Goal: Task Accomplishment & Management: Complete application form

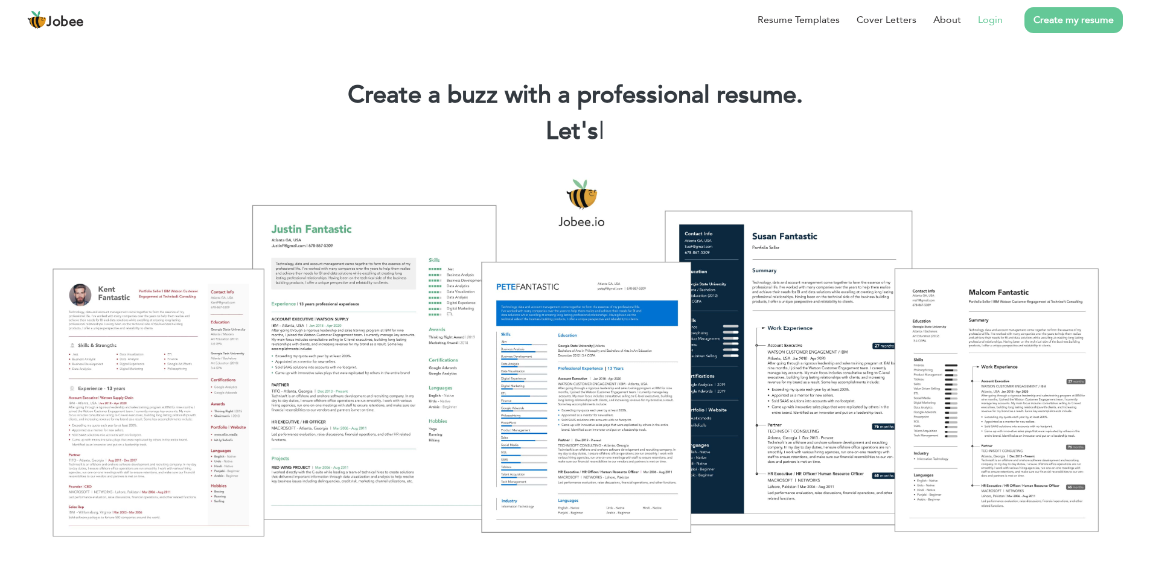
click at [995, 24] on link "Login" at bounding box center [990, 20] width 25 height 14
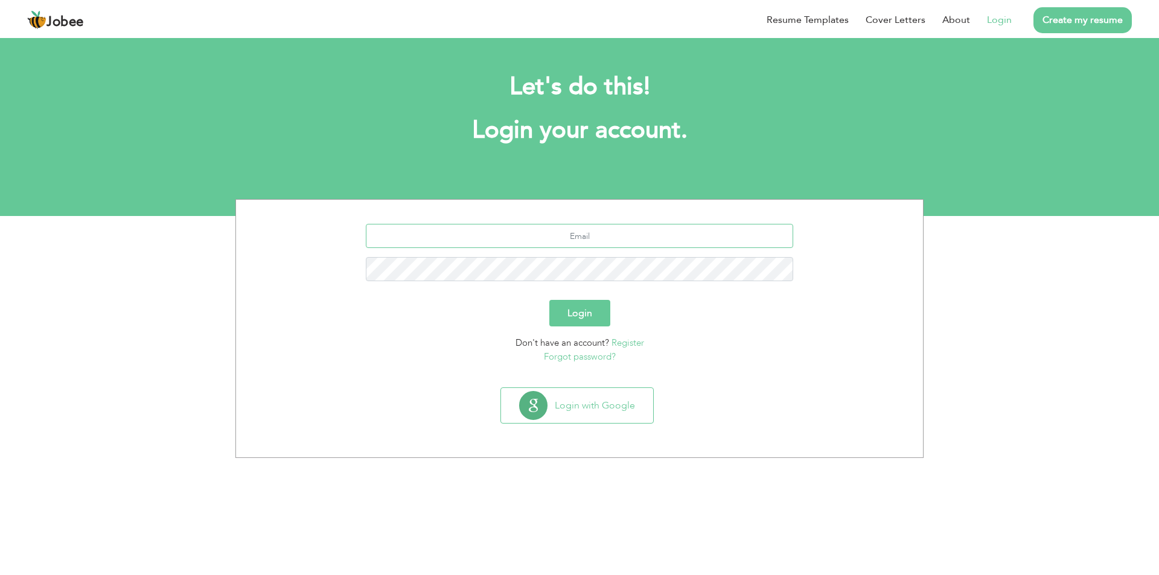
click at [585, 236] on input "text" at bounding box center [580, 236] width 428 height 24
click at [602, 234] on input "text" at bounding box center [580, 236] width 428 height 24
type input "[PERSON_NAME][DEMOGRAPHIC_DATA][DOMAIN_NAME]"
click at [549, 300] on button "Login" at bounding box center [579, 313] width 61 height 27
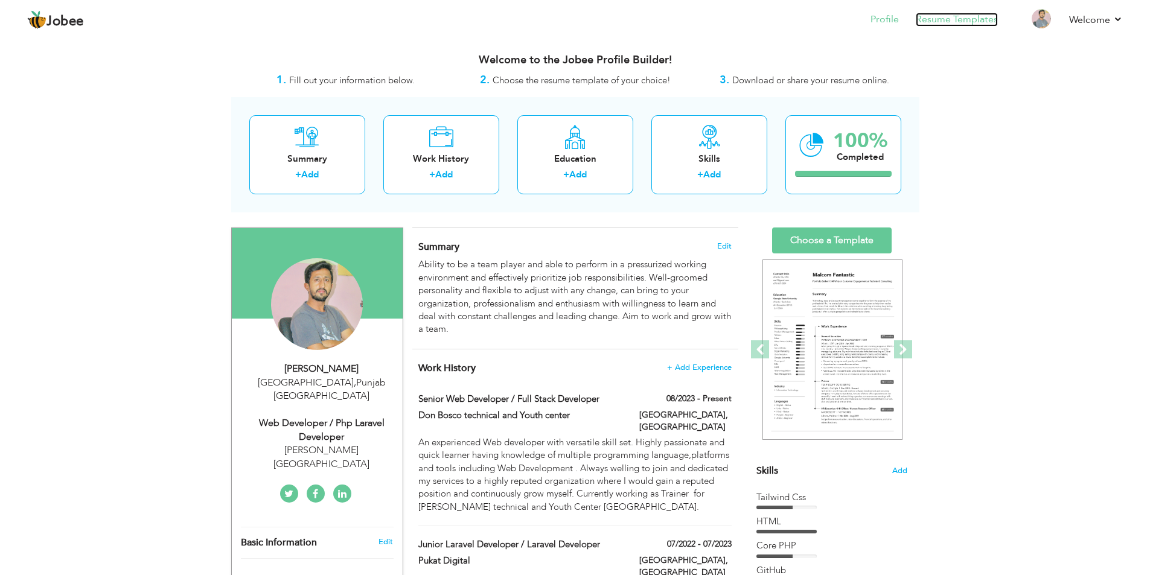
click at [981, 22] on link "Resume Templates" at bounding box center [957, 20] width 82 height 14
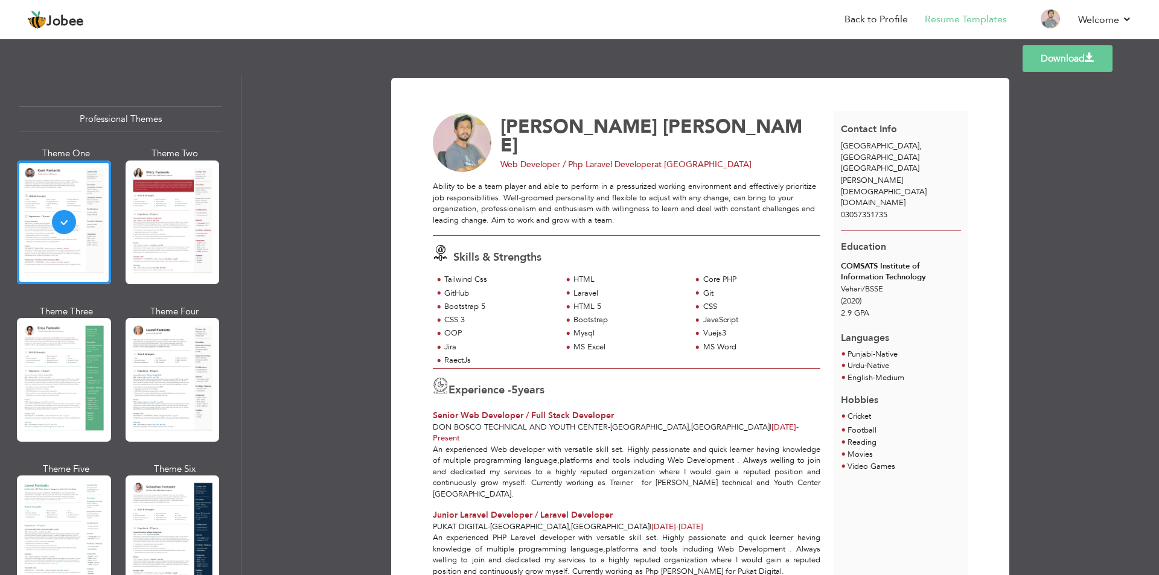
click at [466, 360] on div "RaectJs" at bounding box center [499, 360] width 110 height 11
click at [156, 257] on div at bounding box center [173, 223] width 94 height 124
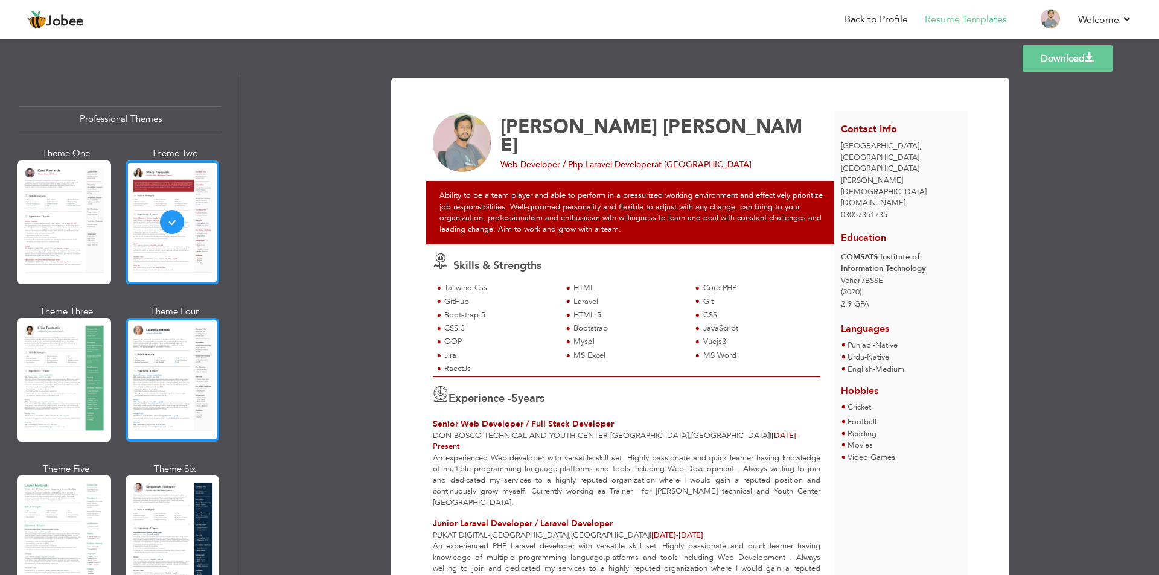
click at [149, 351] on div at bounding box center [173, 380] width 94 height 124
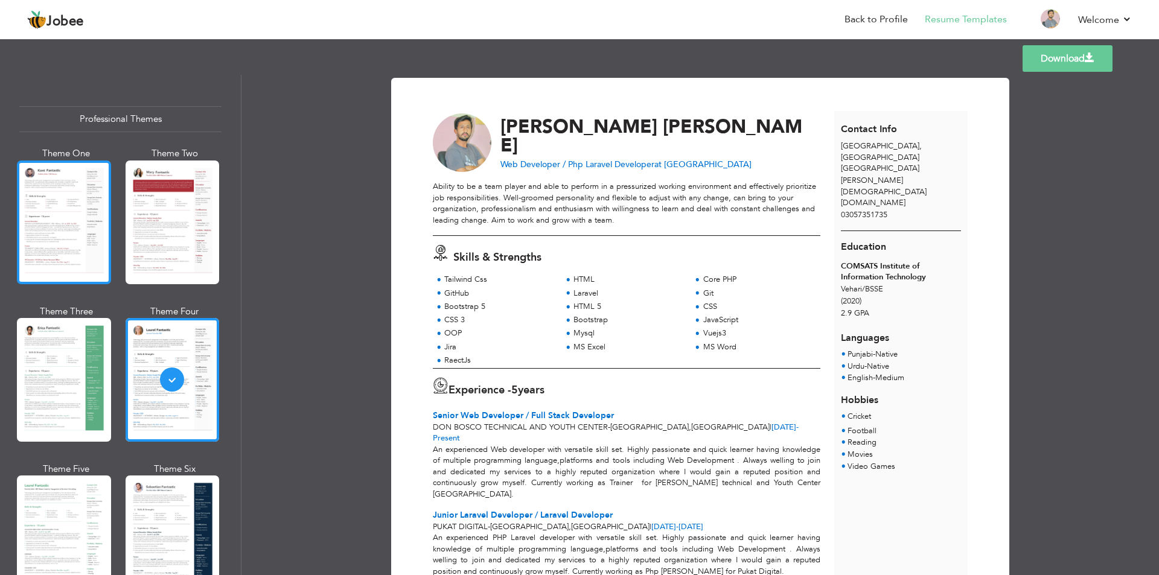
click at [62, 229] on div at bounding box center [64, 223] width 94 height 124
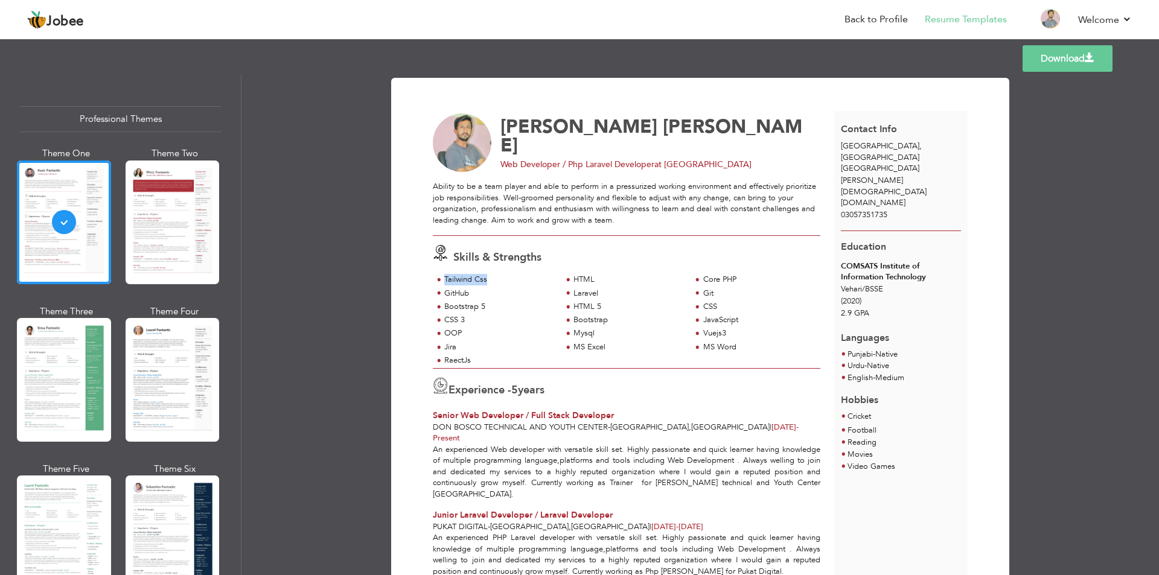
drag, startPoint x: 443, startPoint y: 279, endPoint x: 494, endPoint y: 281, distance: 52.0
click at [494, 281] on div "Tailwind Css" at bounding box center [499, 279] width 110 height 11
click at [510, 257] on span "Skills & Strengths" at bounding box center [497, 257] width 88 height 15
click at [874, 16] on link "Back to Profile" at bounding box center [876, 20] width 63 height 14
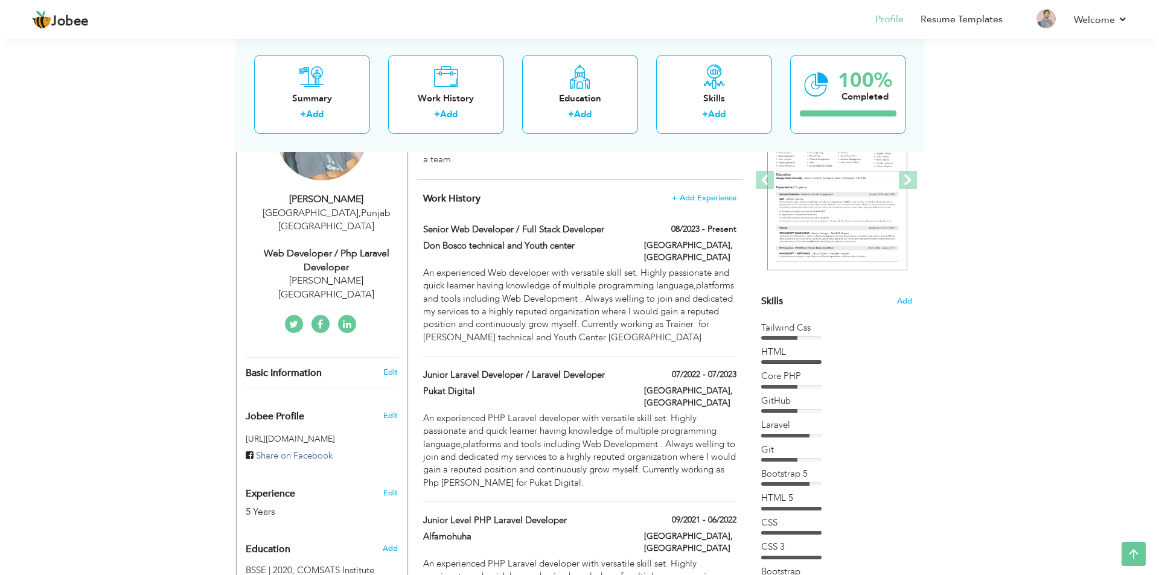
scroll to position [60, 0]
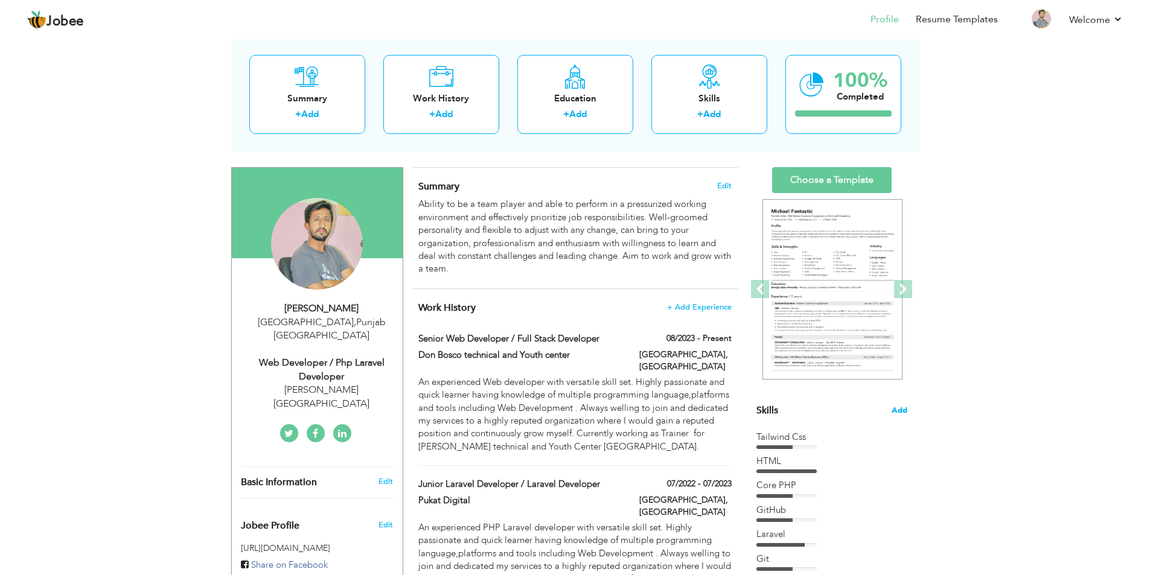
click at [901, 408] on span "Add" at bounding box center [900, 410] width 16 height 11
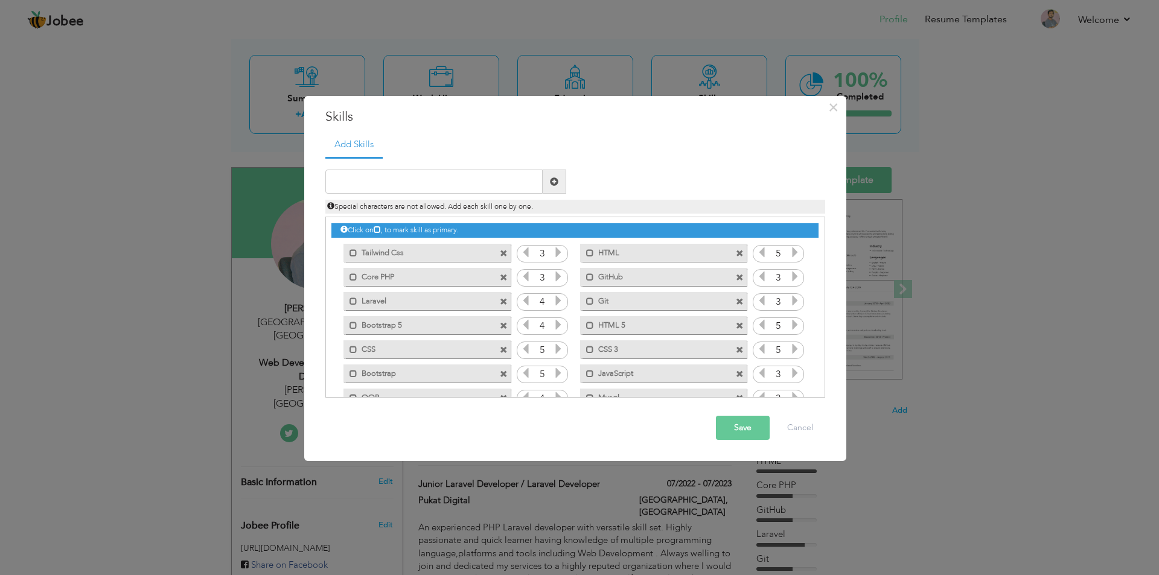
drag, startPoint x: 395, startPoint y: 252, endPoint x: 394, endPoint y: 283, distance: 30.8
click at [394, 283] on div "Click on , to mark skill as primary. Mark as primary skill. Tailwind Css 3 HTML…" at bounding box center [574, 349] width 487 height 264
click at [379, 230] on icon at bounding box center [377, 229] width 7 height 7
click at [380, 229] on icon at bounding box center [377, 229] width 7 height 7
click at [353, 251] on span at bounding box center [354, 253] width 8 height 8
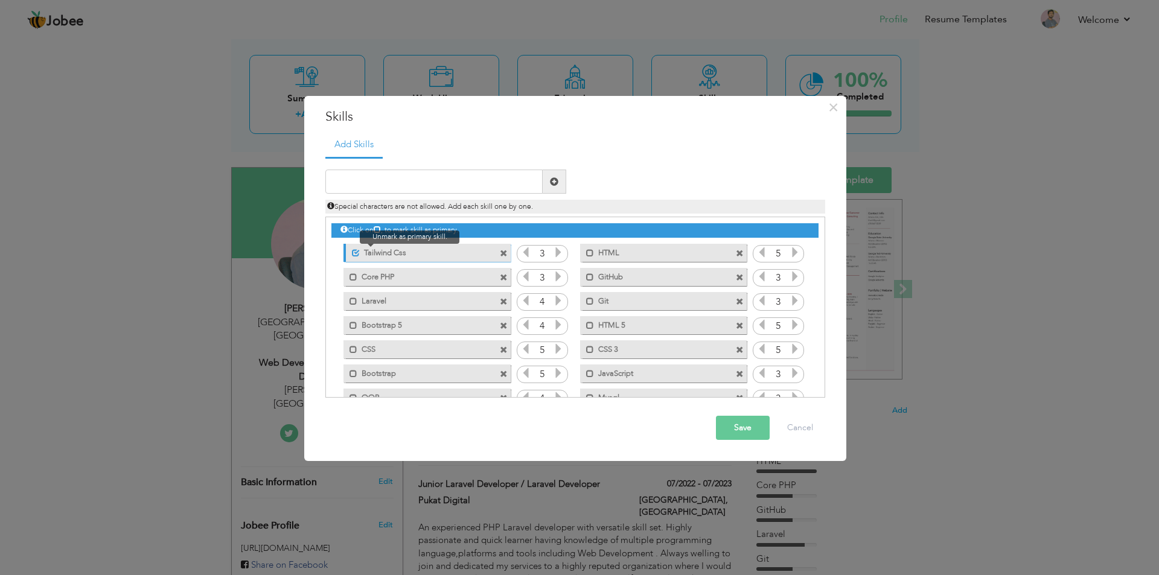
click at [353, 253] on span at bounding box center [356, 253] width 8 height 8
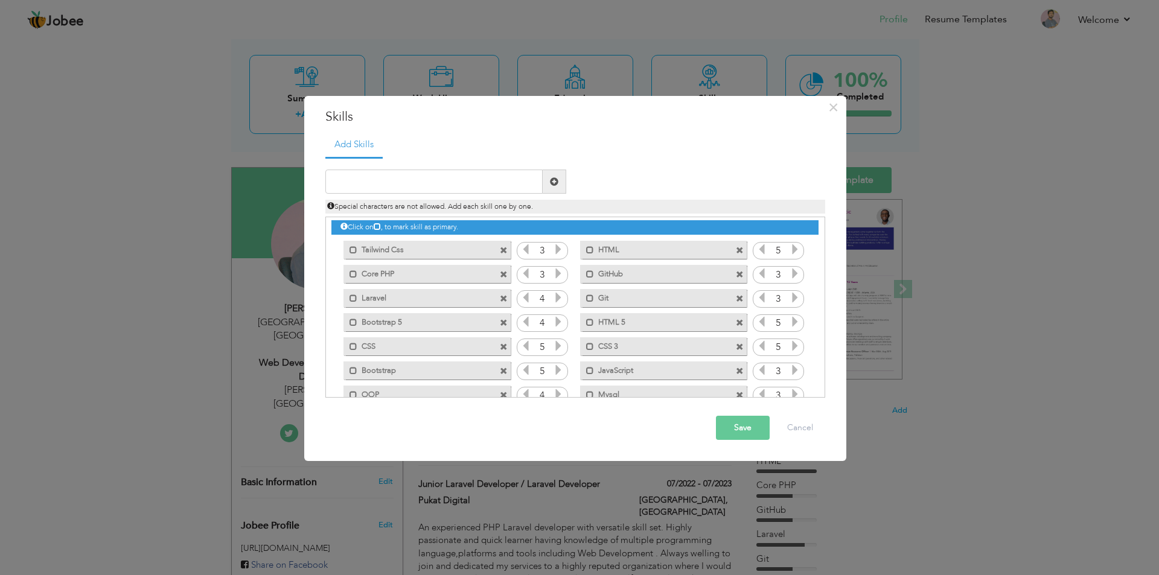
scroll to position [0, 0]
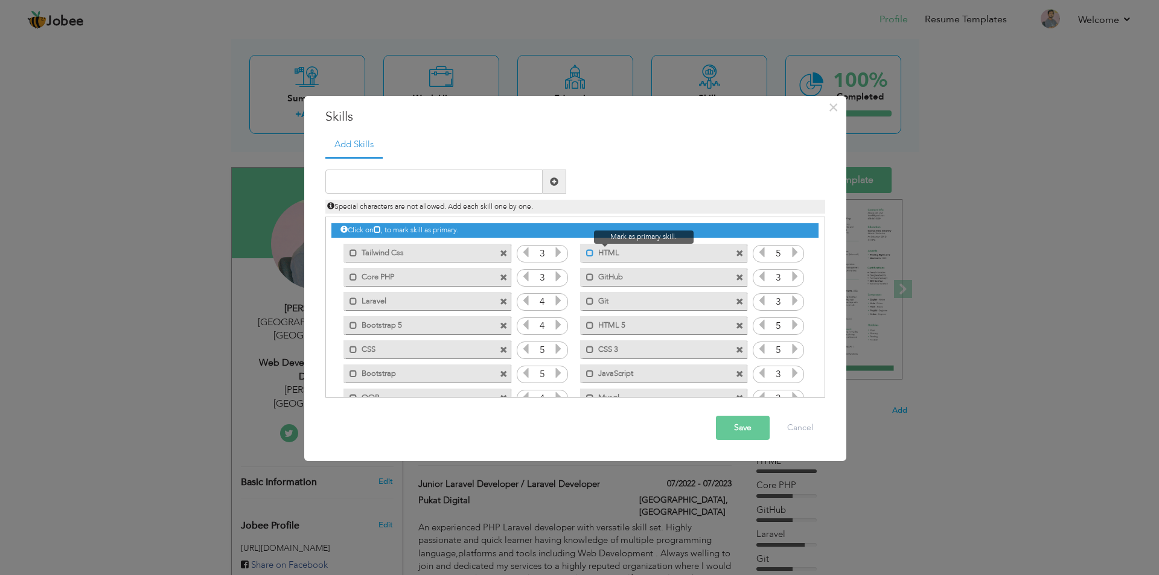
click at [587, 255] on span at bounding box center [590, 253] width 8 height 8
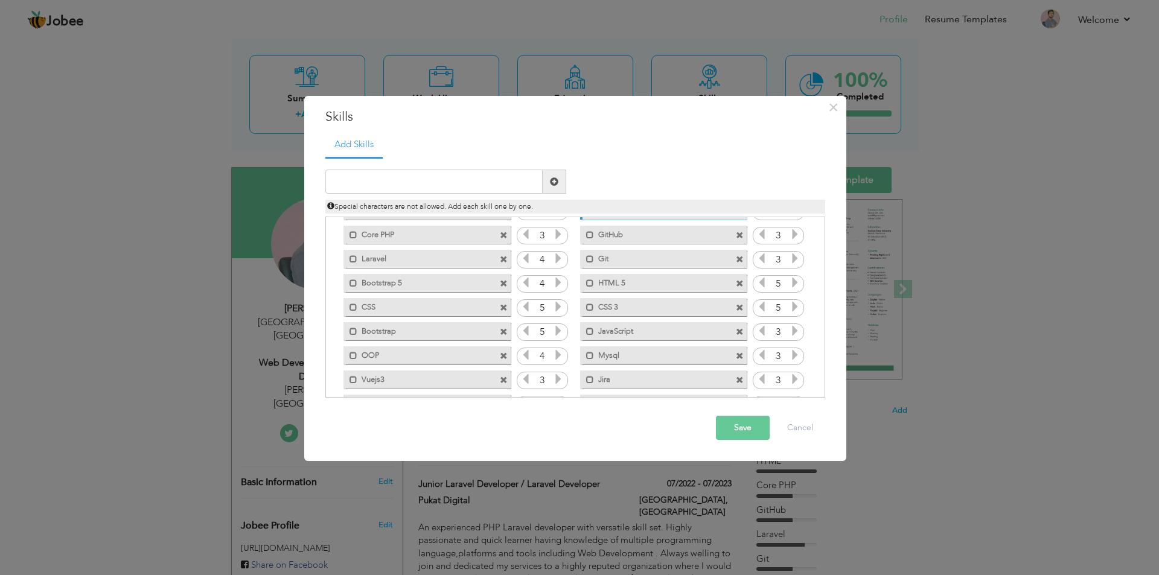
scroll to position [60, 0]
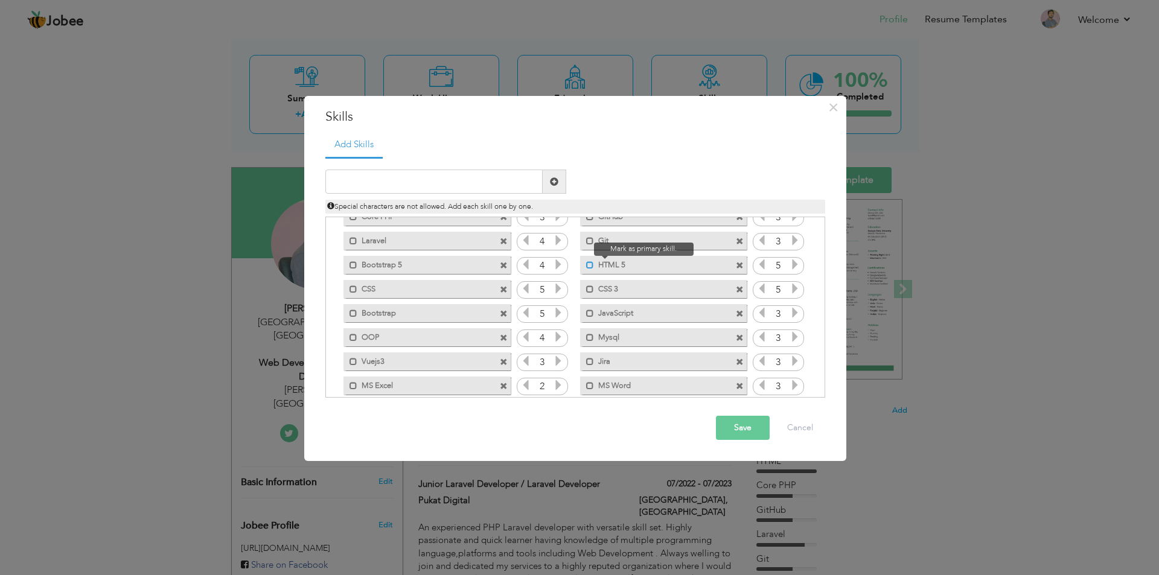
click at [586, 267] on span at bounding box center [590, 265] width 8 height 8
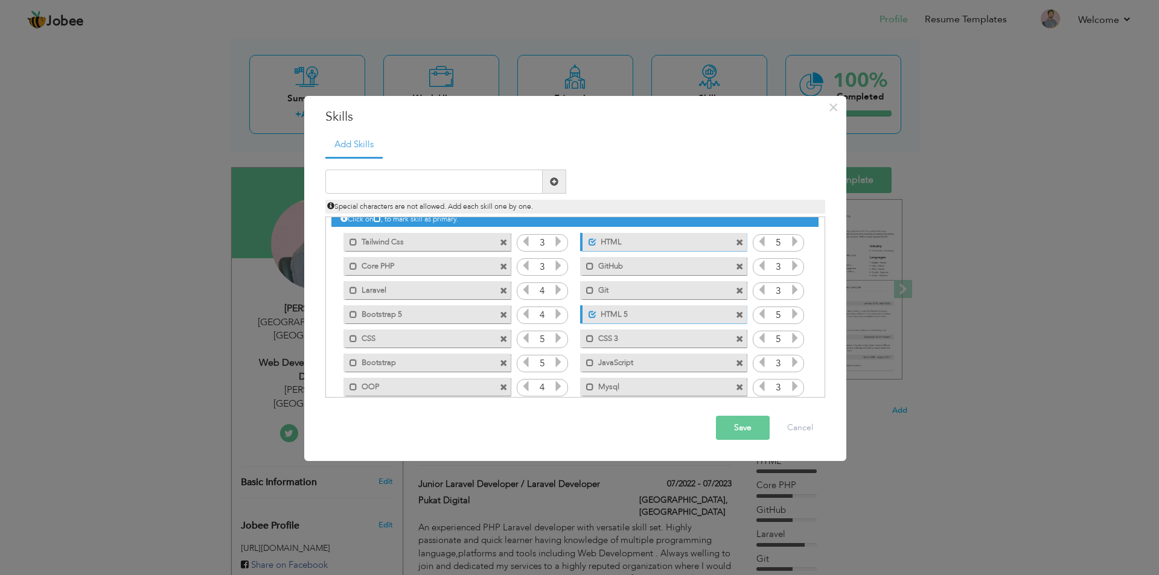
scroll to position [0, 0]
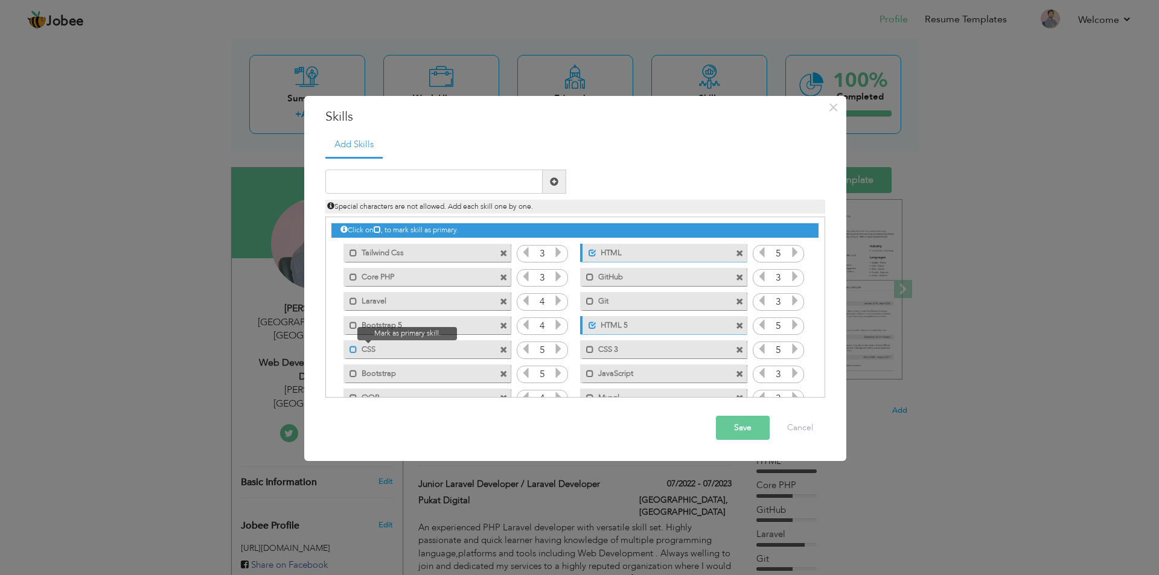
click at [352, 348] on span at bounding box center [354, 350] width 8 height 8
click at [594, 349] on label "CSS 3" at bounding box center [655, 348] width 122 height 15
click at [355, 323] on span at bounding box center [354, 326] width 8 height 8
click at [354, 278] on span at bounding box center [354, 278] width 8 height 8
click at [352, 302] on span at bounding box center [354, 302] width 8 height 8
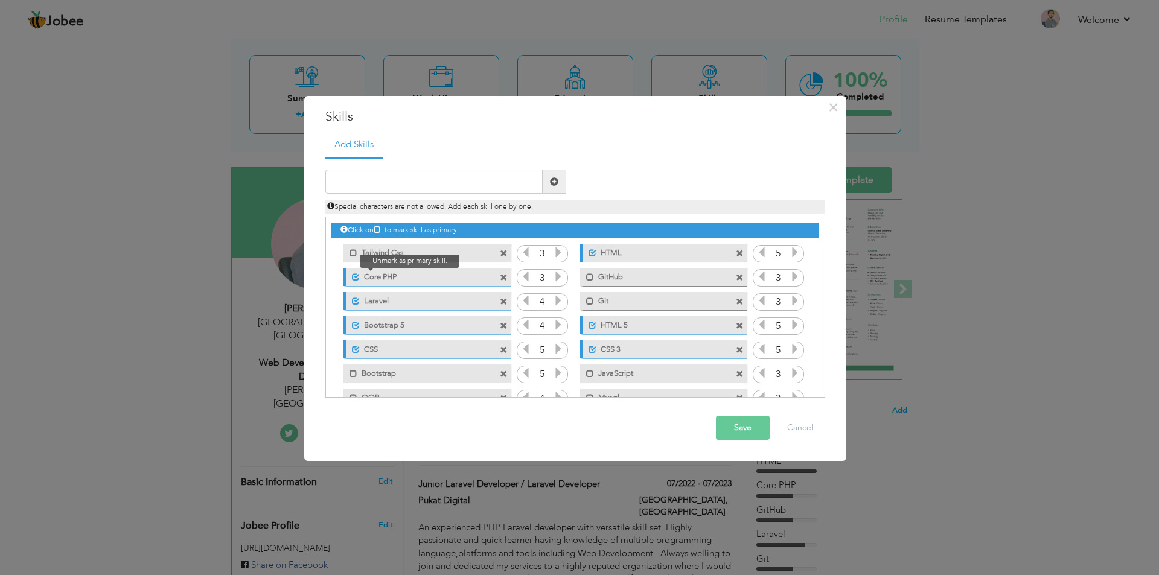
click at [354, 275] on span at bounding box center [356, 278] width 8 height 8
click at [357, 300] on span at bounding box center [356, 302] width 8 height 8
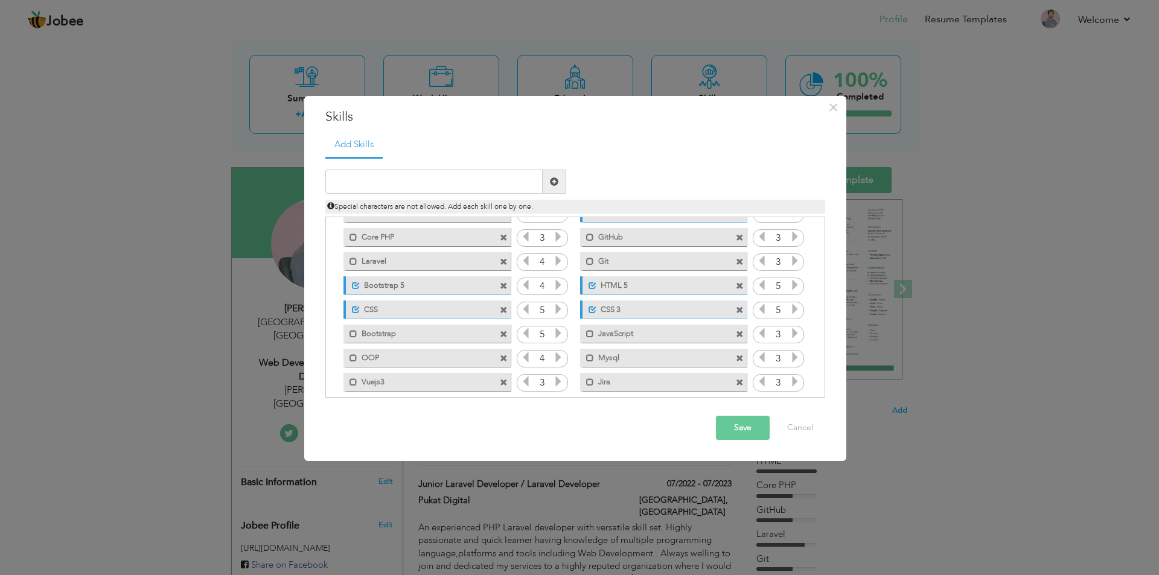
scroll to position [60, 0]
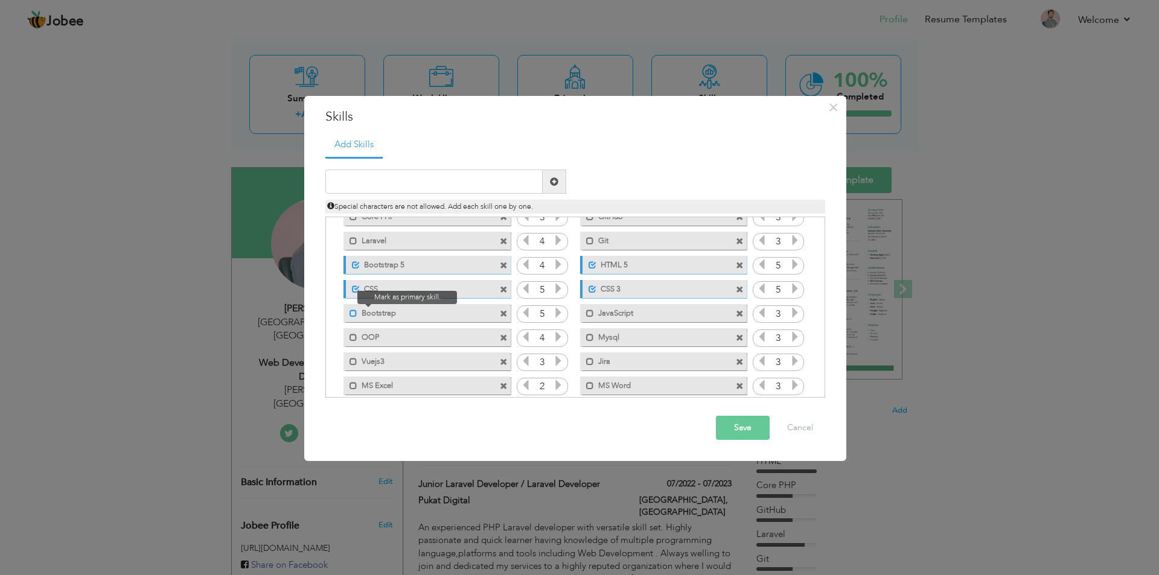
click at [354, 314] on span at bounding box center [354, 314] width 8 height 8
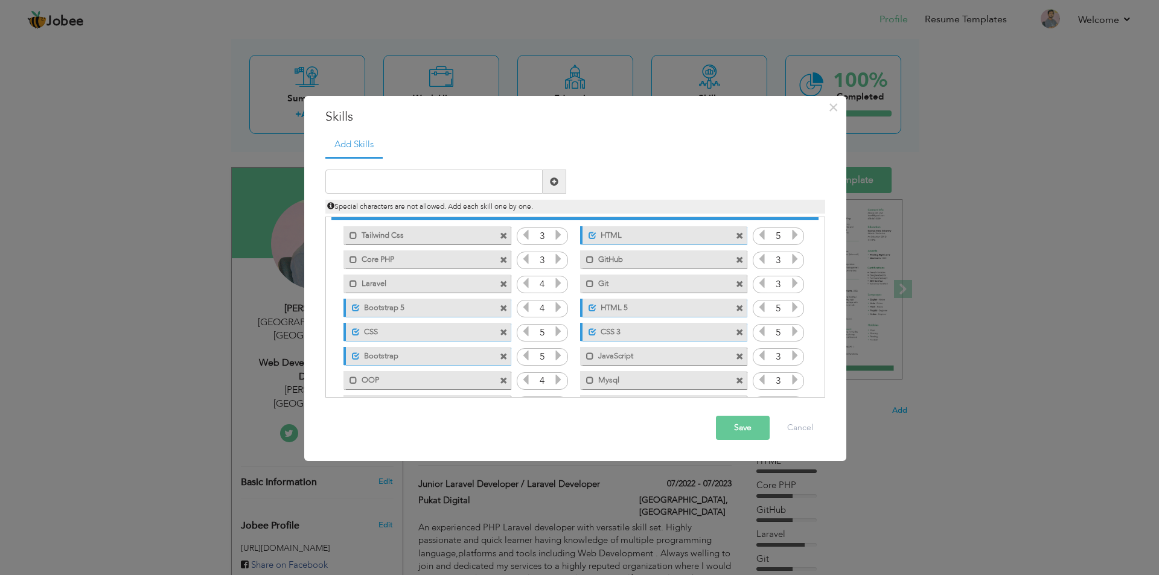
scroll to position [0, 0]
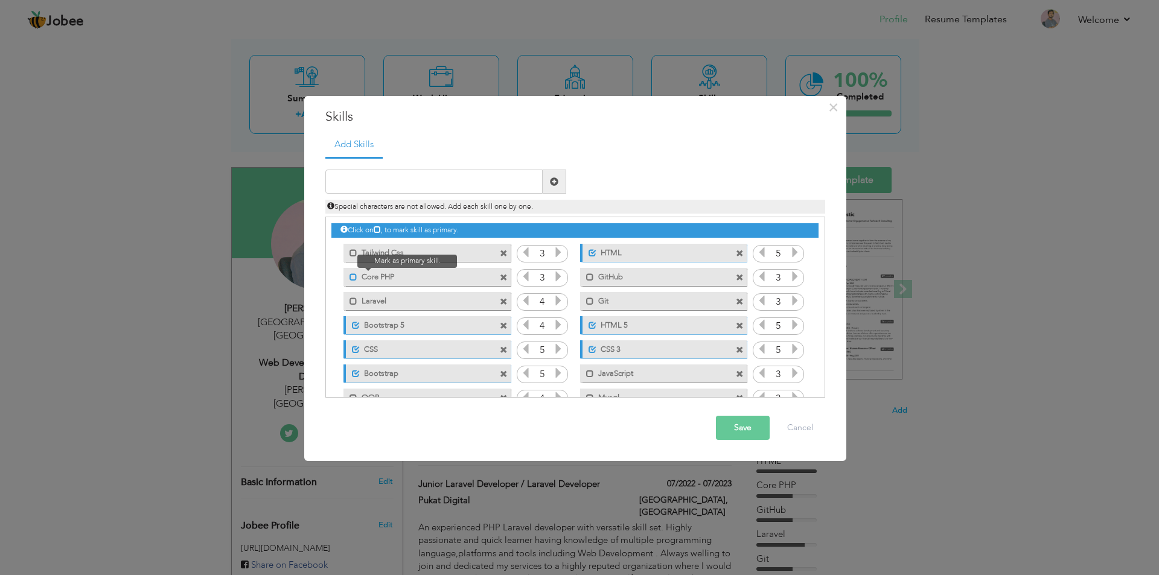
click at [354, 278] on span at bounding box center [354, 278] width 8 height 8
click at [354, 303] on span at bounding box center [354, 302] width 8 height 8
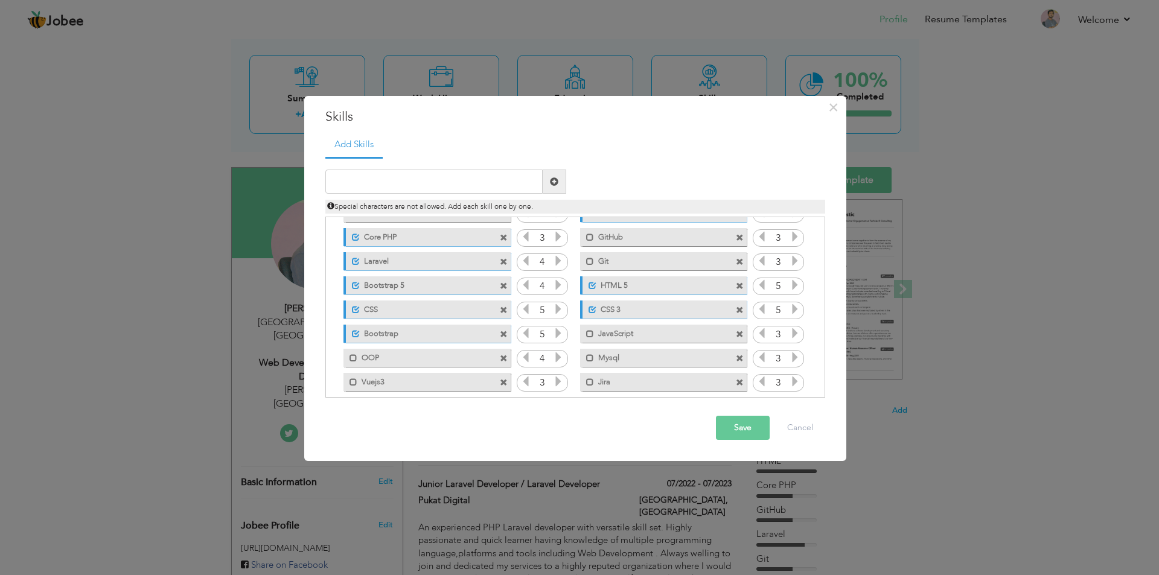
scroll to position [60, 0]
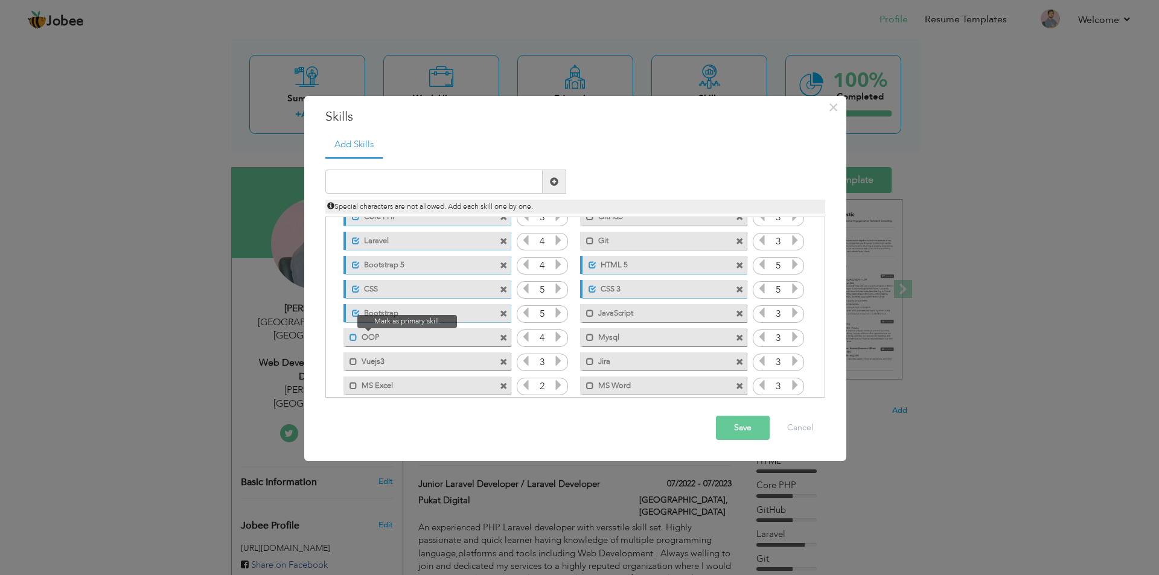
click at [350, 334] on span at bounding box center [354, 338] width 8 height 8
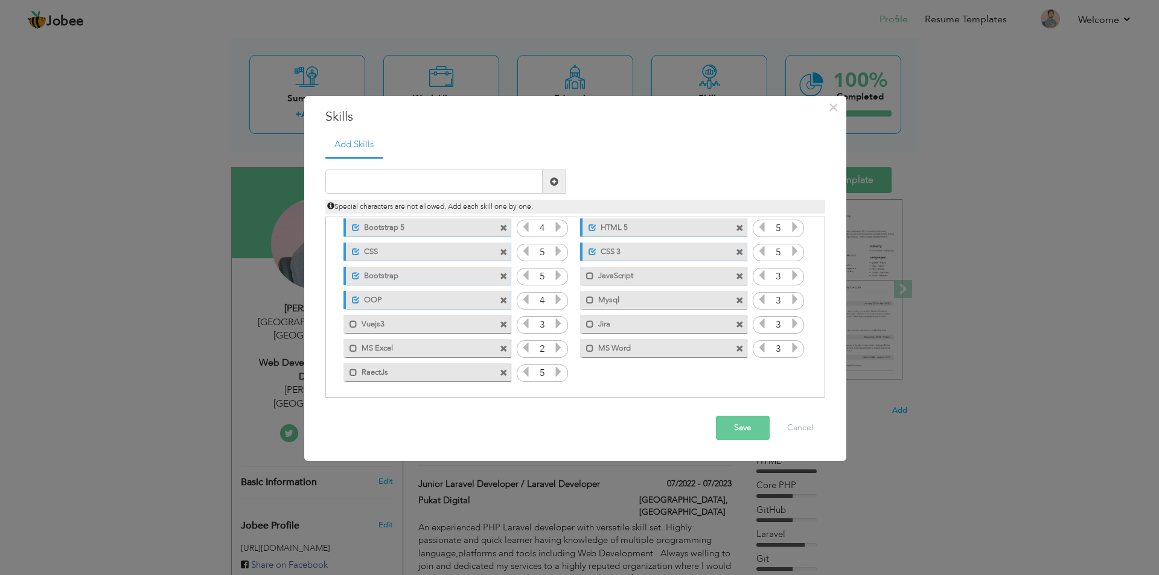
scroll to position [100, 0]
click at [353, 371] on span at bounding box center [354, 371] width 8 height 8
click at [358, 322] on label "Vuejs3" at bounding box center [418, 320] width 122 height 15
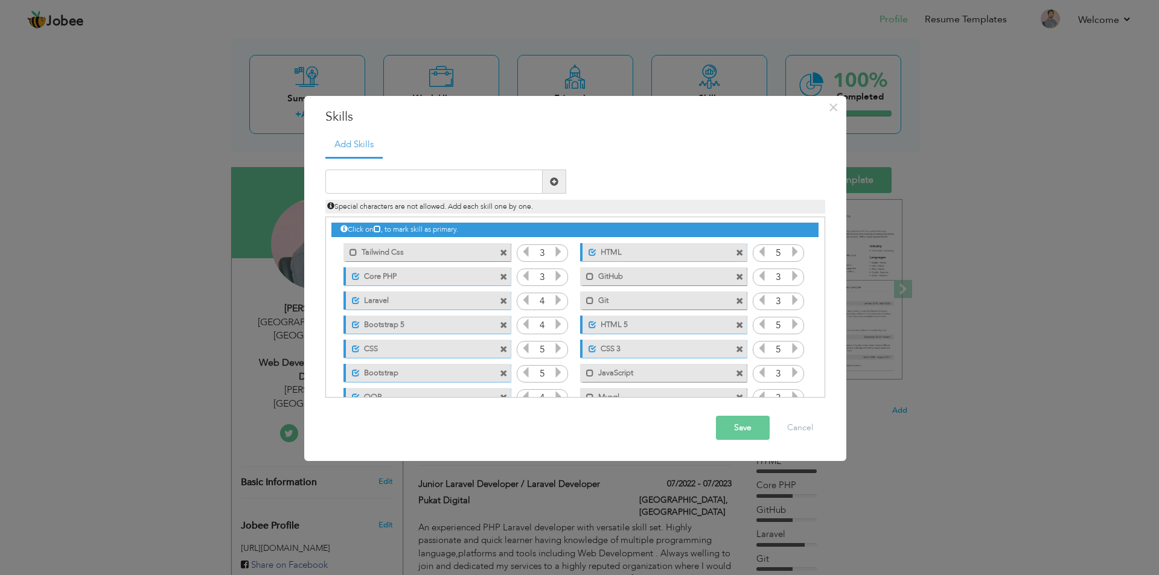
scroll to position [0, 0]
click at [584, 304] on span at bounding box center [587, 298] width 14 height 12
click at [589, 274] on span at bounding box center [590, 278] width 8 height 8
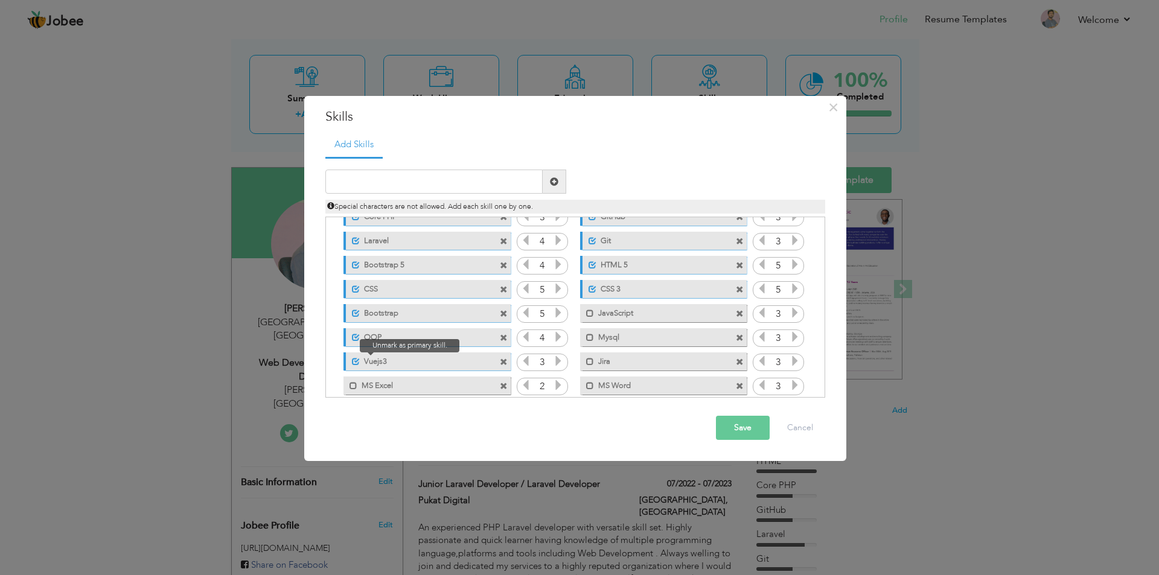
click at [353, 360] on span at bounding box center [356, 362] width 8 height 8
click at [357, 337] on span at bounding box center [356, 338] width 8 height 8
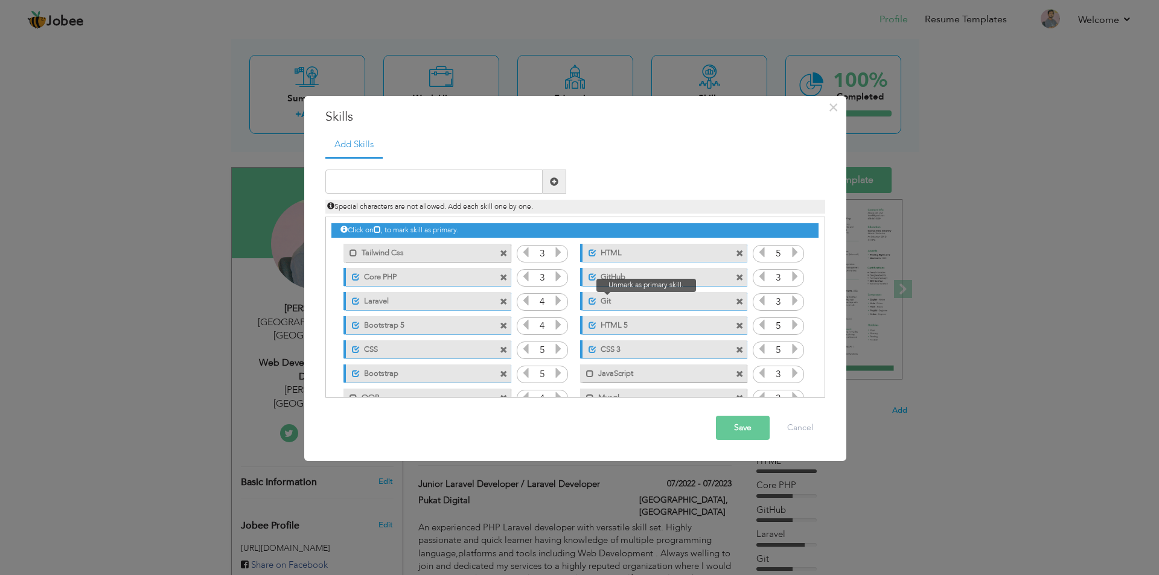
click at [590, 299] on span at bounding box center [593, 302] width 8 height 8
click at [589, 275] on span at bounding box center [593, 278] width 8 height 8
click at [352, 254] on span at bounding box center [354, 253] width 8 height 8
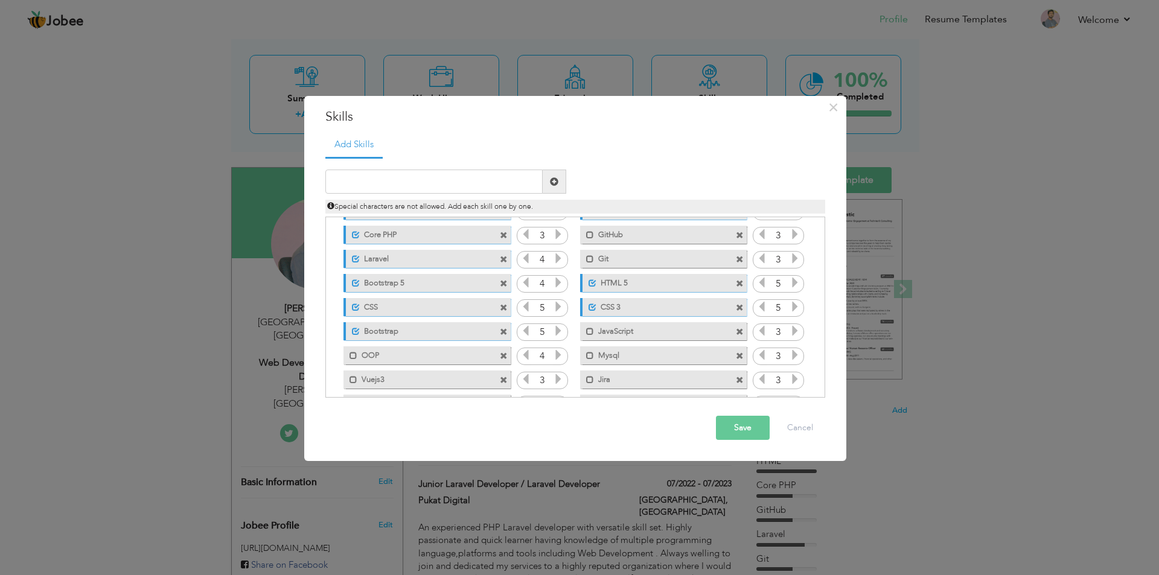
scroll to position [60, 0]
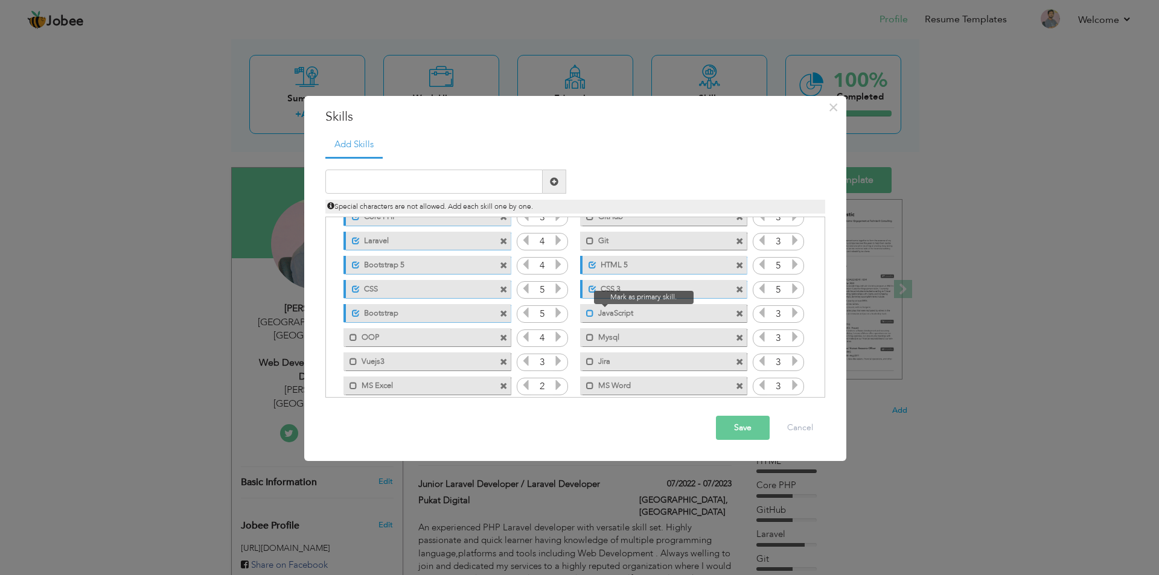
click at [586, 312] on span at bounding box center [590, 314] width 8 height 8
click at [351, 338] on span at bounding box center [354, 338] width 8 height 8
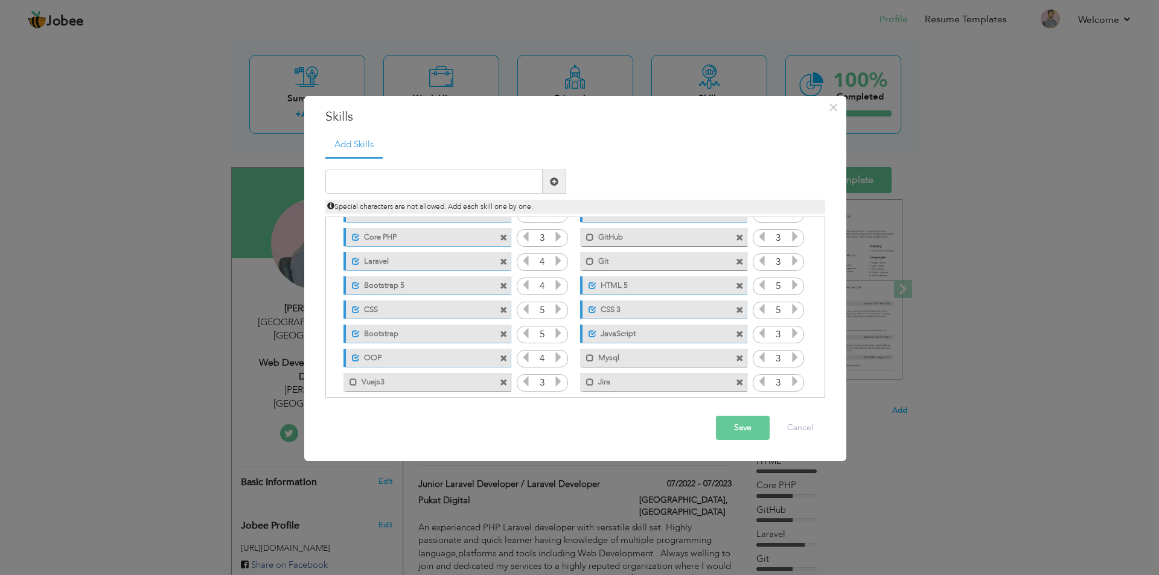
scroll to position [100, 0]
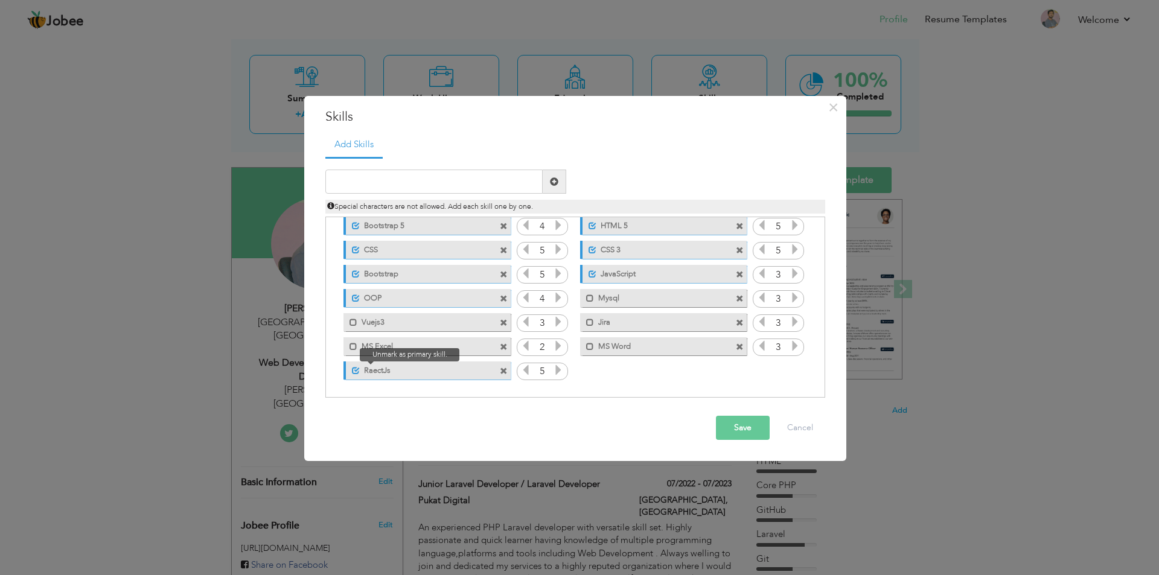
click at [352, 372] on span at bounding box center [356, 371] width 8 height 8
click at [355, 372] on span at bounding box center [354, 371] width 8 height 8
click at [352, 324] on span at bounding box center [354, 323] width 8 height 8
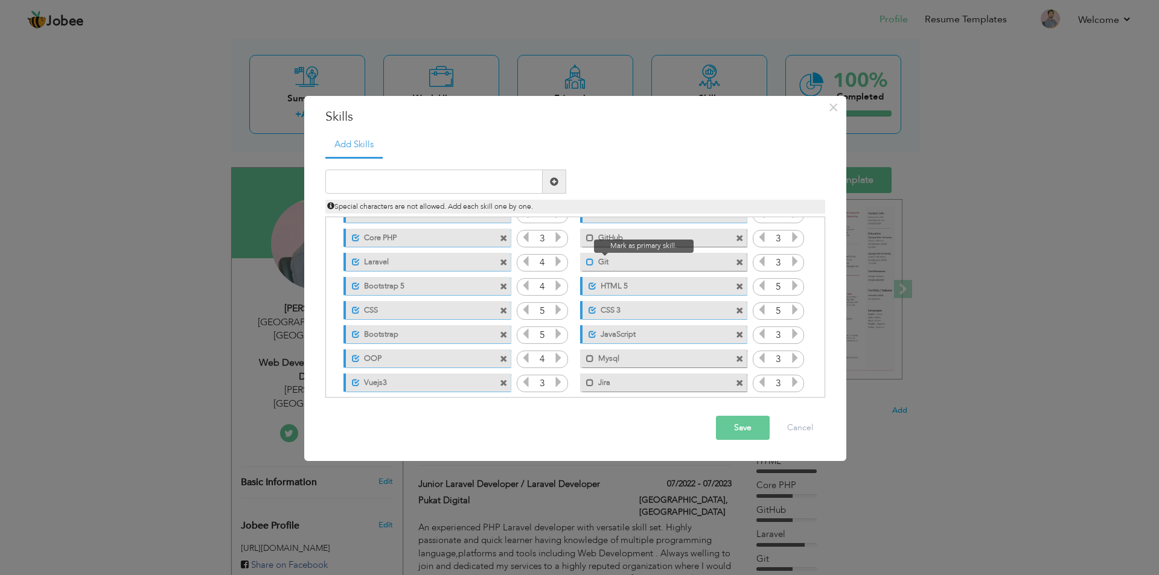
click at [589, 263] on span at bounding box center [590, 262] width 8 height 8
click at [587, 240] on span at bounding box center [590, 238] width 8 height 8
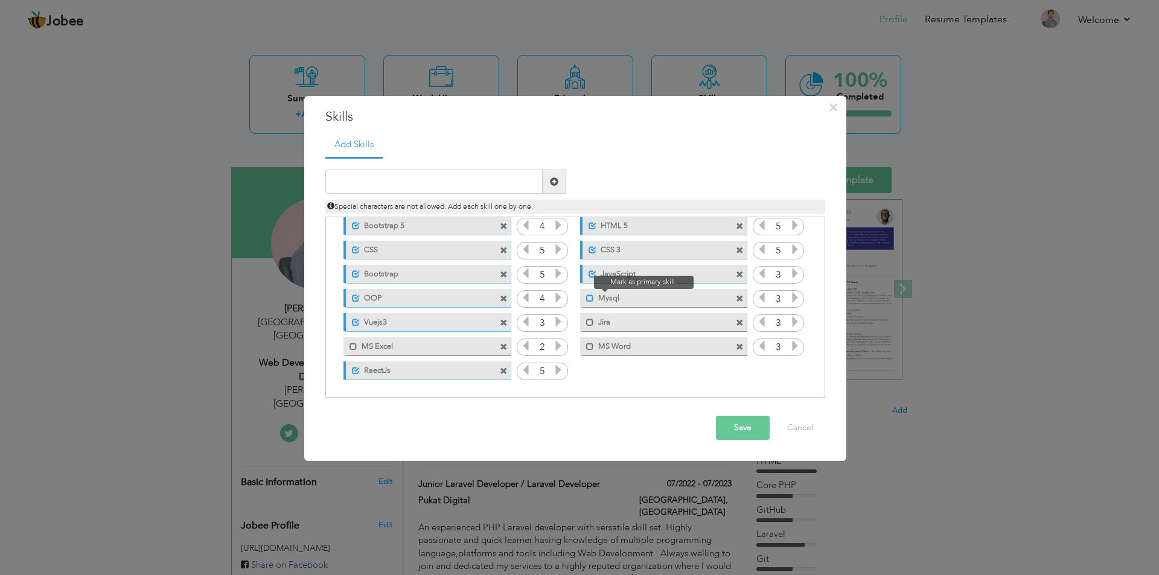
click at [587, 300] on span at bounding box center [590, 299] width 8 height 8
click at [587, 321] on span at bounding box center [590, 323] width 8 height 8
click at [594, 345] on label "MS Word" at bounding box center [655, 345] width 122 height 15
click at [358, 345] on label "MS Excel" at bounding box center [418, 345] width 122 height 15
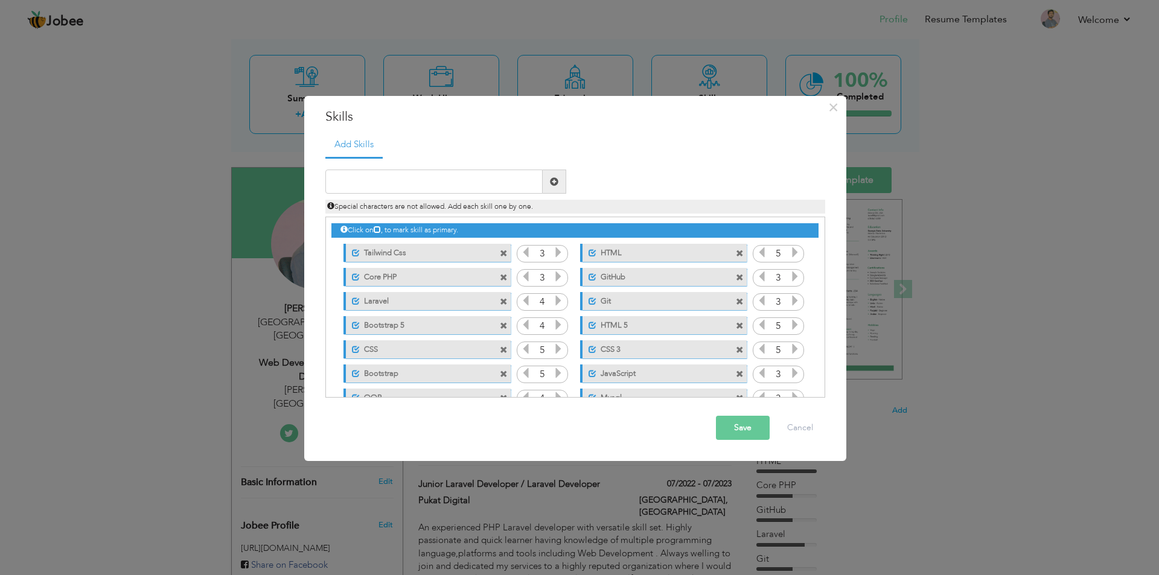
click at [730, 426] on button "Save" at bounding box center [743, 428] width 54 height 24
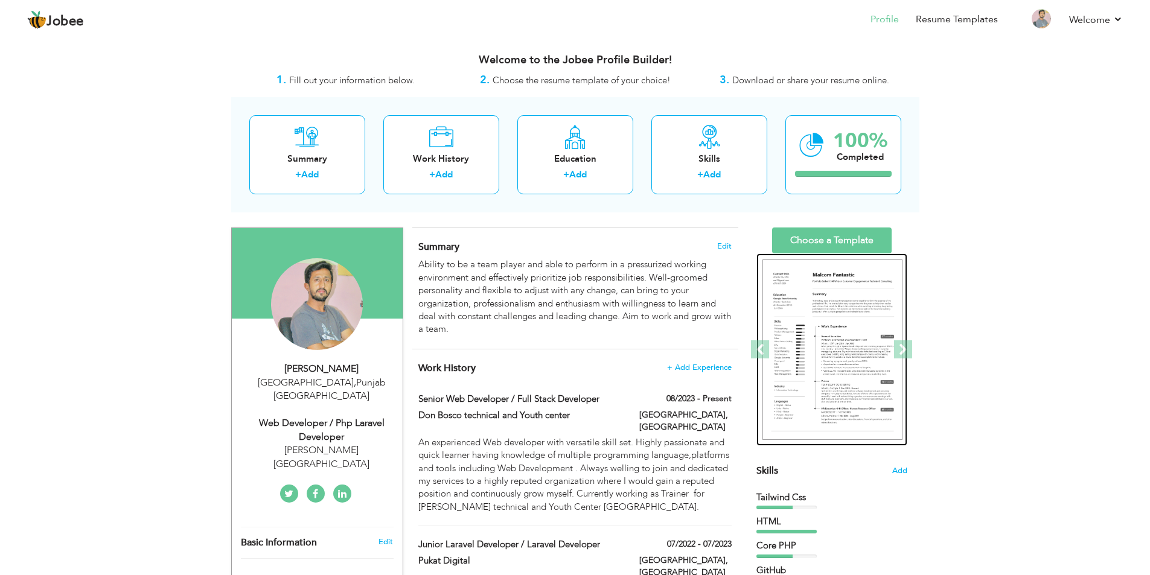
click at [830, 326] on img at bounding box center [833, 350] width 140 height 181
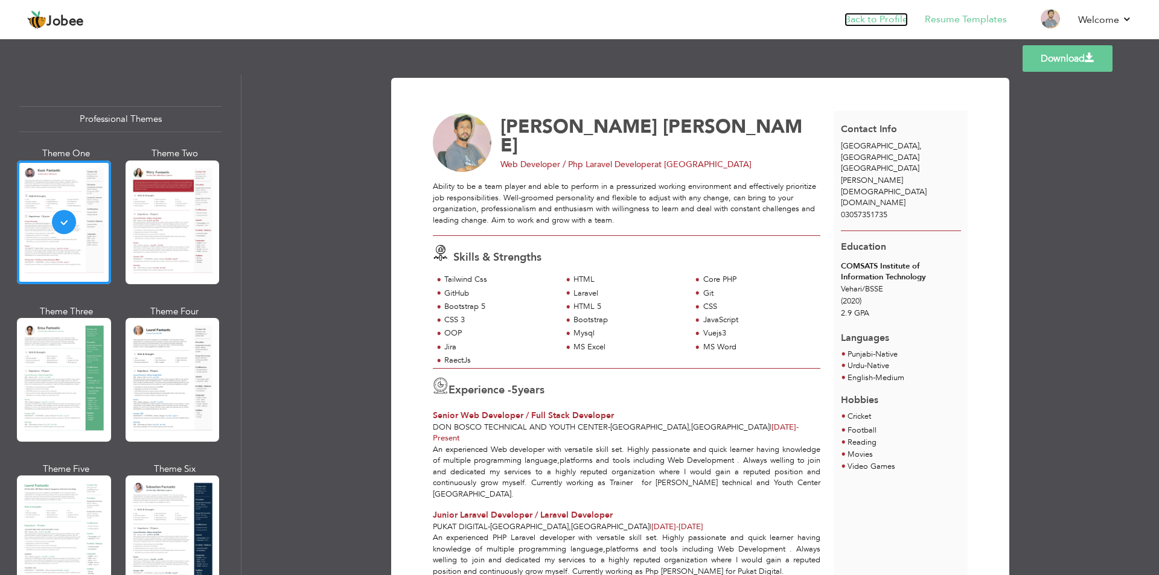
click at [875, 15] on link "Back to Profile" at bounding box center [876, 20] width 63 height 14
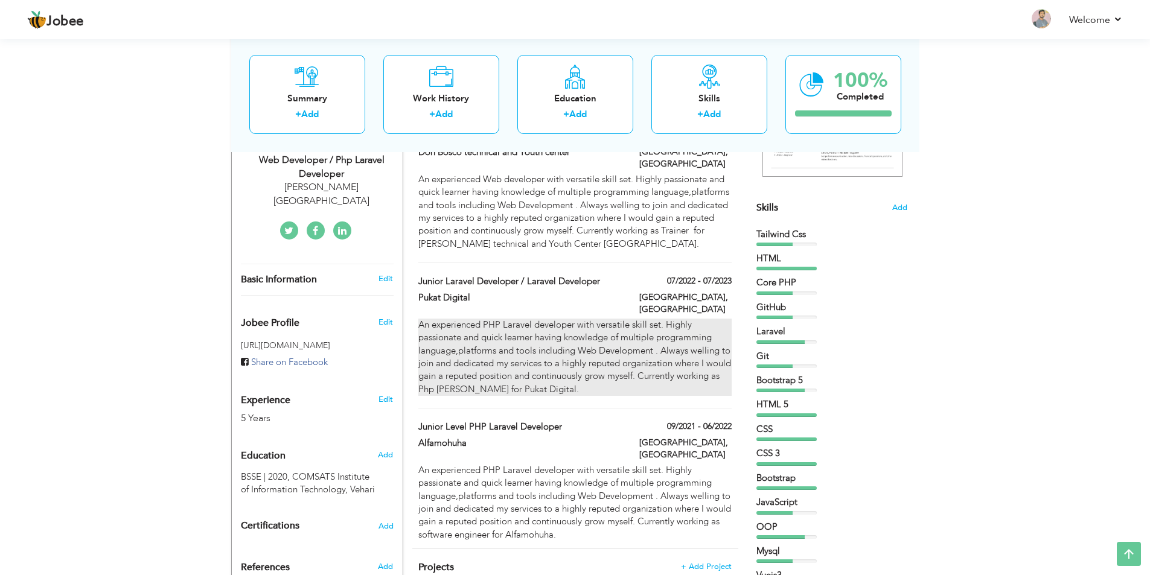
scroll to position [302, 0]
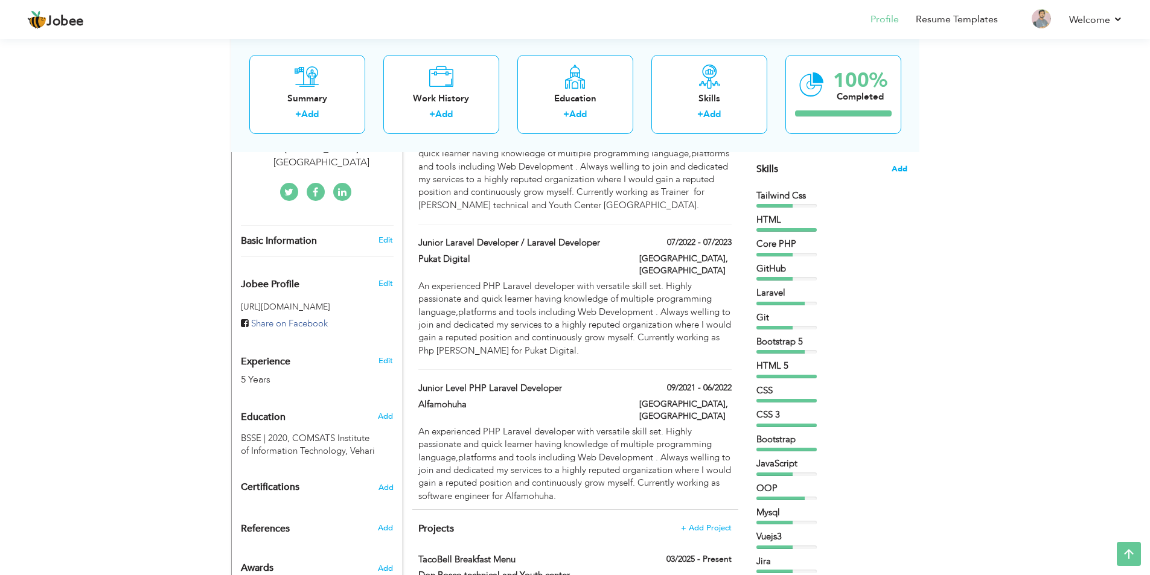
click at [901, 172] on span "Add" at bounding box center [900, 169] width 16 height 11
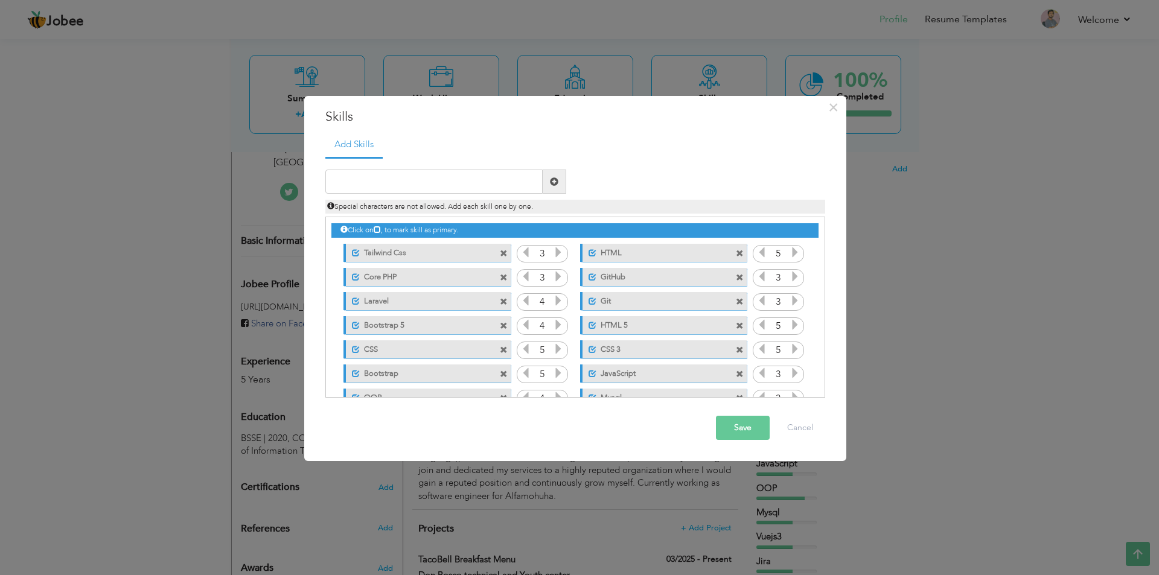
click at [531, 248] on input "3" at bounding box center [542, 254] width 22 height 17
drag, startPoint x: 453, startPoint y: 251, endPoint x: 452, endPoint y: 277, distance: 25.4
click at [452, 277] on div "Click on , to mark skill as primary. Unmark as primary skill. Tailwind Css 3 HT…" at bounding box center [574, 349] width 487 height 264
drag, startPoint x: 360, startPoint y: 275, endPoint x: 342, endPoint y: 254, distance: 27.4
click at [342, 254] on div "Click on , to mark skill as primary. Unmark as primary skill. Tailwind Css 3 HT…" at bounding box center [574, 349] width 487 height 264
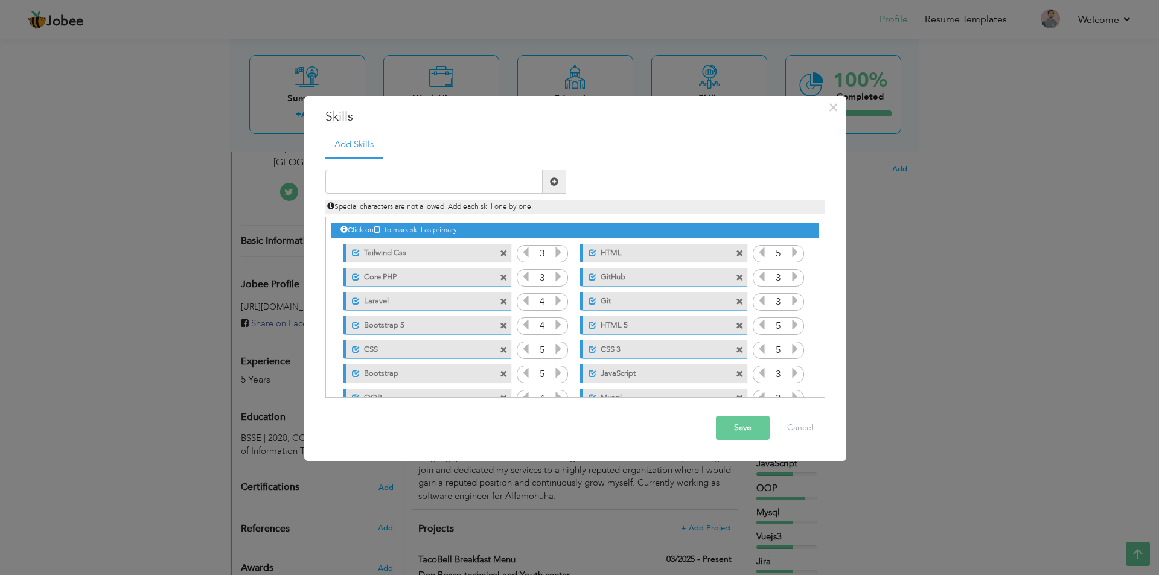
drag, startPoint x: 351, startPoint y: 249, endPoint x: 364, endPoint y: 271, distance: 26.0
click at [348, 283] on div "Click on , to mark skill as primary. Unmark as primary skill. Tailwind Css 3 HT…" at bounding box center [574, 349] width 487 height 264
drag, startPoint x: 415, startPoint y: 251, endPoint x: 409, endPoint y: 289, distance: 39.0
click at [409, 289] on div "Click on , to mark skill as primary. Unmark as primary skill. Tailwind Css 3 HT…" at bounding box center [574, 349] width 487 height 264
click at [409, 289] on div "Unmark as primary skill. Laravel" at bounding box center [423, 301] width 185 height 24
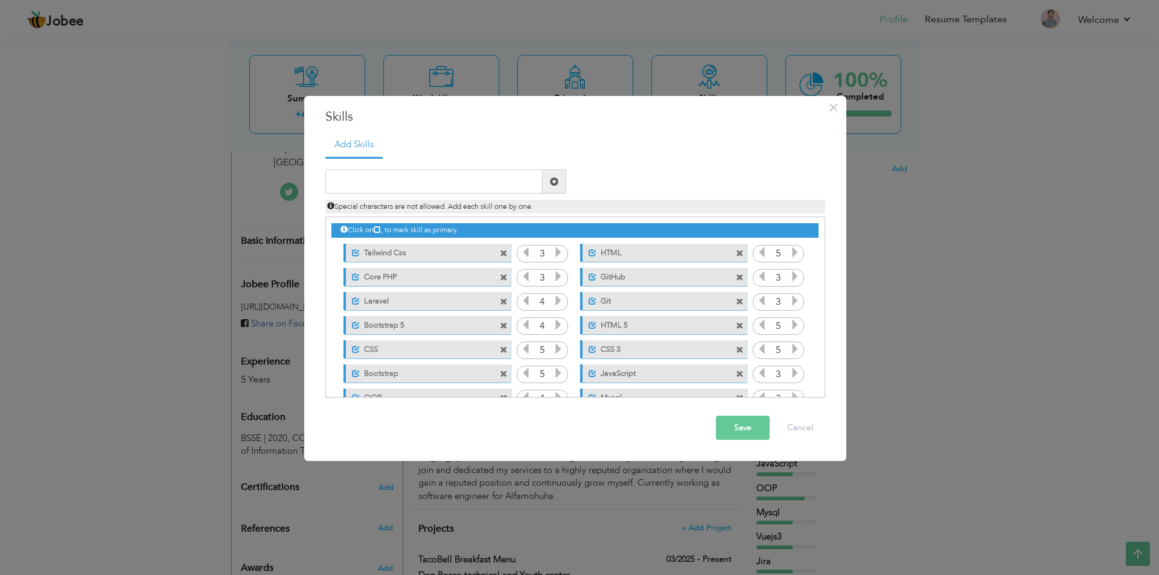
click at [408, 270] on label "Core PHP" at bounding box center [420, 275] width 120 height 15
click at [355, 303] on span at bounding box center [356, 302] width 8 height 8
click at [358, 254] on span at bounding box center [356, 253] width 8 height 8
click at [740, 430] on button "Save" at bounding box center [743, 428] width 54 height 24
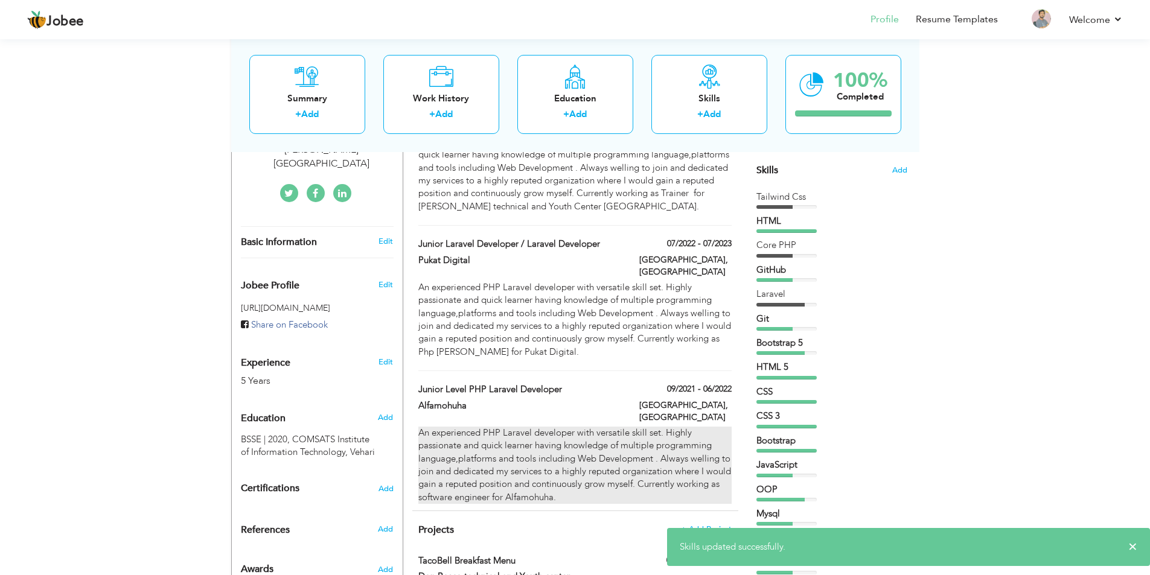
scroll to position [242, 0]
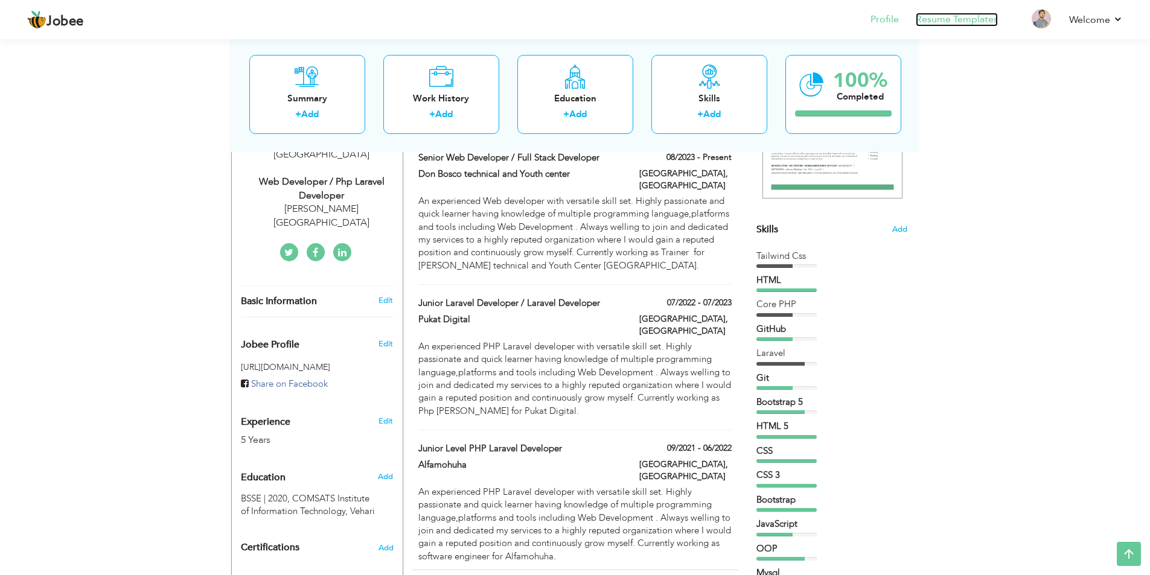
click at [943, 21] on link "Resume Templates" at bounding box center [957, 20] width 82 height 14
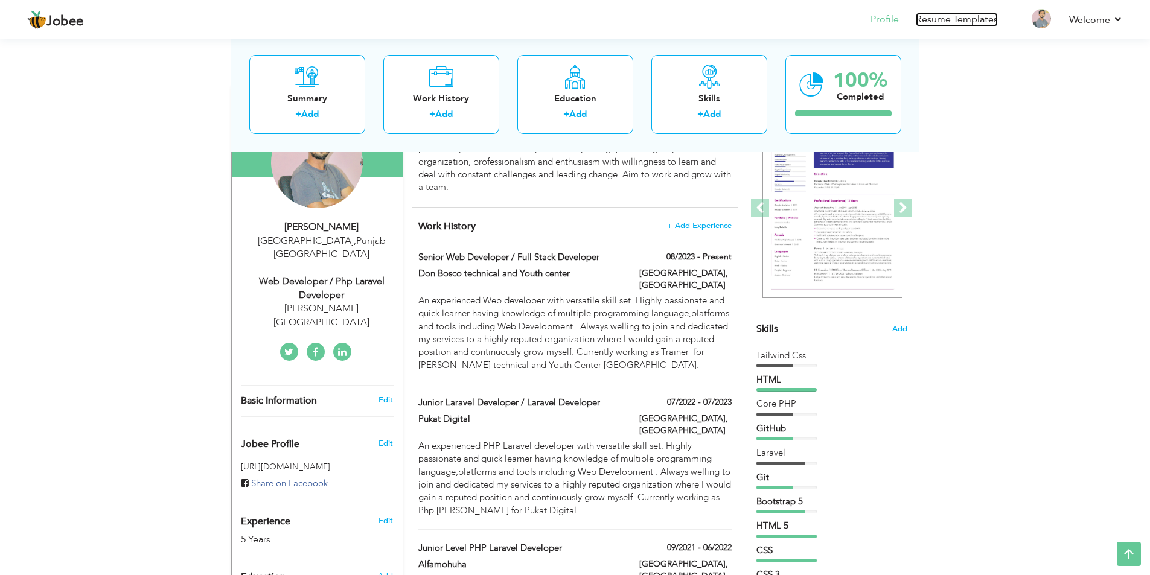
scroll to position [121, 0]
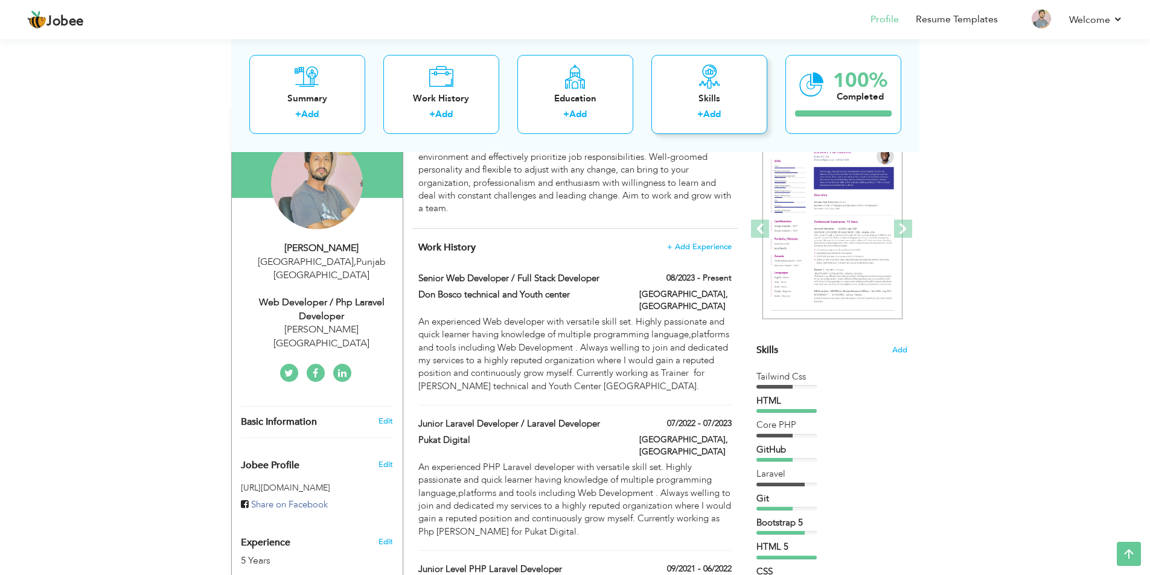
click at [710, 110] on link "Add" at bounding box center [712, 114] width 18 height 12
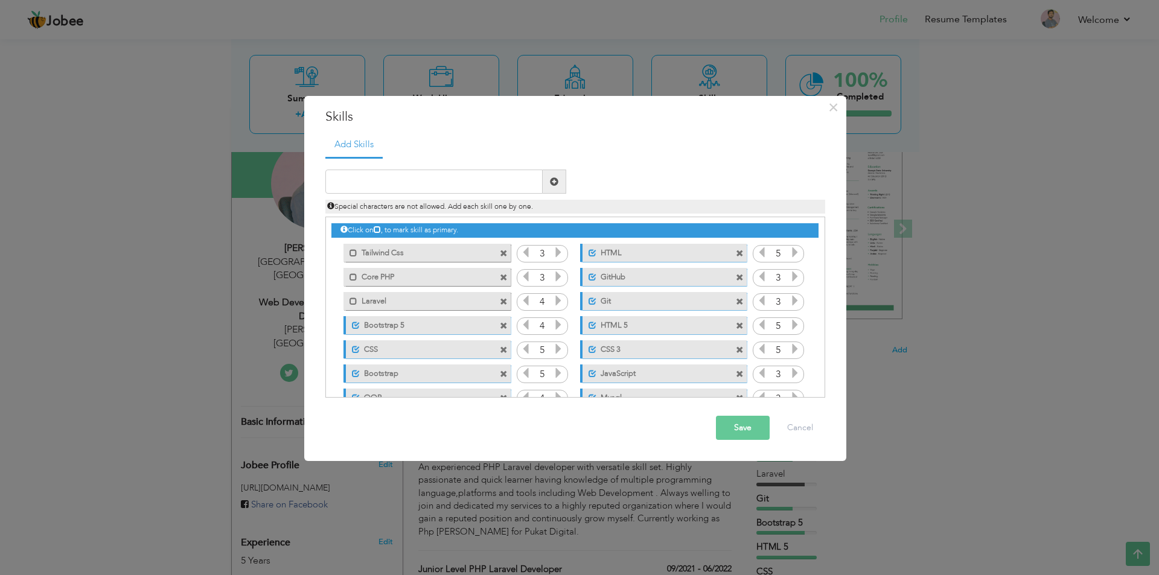
click at [1126, 351] on div "× Skills Add Skills Duplicate entry Mark as primary skill. 3 5 3" at bounding box center [579, 287] width 1159 height 575
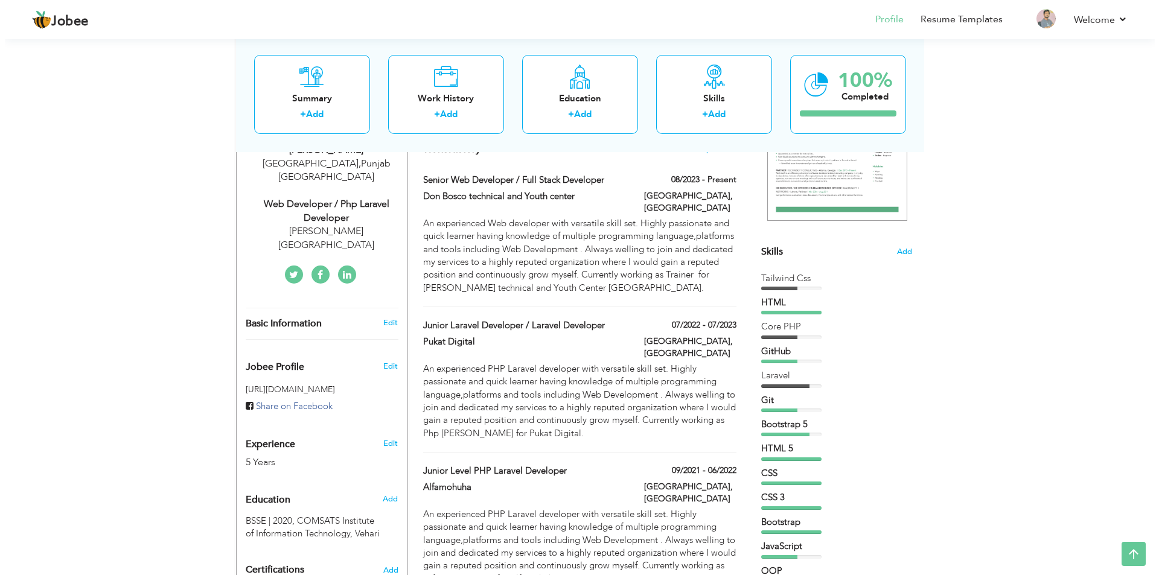
scroll to position [60, 0]
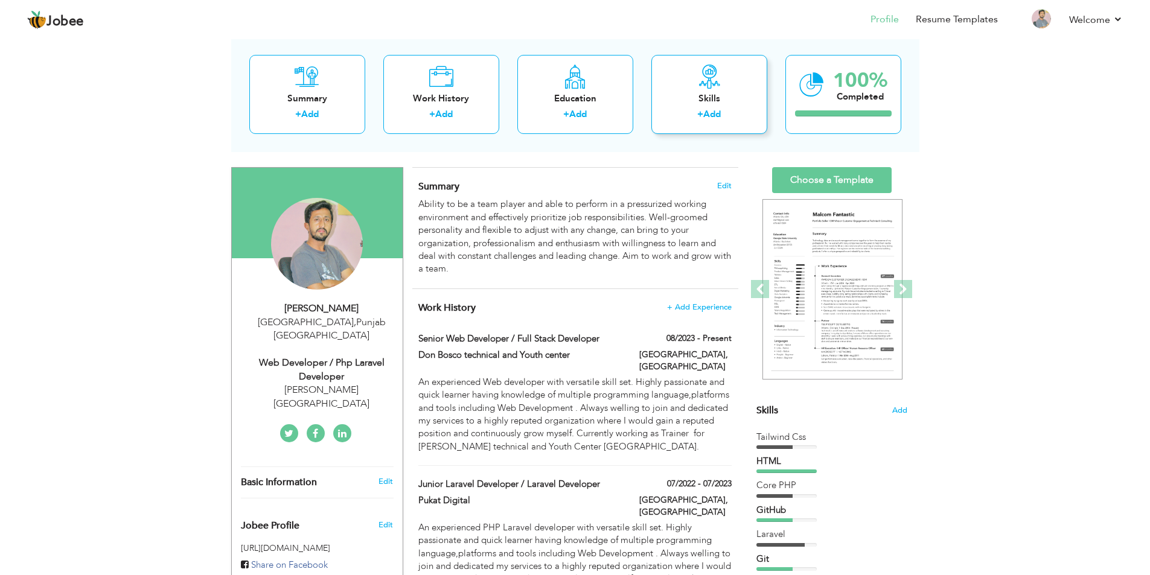
click at [730, 104] on div "Skills" at bounding box center [709, 98] width 97 height 13
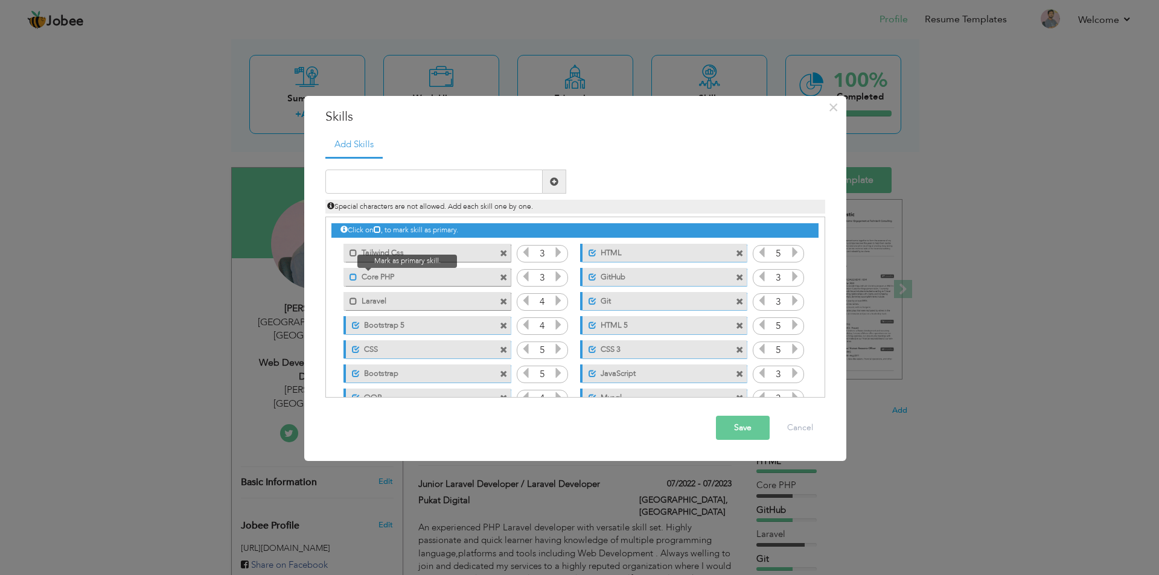
drag, startPoint x: 351, startPoint y: 253, endPoint x: 353, endPoint y: 275, distance: 22.4
click at [350, 254] on span at bounding box center [354, 253] width 8 height 8
drag, startPoint x: 353, startPoint y: 277, endPoint x: 351, endPoint y: 305, distance: 28.4
click at [353, 280] on span at bounding box center [354, 278] width 8 height 8
click at [351, 303] on span at bounding box center [354, 302] width 8 height 8
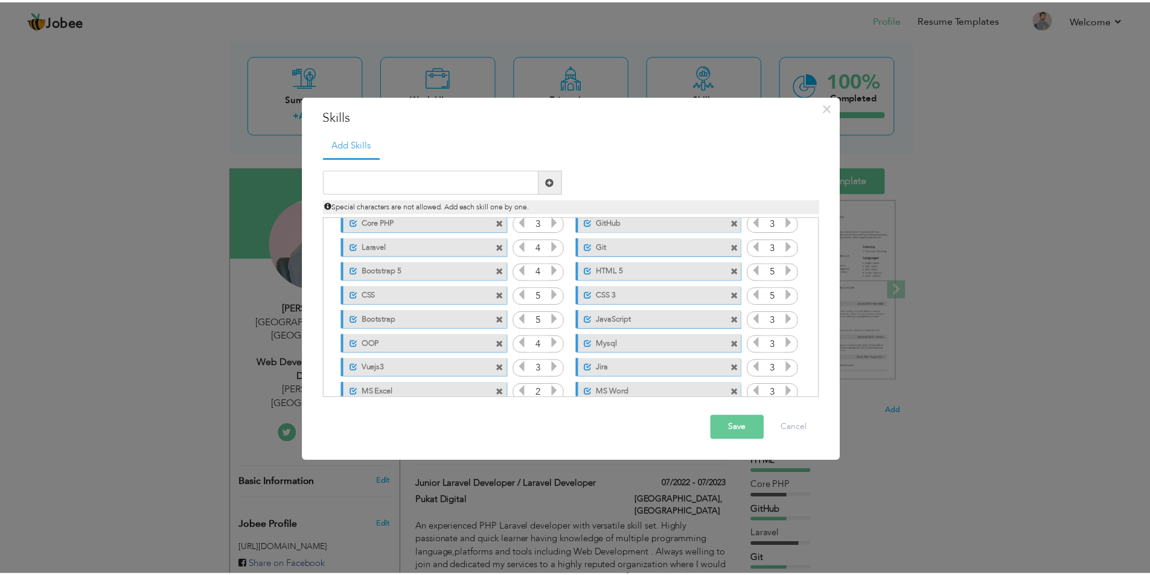
scroll to position [0, 0]
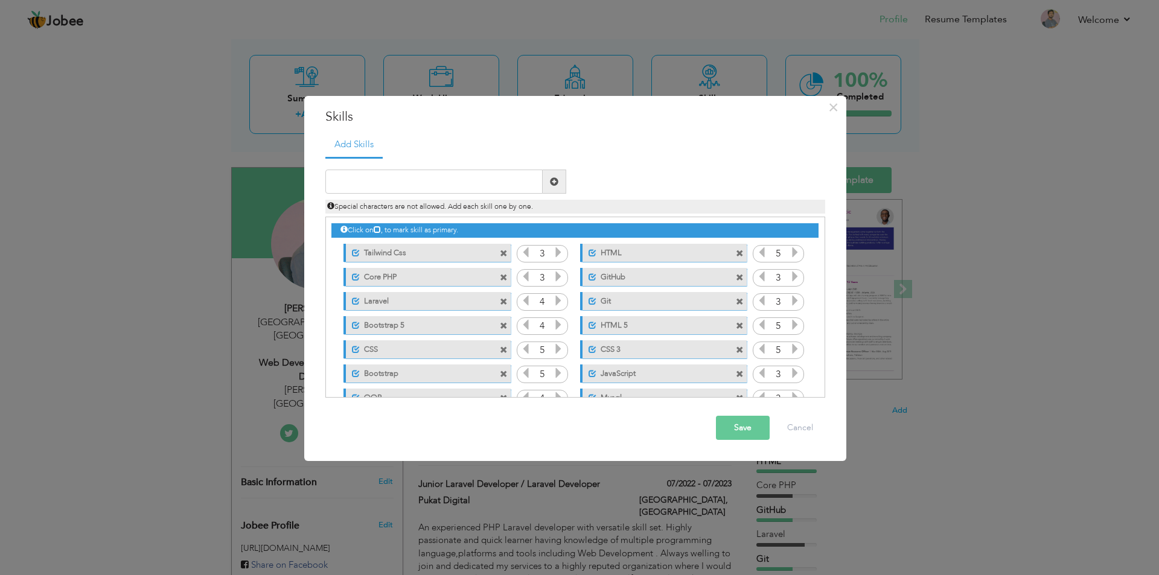
click at [501, 253] on span at bounding box center [504, 254] width 8 height 8
click at [734, 430] on button "Save" at bounding box center [743, 428] width 54 height 24
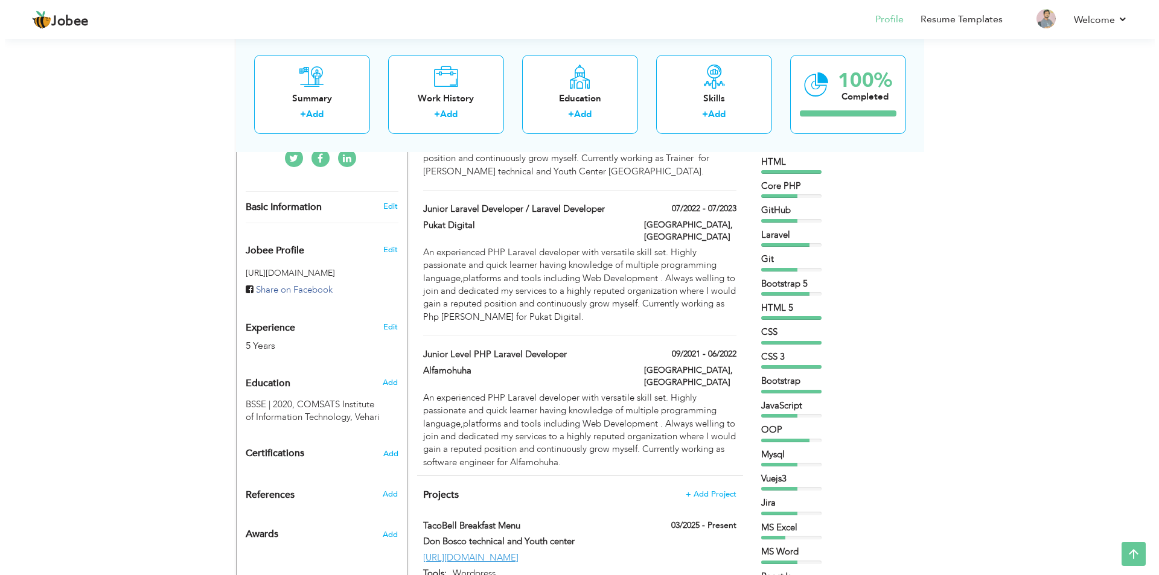
scroll to position [302, 0]
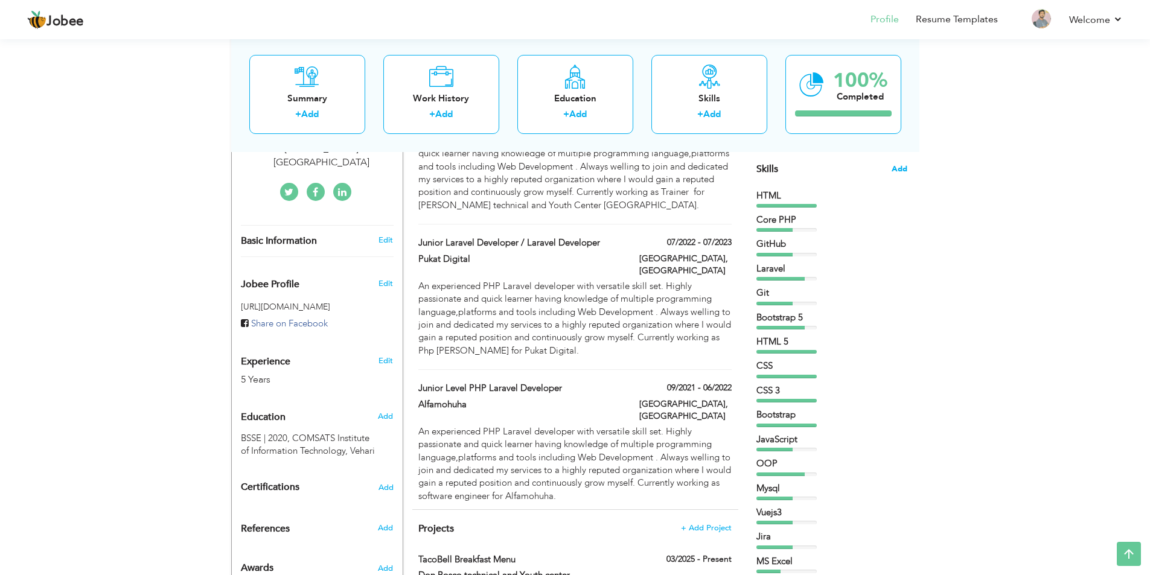
click at [900, 168] on span "Add" at bounding box center [900, 169] width 16 height 11
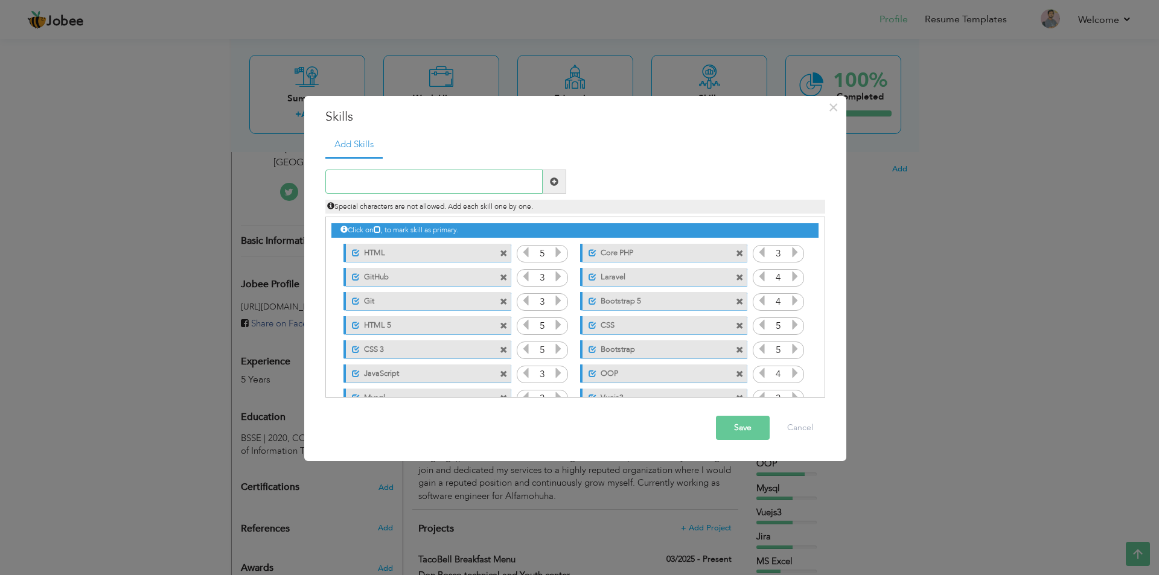
click at [360, 188] on input "text" at bounding box center [433, 182] width 217 height 24
type input "t"
type input "Tailwind Css"
click at [549, 184] on span at bounding box center [555, 182] width 24 height 24
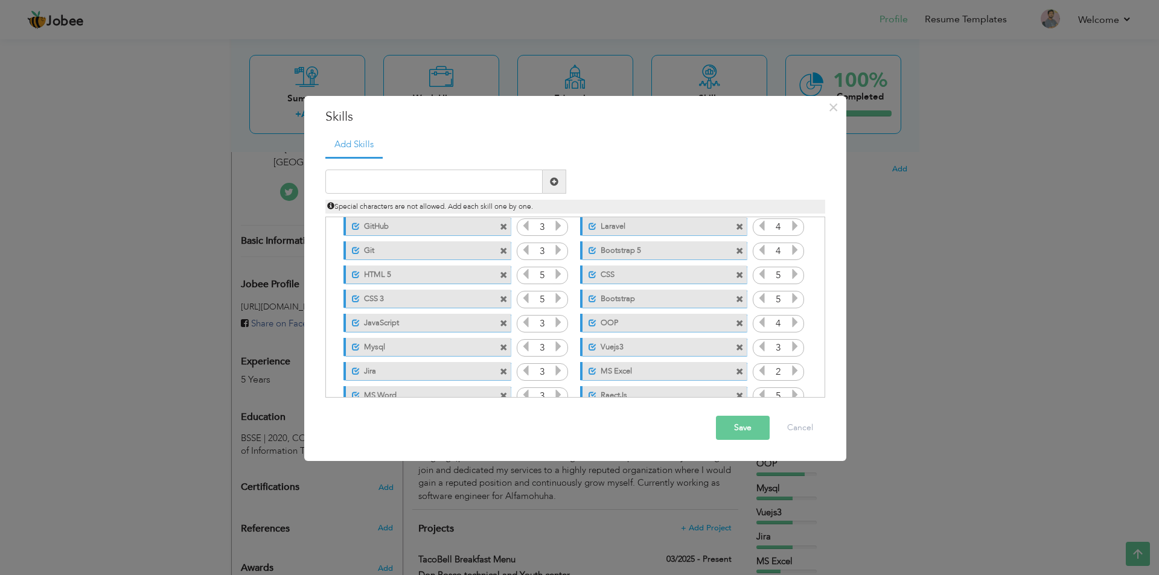
scroll to position [100, 0]
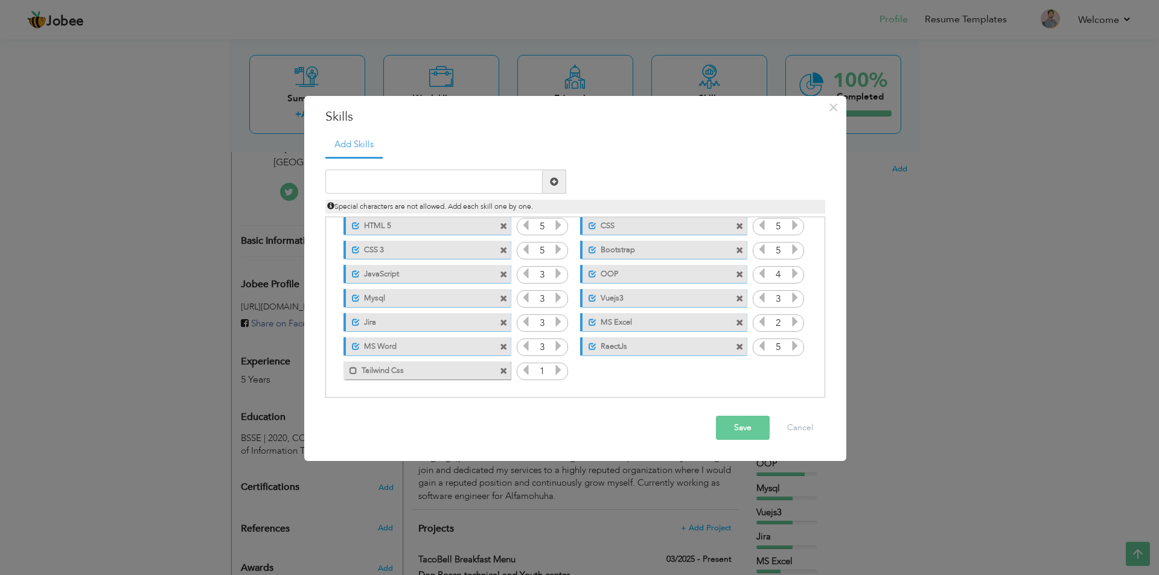
click at [561, 373] on icon at bounding box center [558, 370] width 11 height 11
click at [561, 374] on icon at bounding box center [558, 370] width 11 height 11
click at [745, 432] on button "Save" at bounding box center [743, 428] width 54 height 24
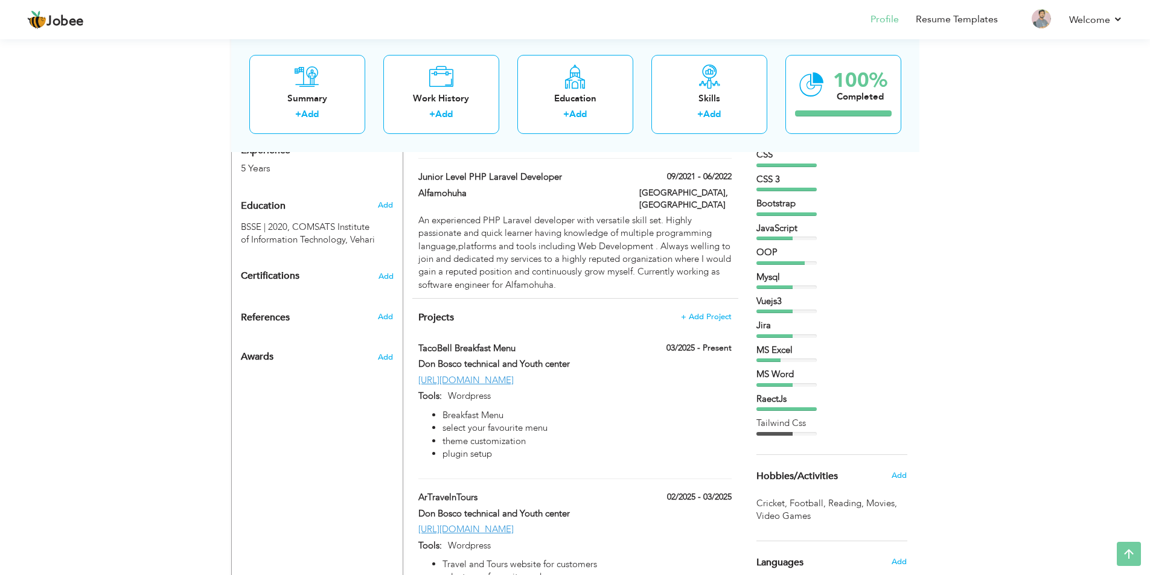
scroll to position [604, 0]
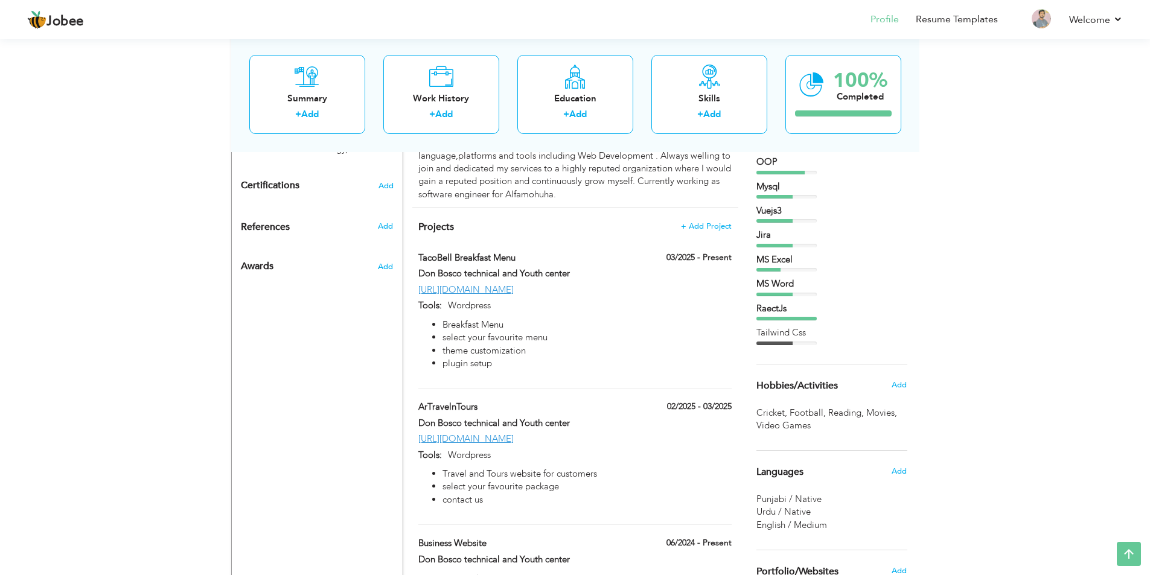
click at [778, 338] on div "Tailwind Css" at bounding box center [832, 333] width 151 height 13
click at [801, 342] on div at bounding box center [787, 344] width 60 height 4
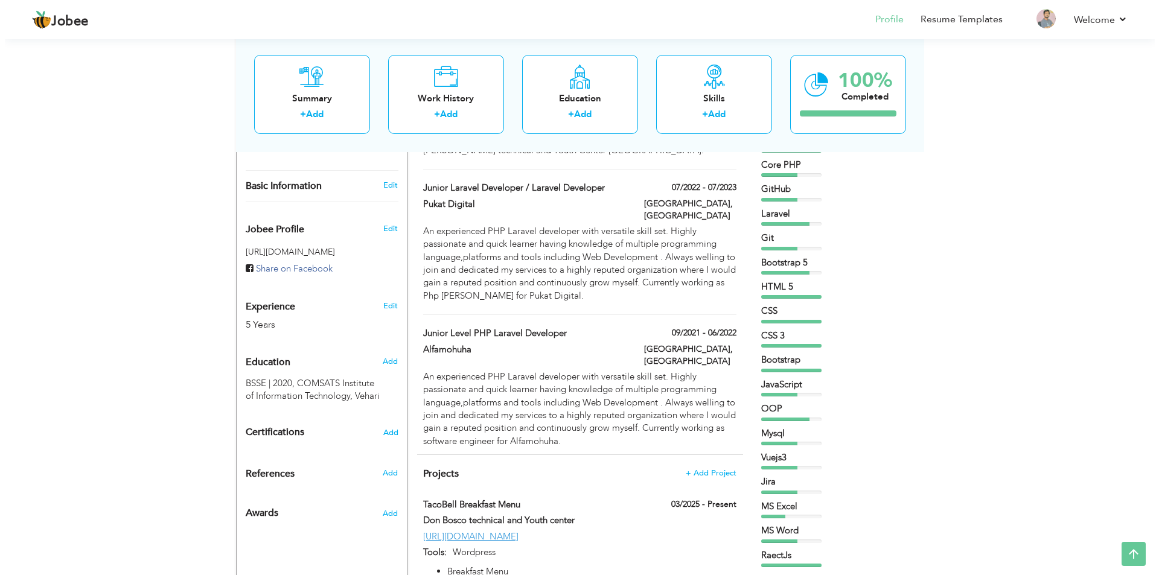
scroll to position [181, 0]
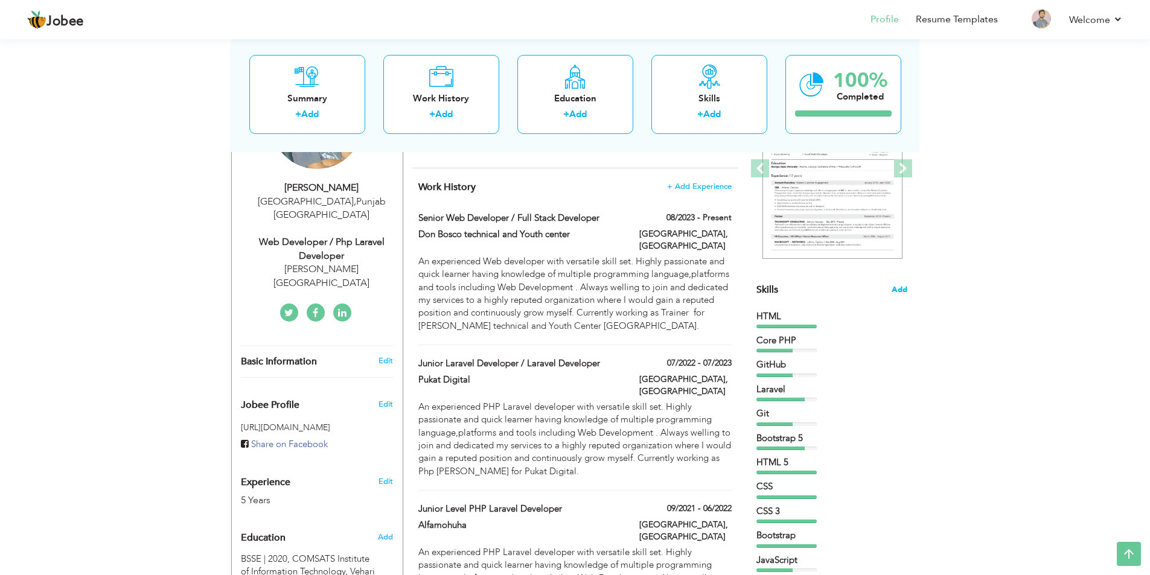
click at [894, 290] on span "Add" at bounding box center [900, 289] width 16 height 11
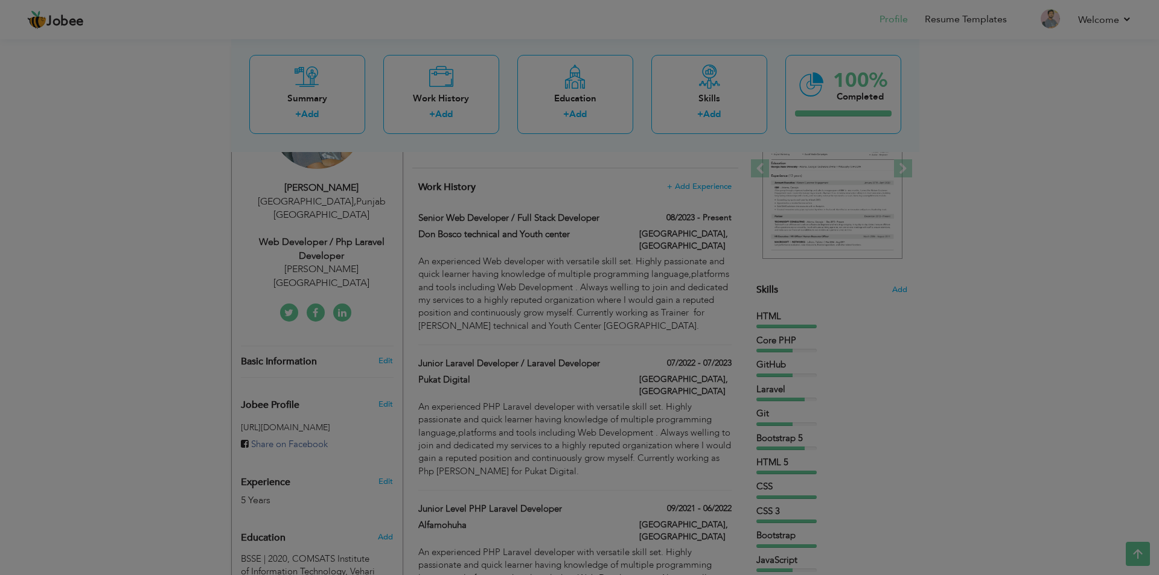
scroll to position [0, 0]
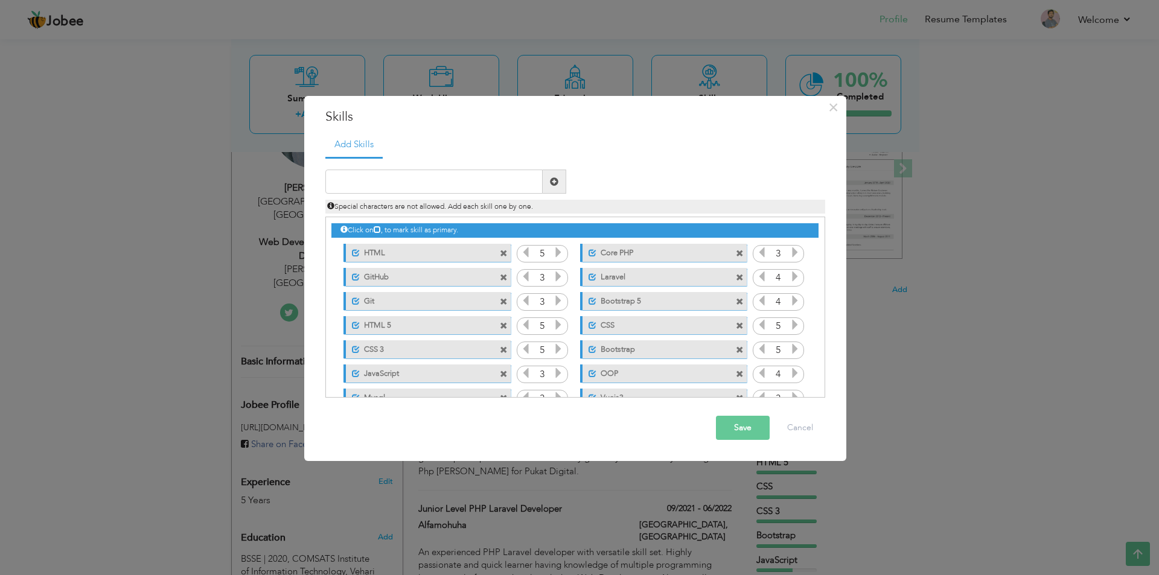
click at [379, 231] on icon at bounding box center [377, 229] width 7 height 7
click at [381, 227] on icon at bounding box center [377, 229] width 7 height 7
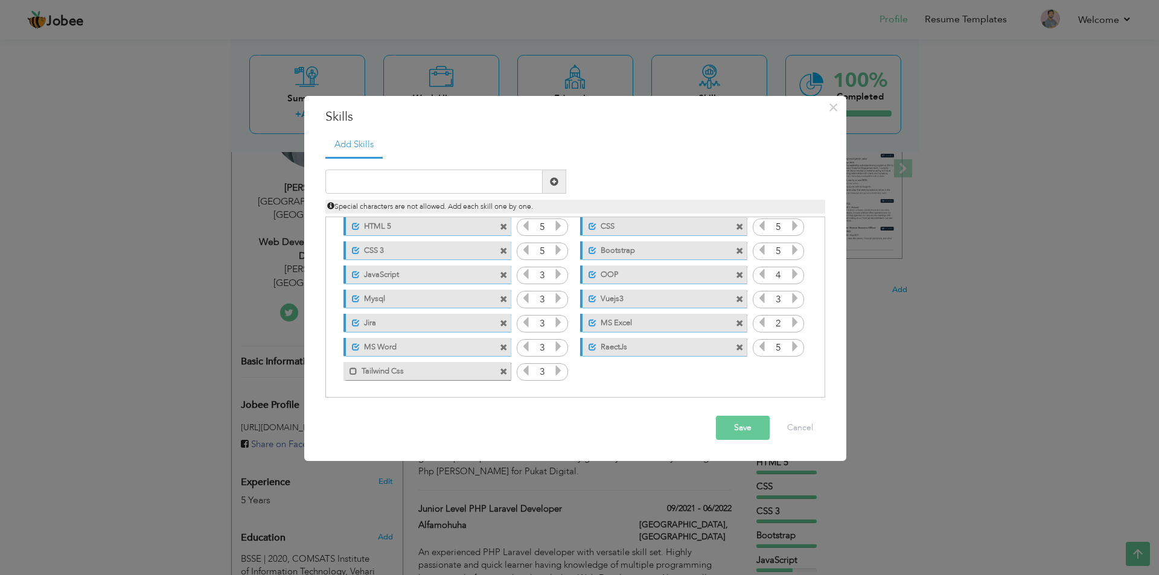
scroll to position [100, 0]
click at [354, 372] on span at bounding box center [354, 371] width 8 height 8
click at [732, 422] on button "Save" at bounding box center [743, 428] width 54 height 24
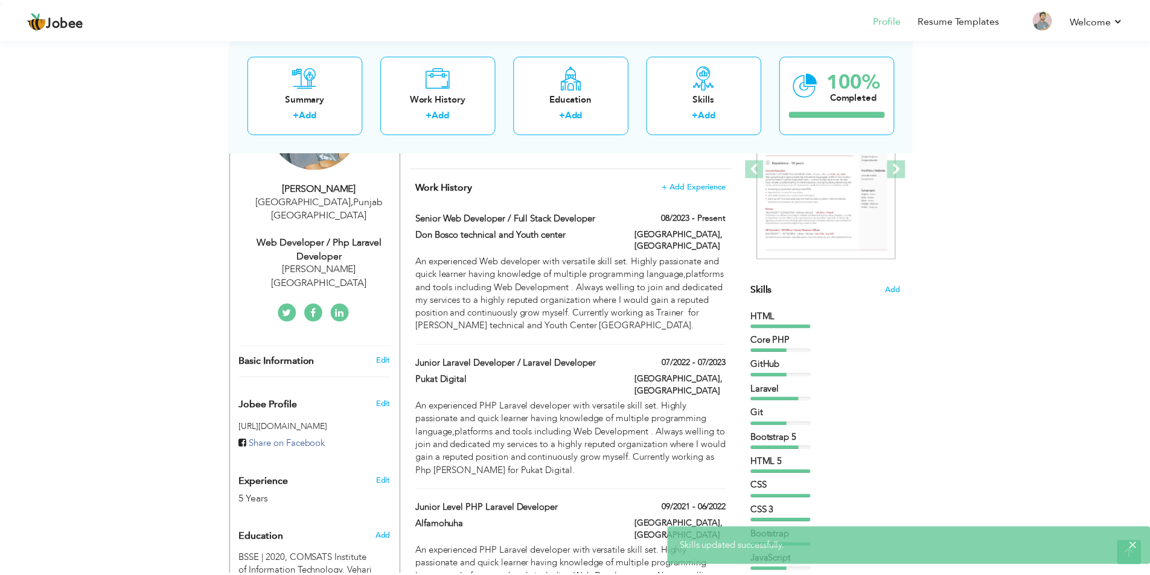
scroll to position [0, 0]
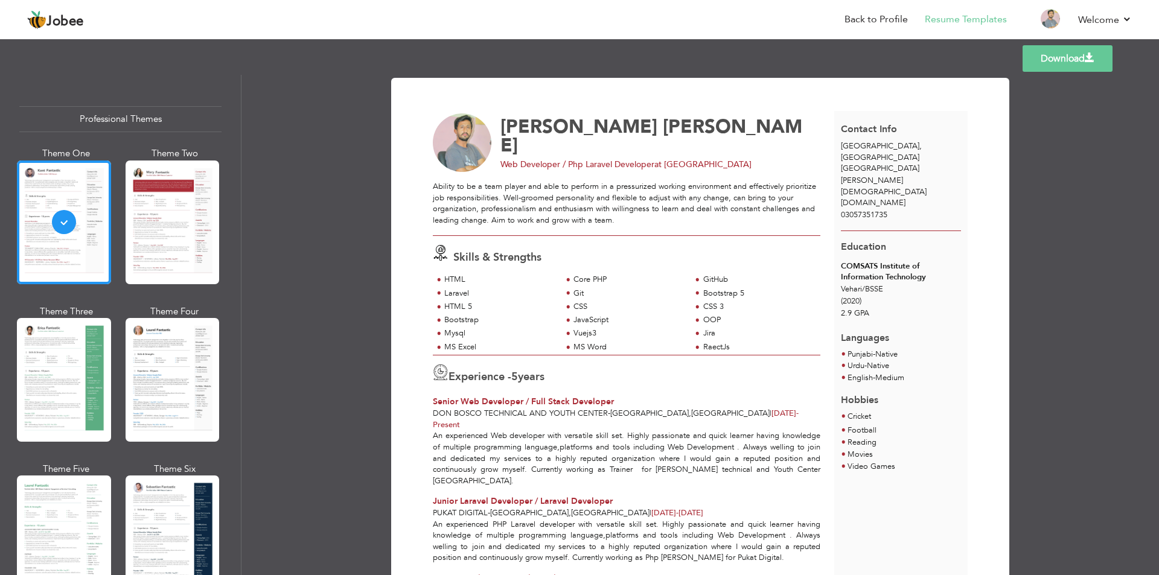
scroll to position [60, 0]
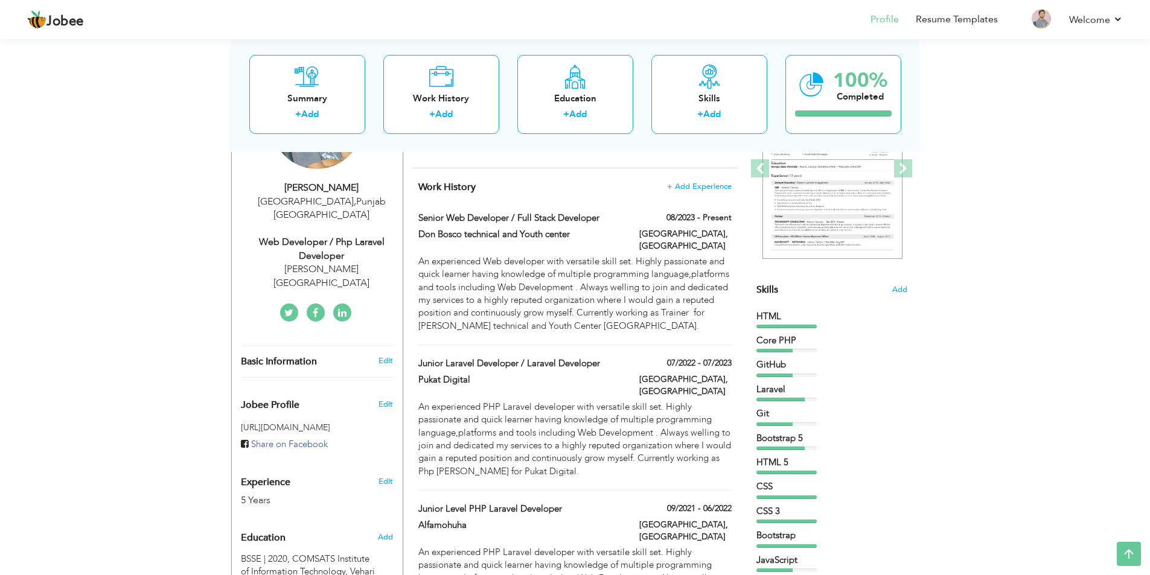
drag, startPoint x: 773, startPoint y: 321, endPoint x: 837, endPoint y: 368, distance: 79.0
click at [837, 368] on div "HTML Core PHP GitHub Laravel Git" at bounding box center [832, 539] width 151 height 458
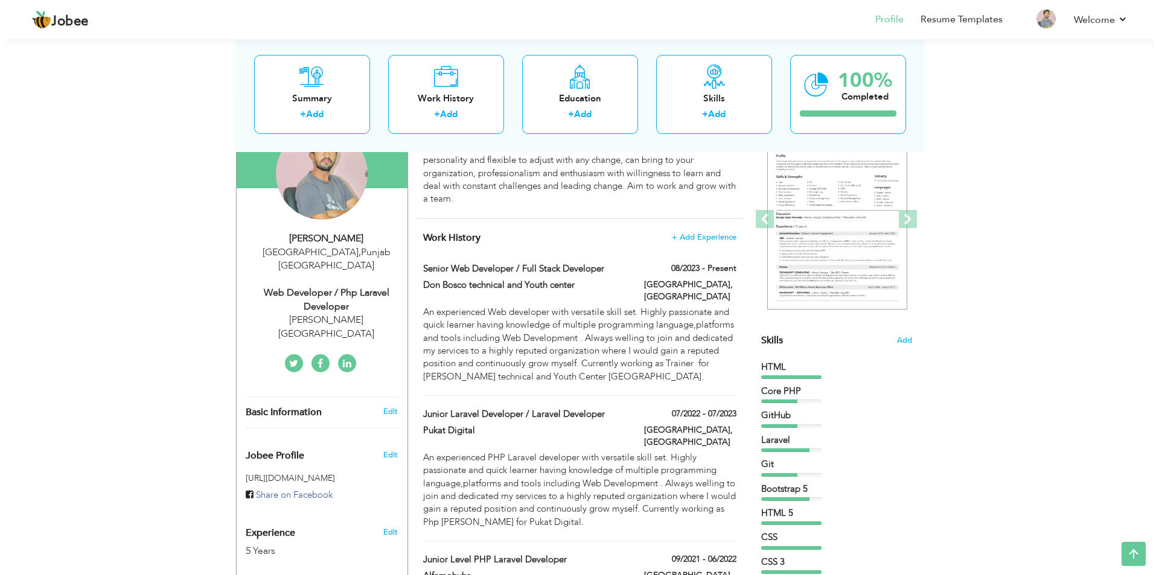
scroll to position [60, 0]
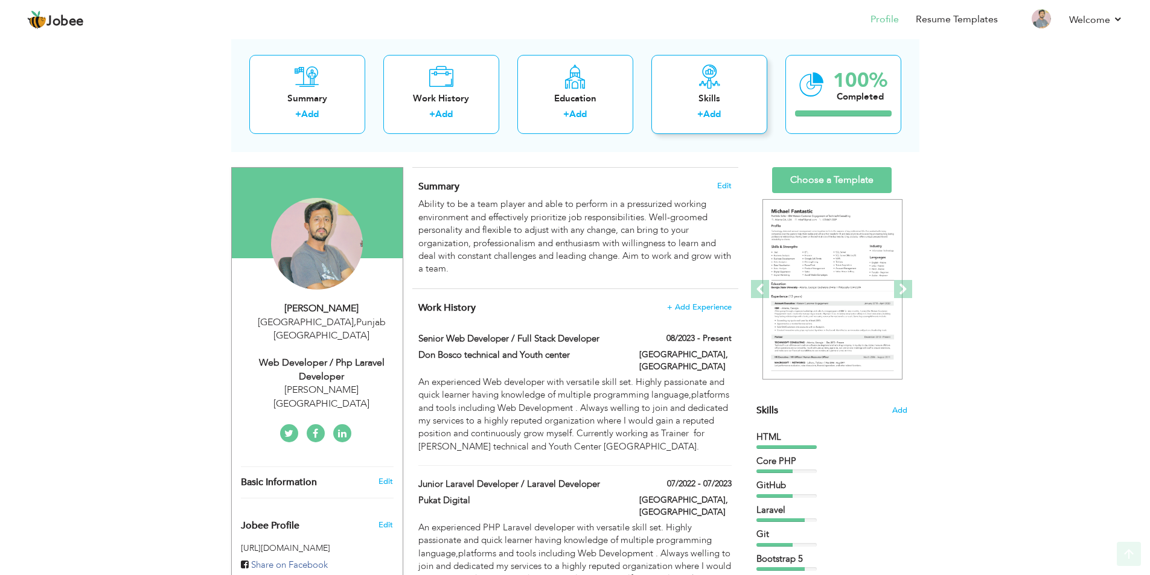
click at [700, 106] on div "Skills + Add" at bounding box center [709, 94] width 116 height 79
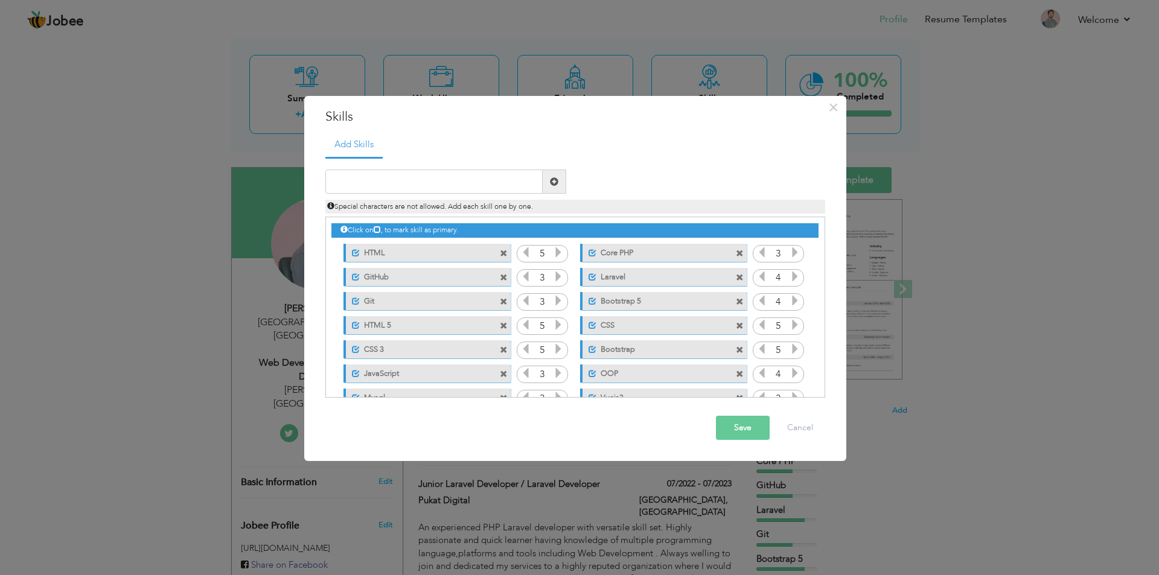
drag, startPoint x: 421, startPoint y: 248, endPoint x: 420, endPoint y: 288, distance: 39.9
click at [420, 288] on div "Click on , to mark skill as primary. Unmark as primary skill. HTML 5 Core PHP 3…" at bounding box center [574, 349] width 487 height 264
click at [400, 247] on label "HTML" at bounding box center [420, 251] width 120 height 15
click at [400, 270] on label "GitHub" at bounding box center [420, 275] width 120 height 15
drag, startPoint x: 398, startPoint y: 252, endPoint x: 386, endPoint y: 284, distance: 33.4
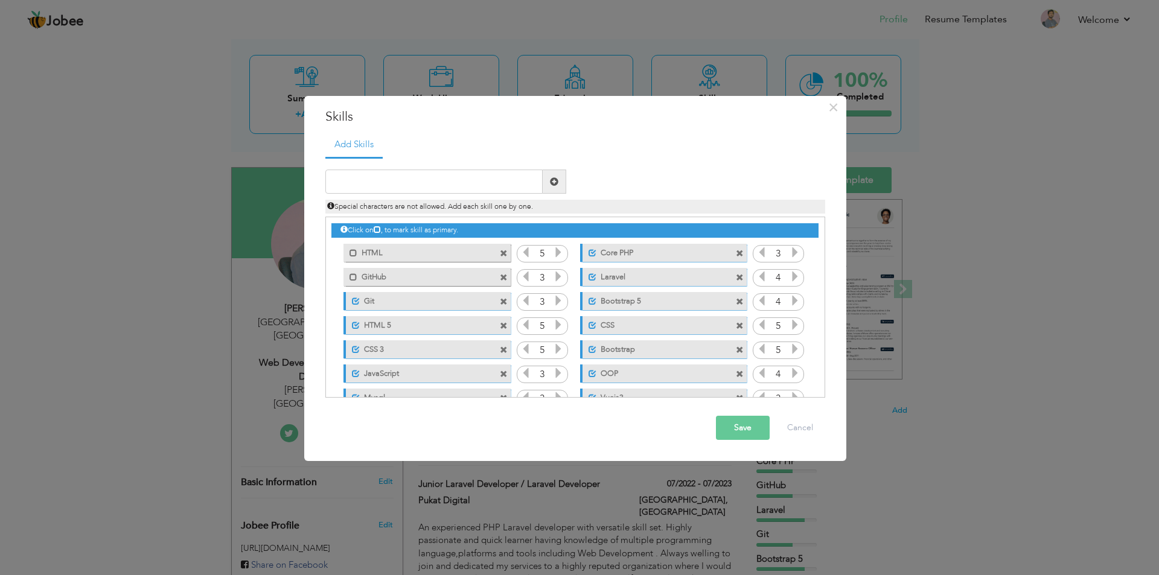
click at [386, 284] on div "Click on , to mark skill as primary. Mark as primary skill. HTML 5 Core PHP 3 G…" at bounding box center [574, 349] width 487 height 264
drag, startPoint x: 351, startPoint y: 251, endPoint x: 351, endPoint y: 274, distance: 22.3
click at [350, 257] on span at bounding box center [354, 253] width 8 height 8
click at [353, 274] on span at bounding box center [354, 278] width 8 height 8
drag, startPoint x: 410, startPoint y: 275, endPoint x: 442, endPoint y: 243, distance: 45.3
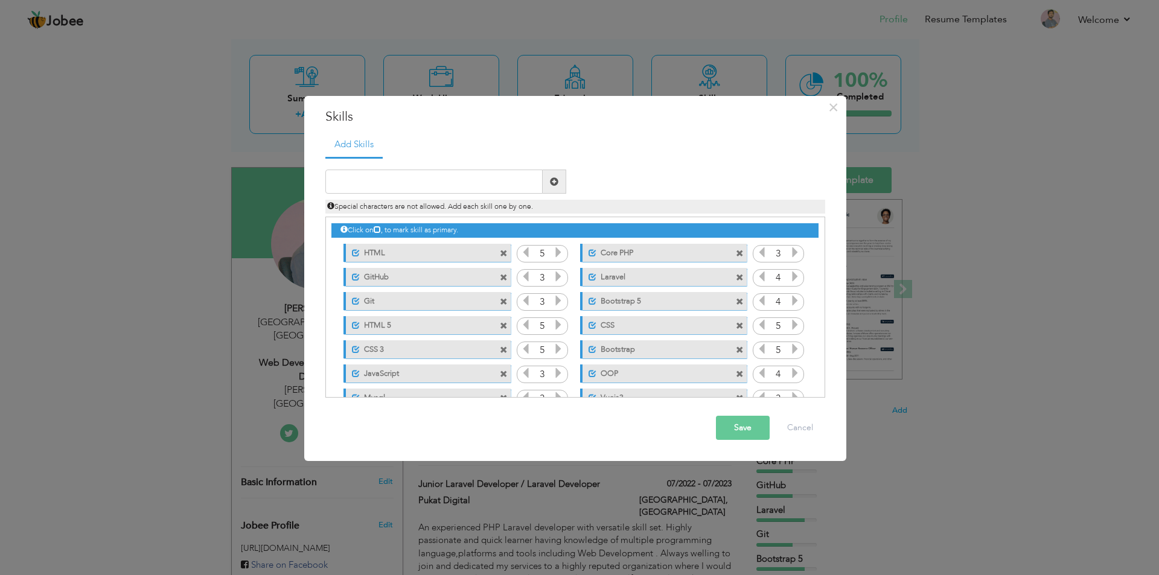
click at [442, 243] on div "Click on , to mark skill as primary. Unmark as primary skill. HTML 5 Core PHP 3…" at bounding box center [574, 349] width 487 height 264
drag, startPoint x: 540, startPoint y: 254, endPoint x: 559, endPoint y: 280, distance: 32.8
click at [559, 280] on div "Click on , to mark skill as primary. Unmark as primary skill. HTML 5 Core PHP 3…" at bounding box center [574, 349] width 487 height 264
drag, startPoint x: 435, startPoint y: 247, endPoint x: 434, endPoint y: 278, distance: 30.8
click at [434, 278] on div "Click on , to mark skill as primary. Unmark as primary skill. HTML 5 Core PHP 3…" at bounding box center [574, 349] width 487 height 264
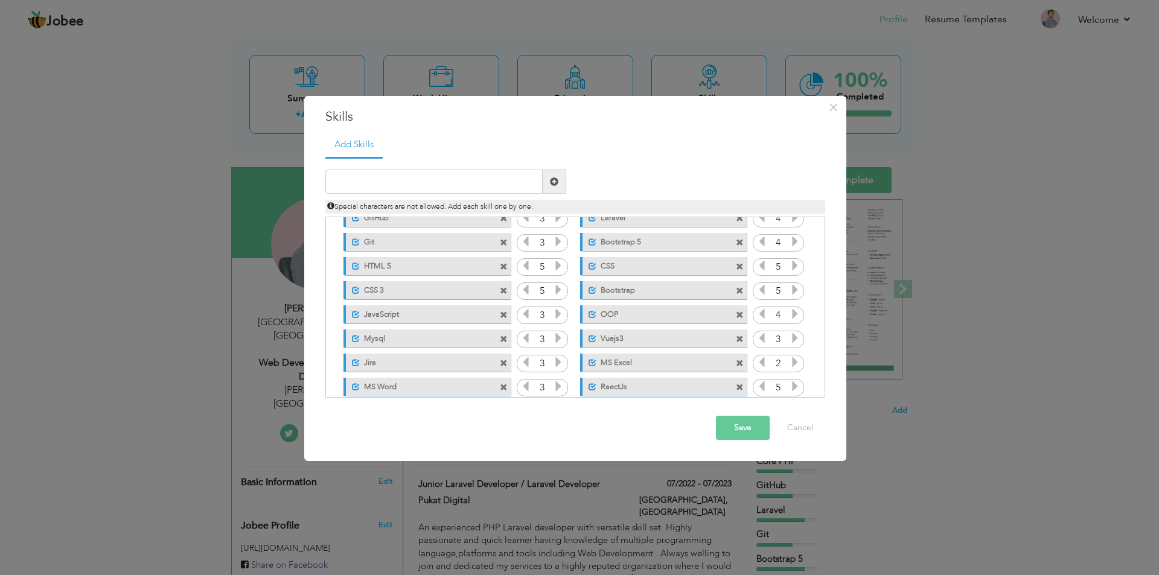
scroll to position [39, 0]
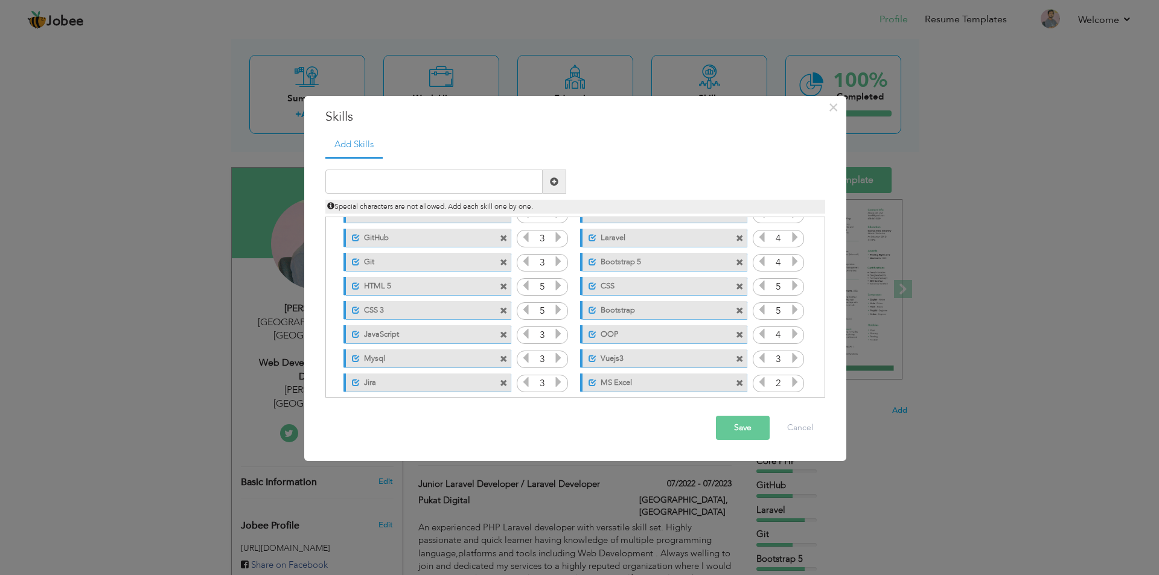
click at [555, 357] on icon at bounding box center [558, 358] width 11 height 11
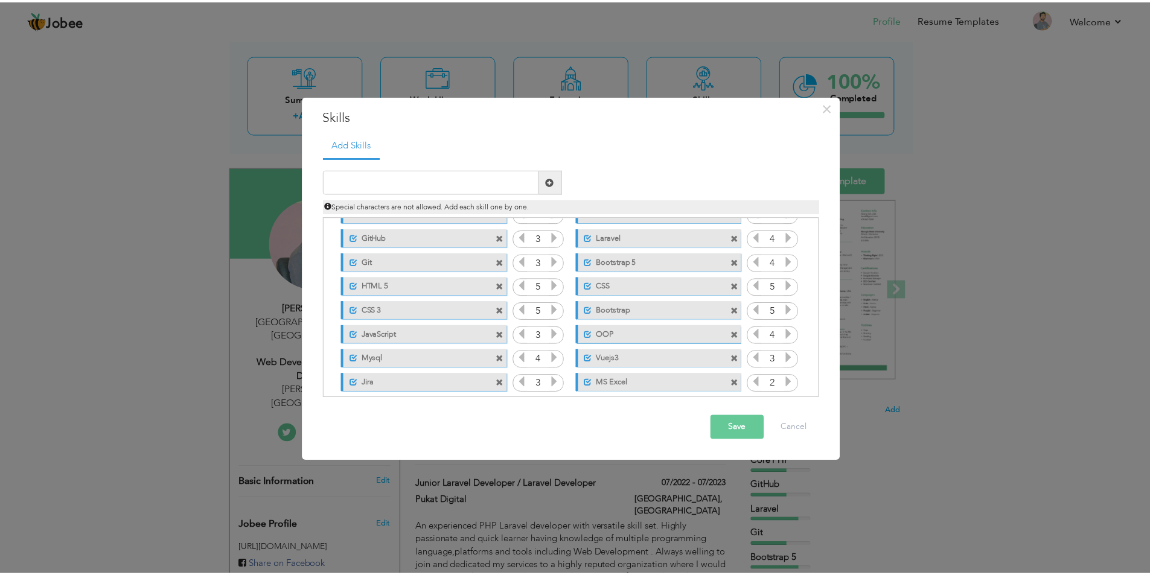
scroll to position [0, 0]
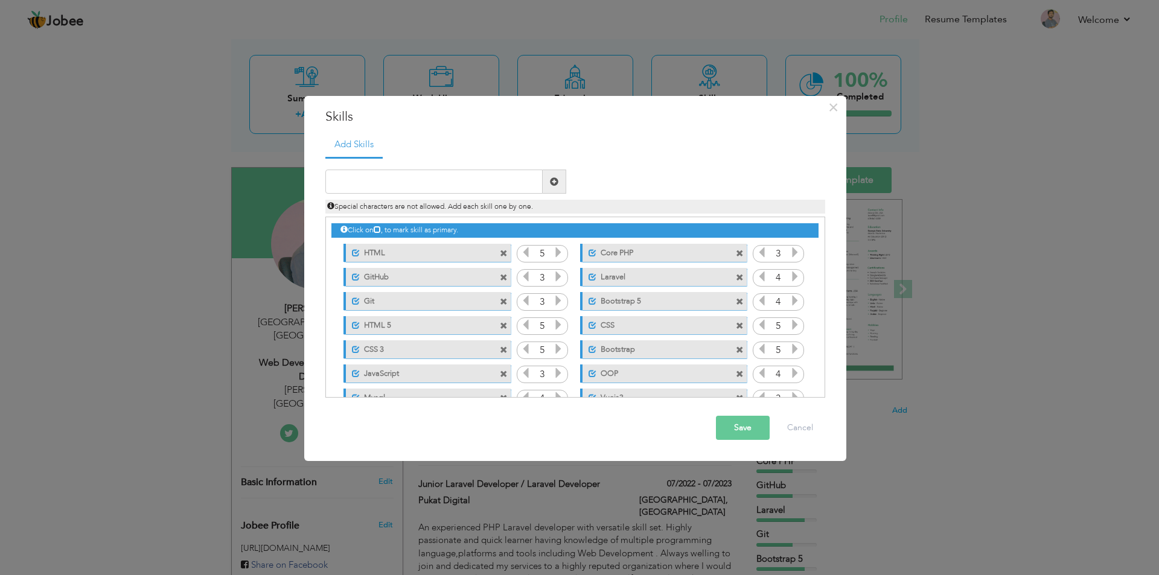
click at [558, 374] on icon at bounding box center [558, 373] width 11 height 11
drag, startPoint x: 439, startPoint y: 348, endPoint x: 415, endPoint y: 307, distance: 47.9
click at [415, 307] on div "Click on , to mark skill as primary. Unmark as primary skill. HTML 5 Core PHP 3…" at bounding box center [574, 349] width 487 height 264
drag, startPoint x: 354, startPoint y: 324, endPoint x: 382, endPoint y: 352, distance: 39.7
click at [382, 352] on div "Click on , to mark skill as primary. Unmark as primary skill. HTML 5 Core PHP 3…" at bounding box center [574, 349] width 487 height 264
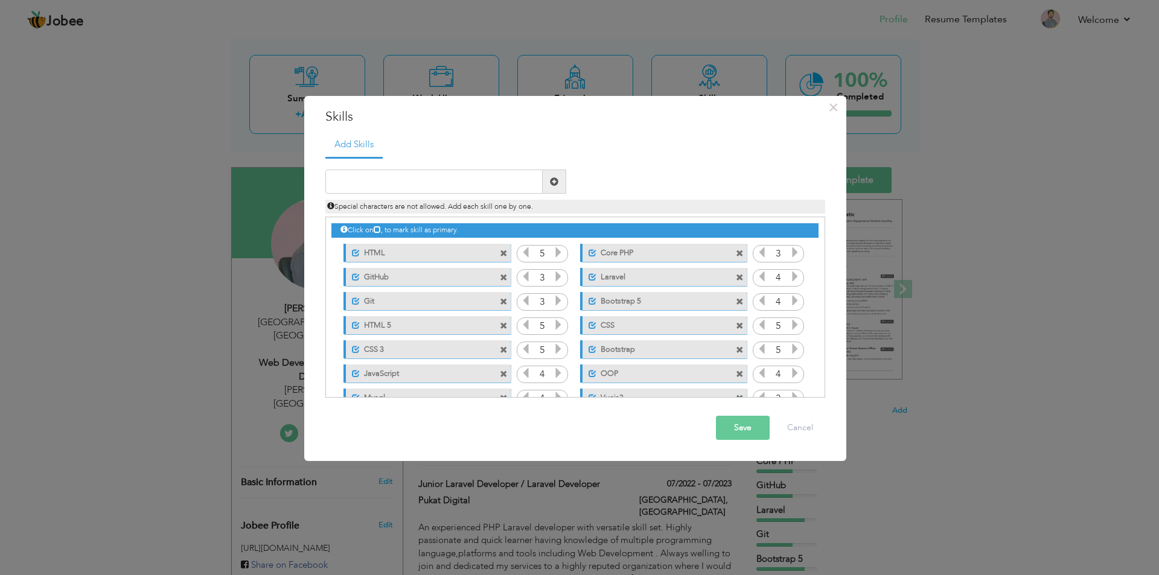
drag, startPoint x: 351, startPoint y: 248, endPoint x: 406, endPoint y: 327, distance: 96.6
click at [406, 327] on div "Click on , to mark skill as primary. Unmark as primary skill. HTML 5 Core PHP 3…" at bounding box center [574, 349] width 487 height 264
click at [385, 206] on span "Special characters are not allowed. Add each skill one by one." at bounding box center [430, 207] width 206 height 10
click at [378, 229] on icon at bounding box center [377, 229] width 7 height 7
click at [380, 228] on icon at bounding box center [377, 229] width 7 height 7
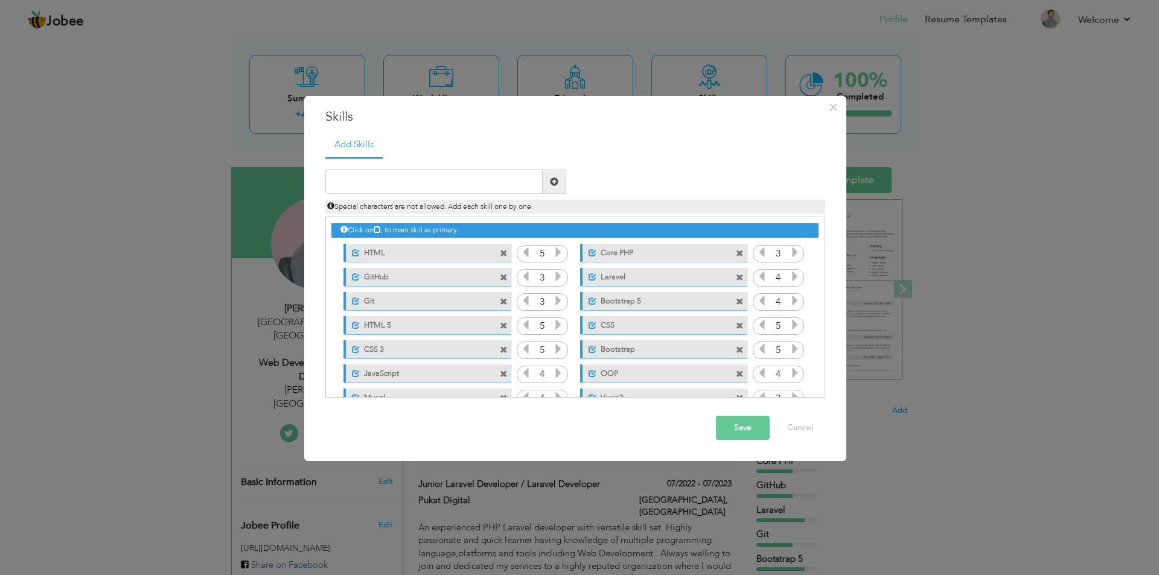
drag, startPoint x: 351, startPoint y: 251, endPoint x: 344, endPoint y: 254, distance: 7.3
click at [344, 254] on div "Unmark as primary skill. HTML" at bounding box center [427, 253] width 167 height 18
drag, startPoint x: 344, startPoint y: 254, endPoint x: 354, endPoint y: 280, distance: 27.7
click at [354, 280] on div "Click on , to mark skill as primary. Unmark as primary skill. HTML 5 Core PHP 3…" at bounding box center [574, 349] width 487 height 264
drag, startPoint x: 371, startPoint y: 273, endPoint x: 378, endPoint y: 270, distance: 7.1
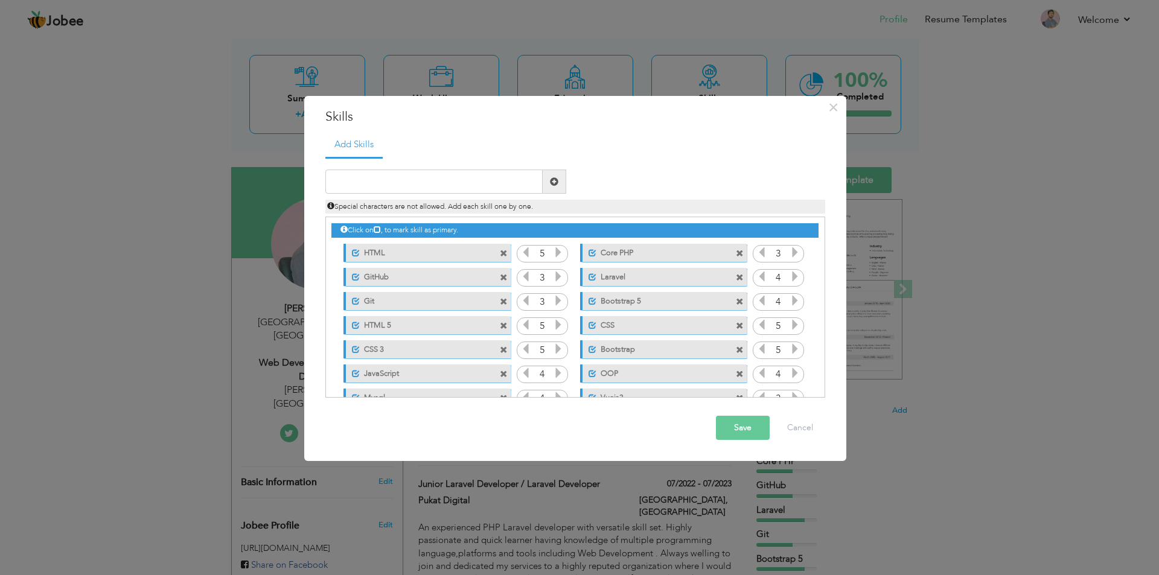
click at [378, 270] on label "GitHub" at bounding box center [420, 275] width 120 height 15
drag, startPoint x: 379, startPoint y: 269, endPoint x: 378, endPoint y: 255, distance: 13.9
drag, startPoint x: 378, startPoint y: 255, endPoint x: 365, endPoint y: 291, distance: 38.0
click at [365, 291] on div "Click on , to mark skill as primary. Unmark as primary skill. HTML 5 Core PHP 3…" at bounding box center [574, 349] width 487 height 264
drag, startPoint x: 450, startPoint y: 251, endPoint x: 467, endPoint y: 270, distance: 25.7
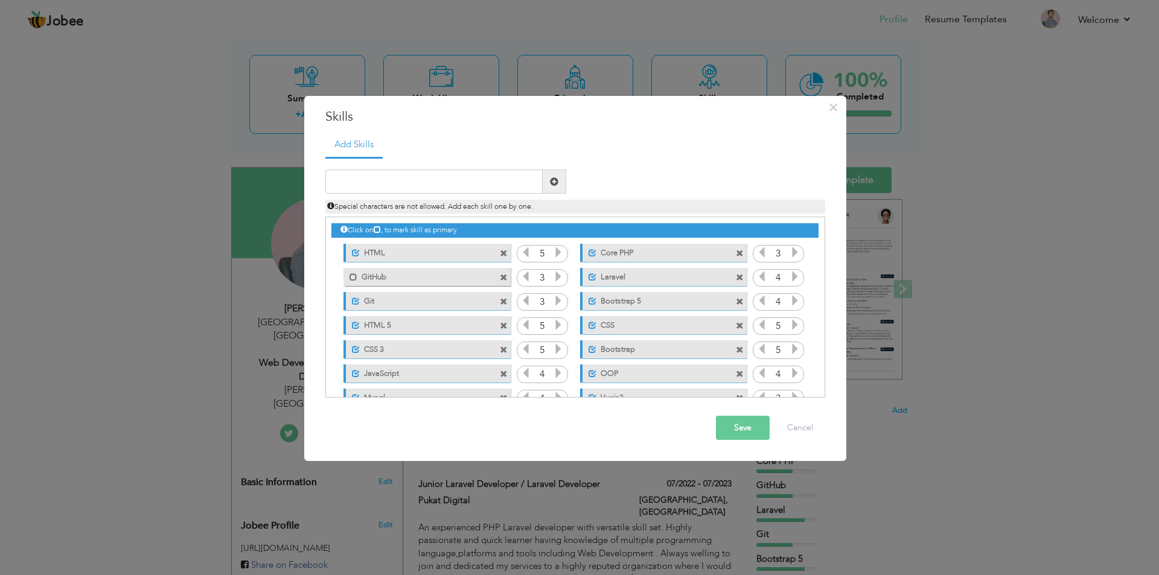
click at [464, 269] on div "Click on , to mark skill as primary. Unmark as primary skill. HTML 5 Core PHP 3…" at bounding box center [574, 349] width 487 height 264
drag, startPoint x: 503, startPoint y: 270, endPoint x: 493, endPoint y: 251, distance: 21.9
click at [493, 251] on div "Click on , to mark skill as primary. Unmark as primary skill. HTML 5 Core PHP 3…" at bounding box center [574, 349] width 487 height 264
drag, startPoint x: 475, startPoint y: 257, endPoint x: 473, endPoint y: 274, distance: 17.0
click at [473, 274] on div "Click on , to mark skill as primary. Unmark as primary skill. HTML 5 Core PHP 3…" at bounding box center [574, 349] width 487 height 264
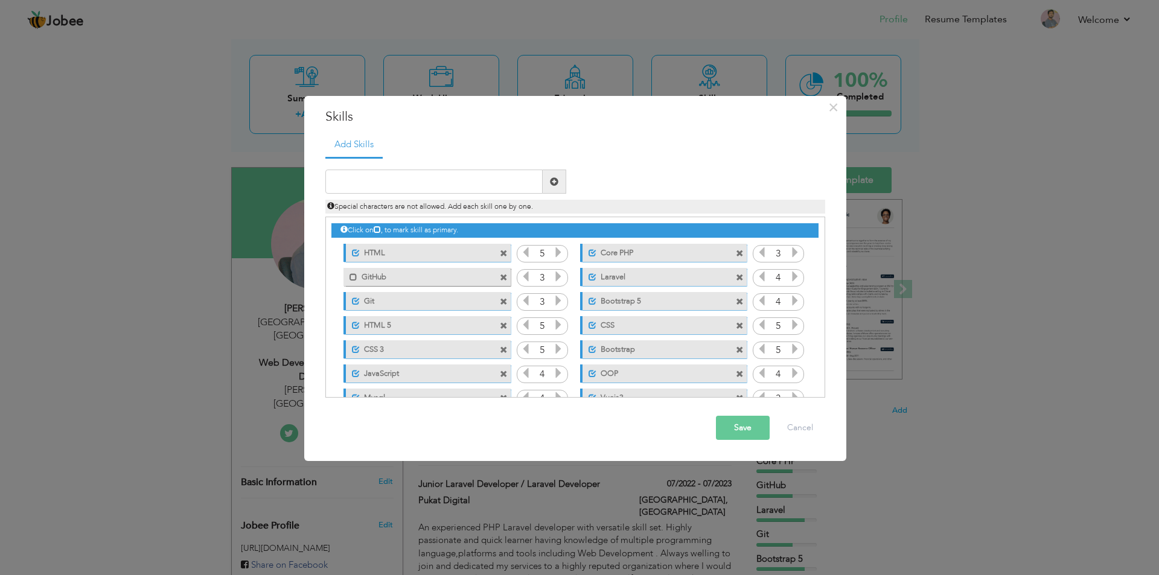
click at [362, 277] on label "GitHub" at bounding box center [418, 275] width 122 height 15
click at [728, 423] on button "Save" at bounding box center [743, 428] width 54 height 24
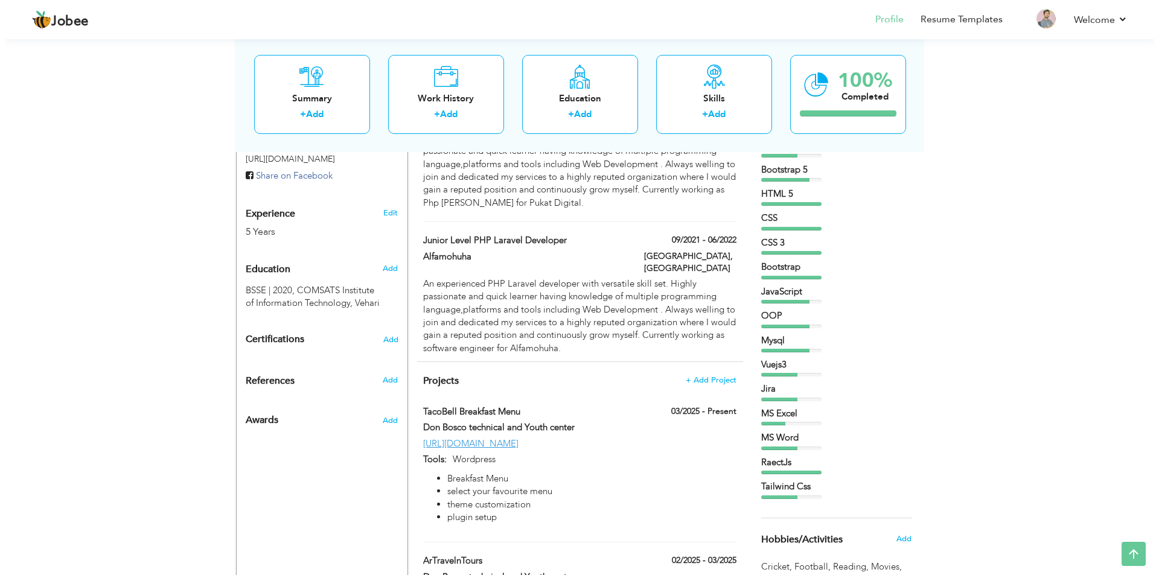
scroll to position [483, 0]
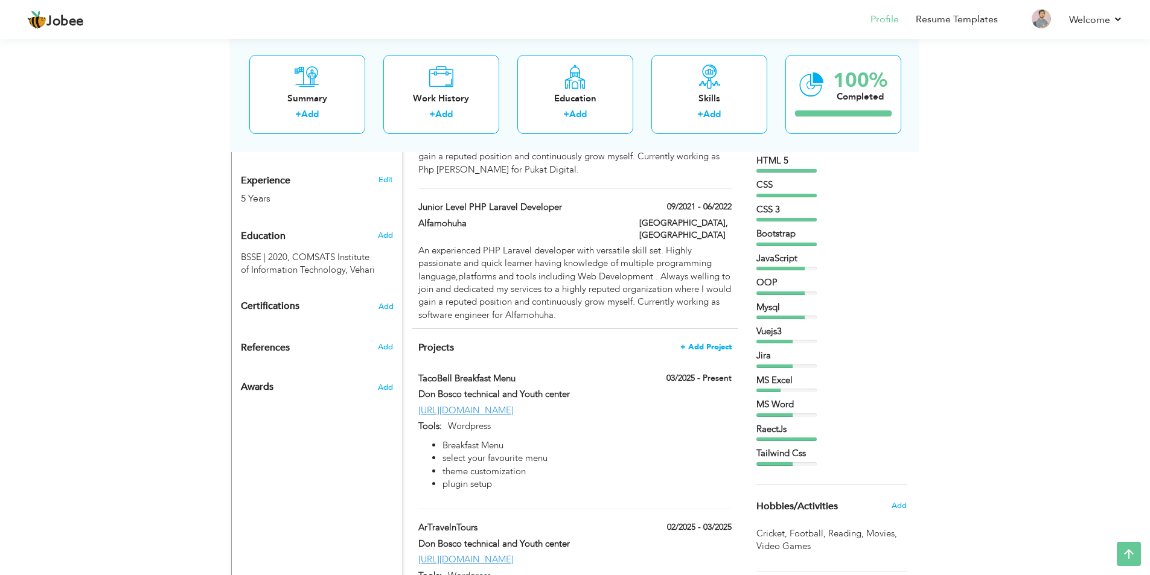
click at [712, 343] on span "+ Add Project" at bounding box center [705, 347] width 51 height 8
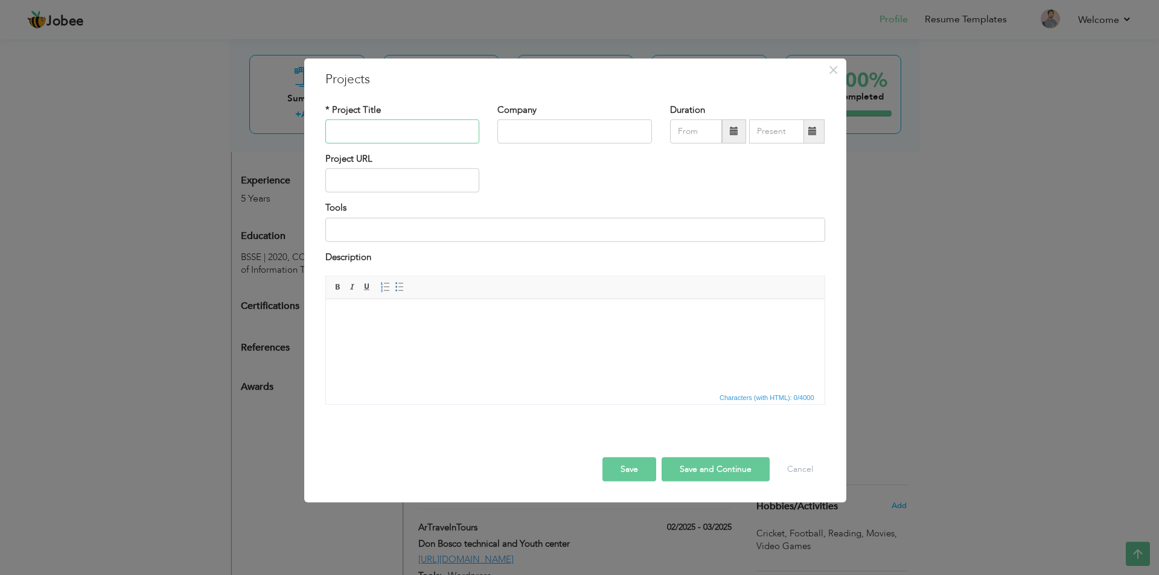
click at [378, 132] on input "text" at bounding box center [402, 132] width 155 height 24
paste input "Bababosco Web Application"
type input "Bababosco Web Application"
click at [514, 126] on input "text" at bounding box center [575, 132] width 155 height 24
paste input "Don Bosco Technical & Youth Centre"
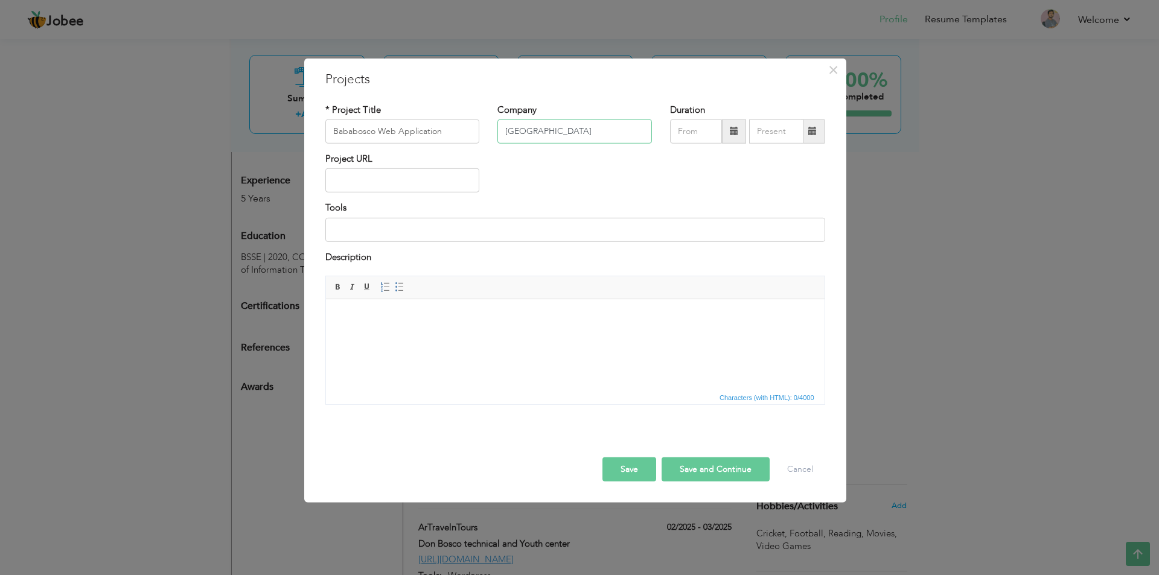
type input "Don Bosco Technical & Youth Centre"
click at [700, 132] on input "09/2025" at bounding box center [696, 132] width 52 height 24
click at [736, 227] on span "2025" at bounding box center [733, 221] width 33 height 33
click at [701, 186] on span "Jan" at bounding box center [699, 186] width 33 height 33
type input "01/2025"
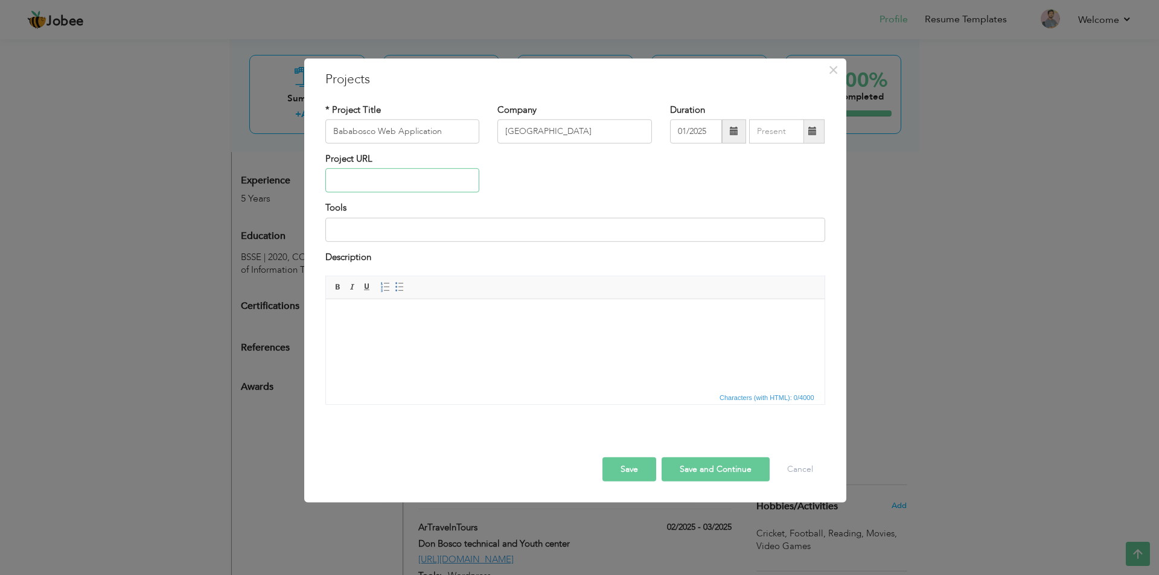
click at [400, 174] on input "text" at bounding box center [402, 180] width 155 height 24
paste input "https://bababosco.com/"
type input "https://bababosco.com/"
click at [368, 229] on input at bounding box center [575, 230] width 500 height 24
click at [364, 231] on input at bounding box center [575, 230] width 500 height 24
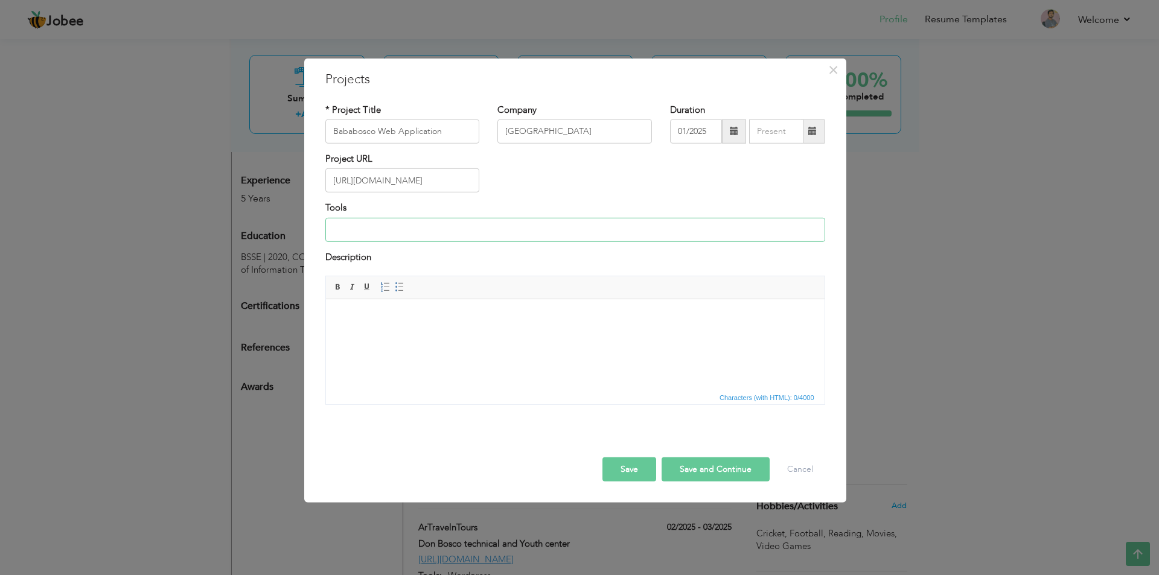
paste input "Backend: Laravel, MySQL Frontend: ReactJS APIs: RESTful APIs Other Tools: Git/G…"
type input "Backend: Laravel, MySQL Frontend: ReactJS APIs: RESTful APIs Other Tools: Git/G…"
click at [396, 328] on html at bounding box center [574, 317] width 499 height 37
click at [397, 288] on span at bounding box center [400, 288] width 10 height 10
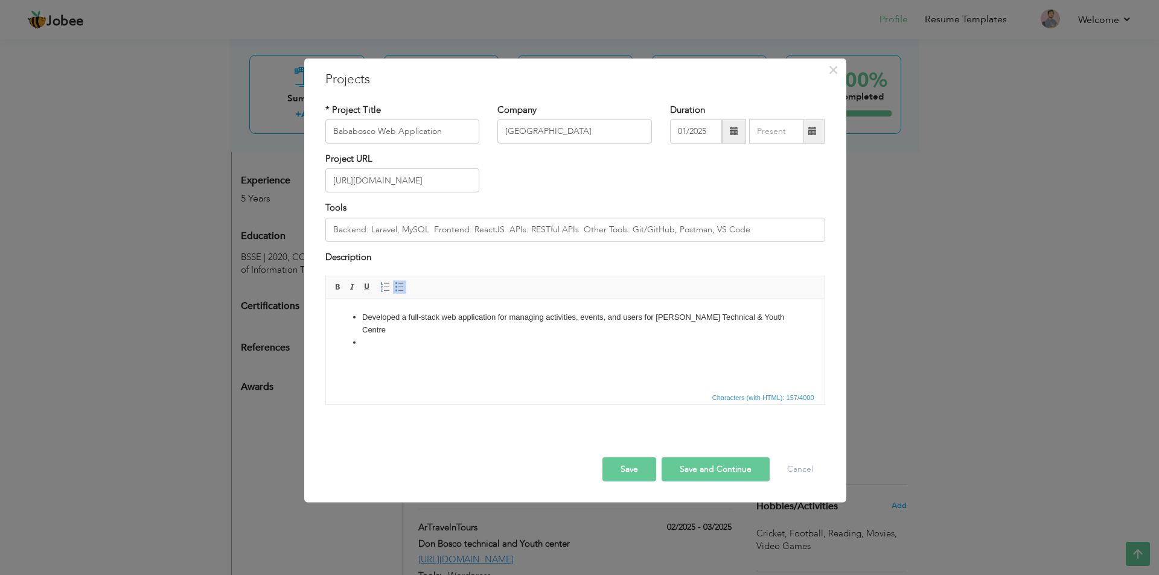
paste body
click at [721, 342] on html "Developed a full-stack web application for managing activities, events, and use…" at bounding box center [574, 330] width 499 height 62
click at [375, 362] on li at bounding box center [575, 368] width 426 height 13
click at [551, 349] on li "built a dynamic, responsive frontend with ReactJS ." at bounding box center [575, 355] width 426 height 13
click at [400, 365] on html "Developed a full-stack web application for managing activities, events, and use…" at bounding box center [574, 342] width 499 height 87
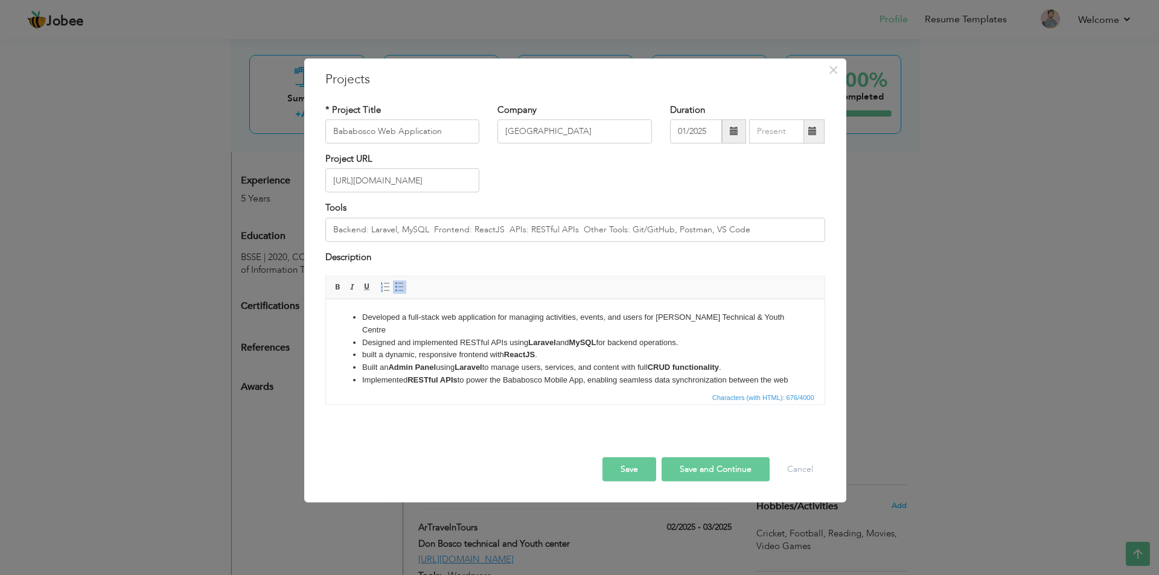
scroll to position [22, 0]
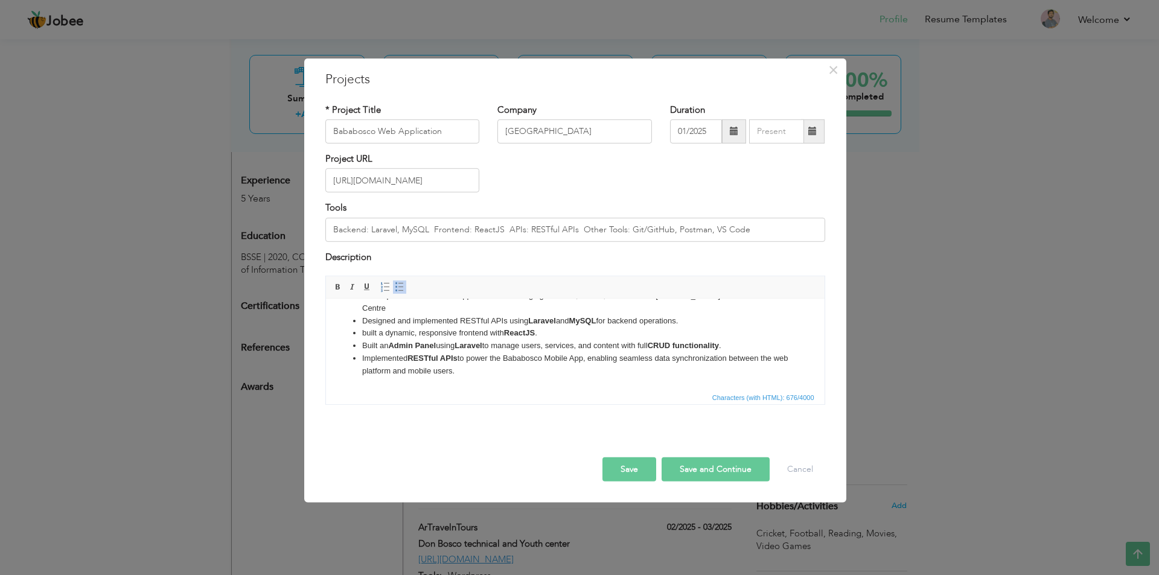
click at [721, 467] on button "Save and Continue" at bounding box center [716, 470] width 108 height 24
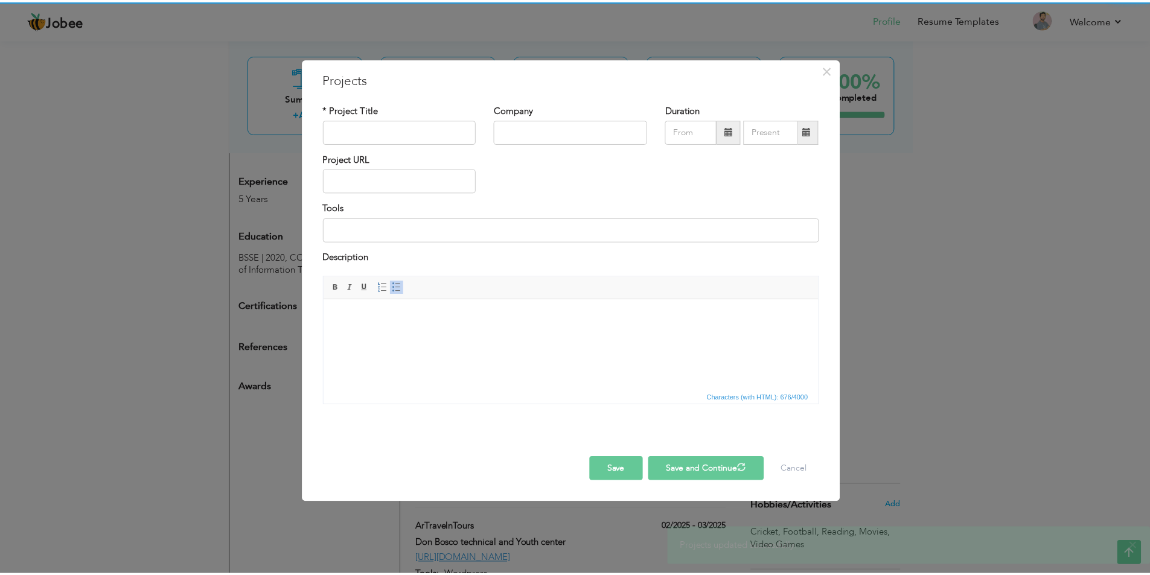
scroll to position [0, 0]
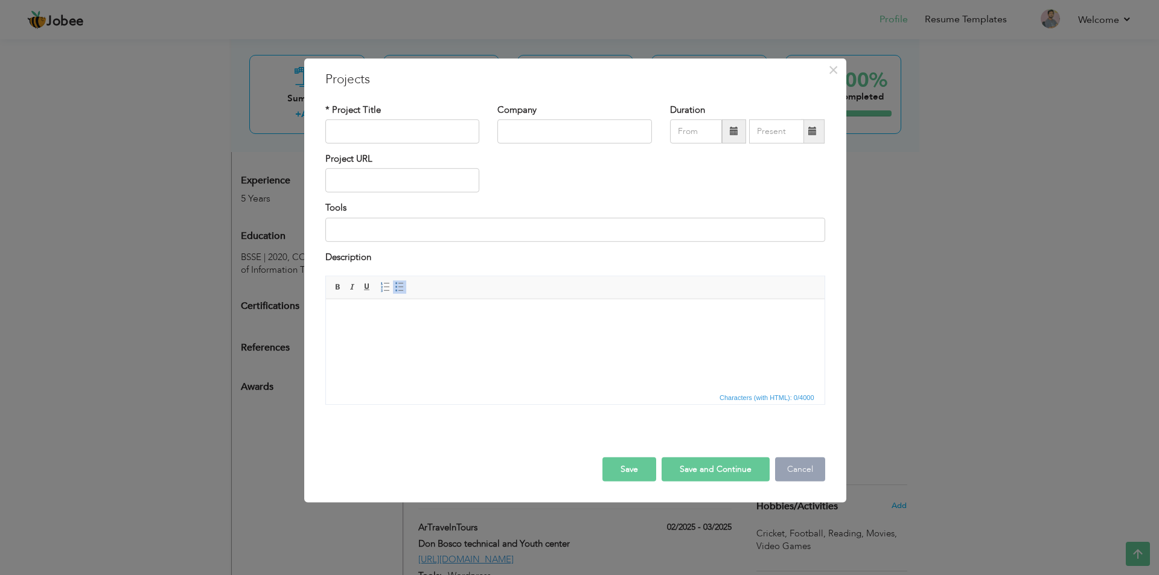
click at [794, 471] on button "Cancel" at bounding box center [800, 470] width 50 height 24
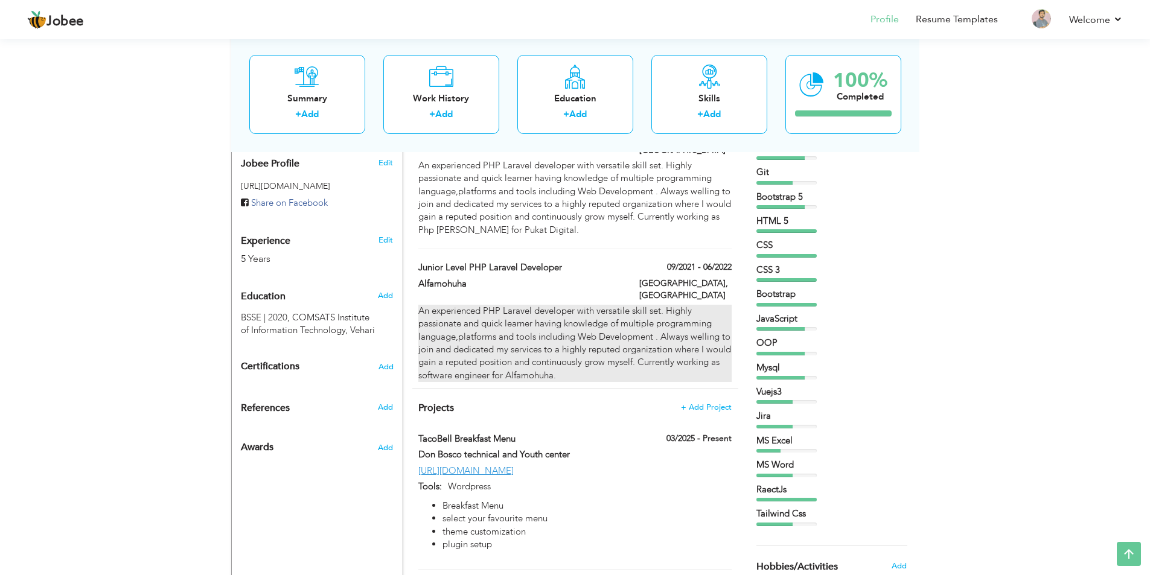
scroll to position [302, 0]
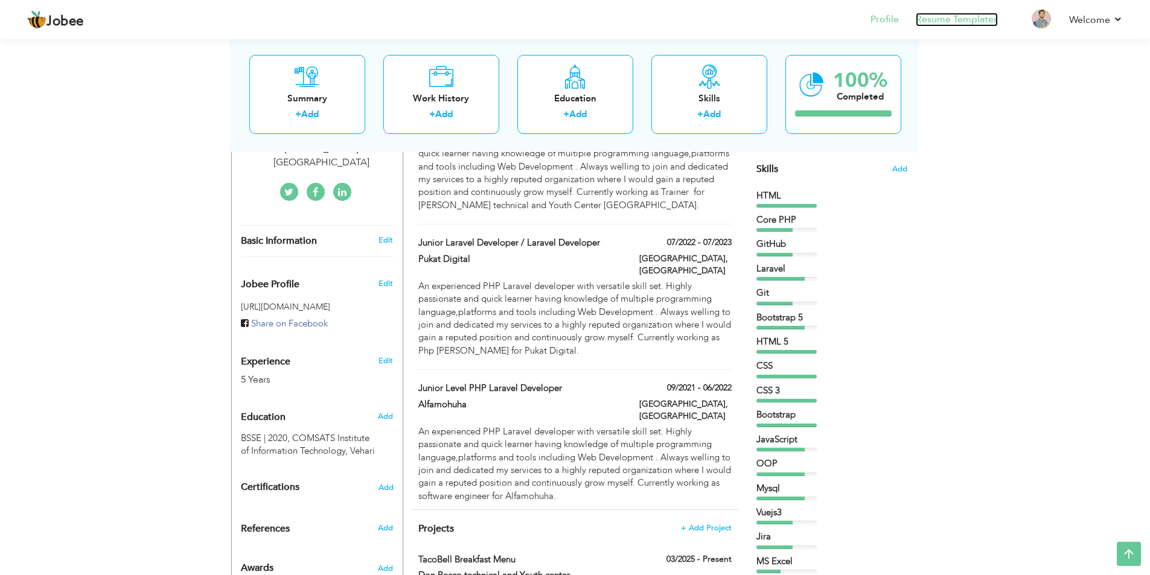
click at [972, 22] on link "Resume Templates" at bounding box center [957, 20] width 82 height 14
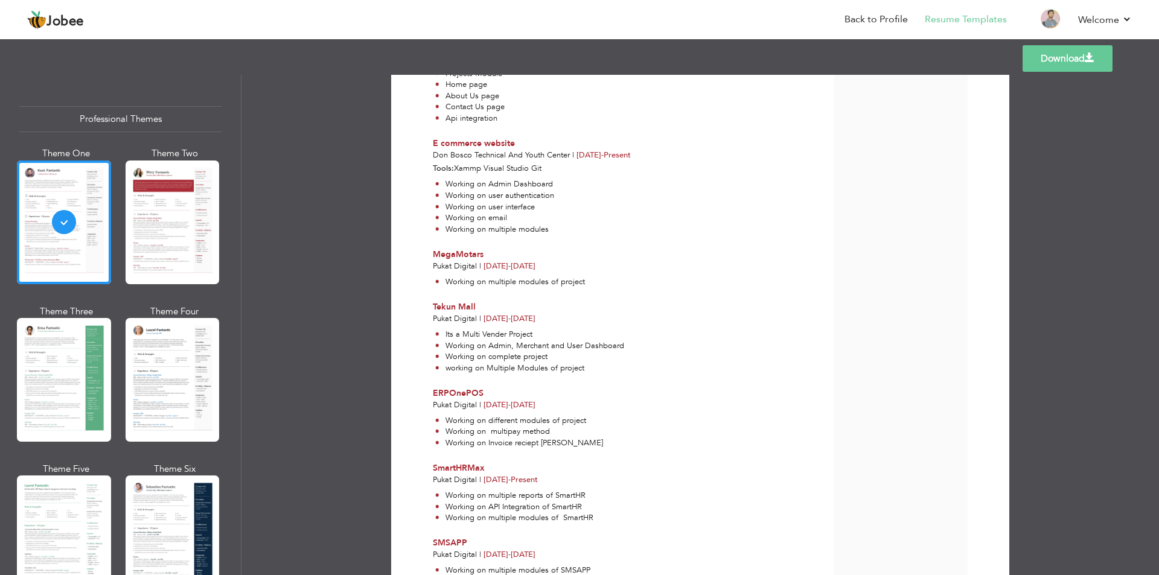
scroll to position [916, 0]
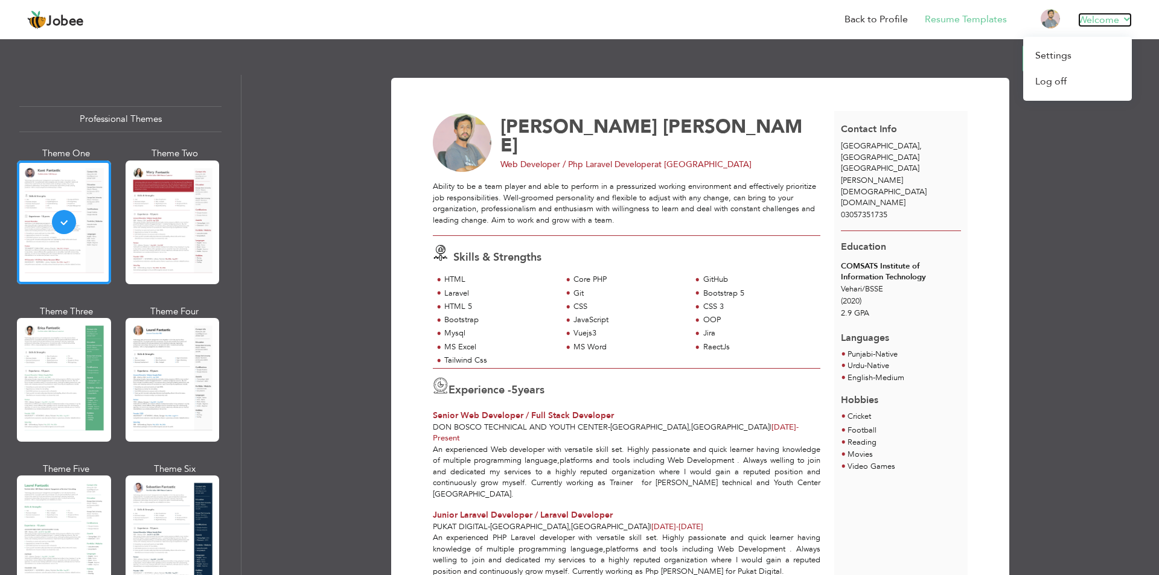
click at [1119, 24] on link "Welcome" at bounding box center [1105, 20] width 54 height 14
click at [1056, 84] on link "Log off" at bounding box center [1077, 82] width 109 height 26
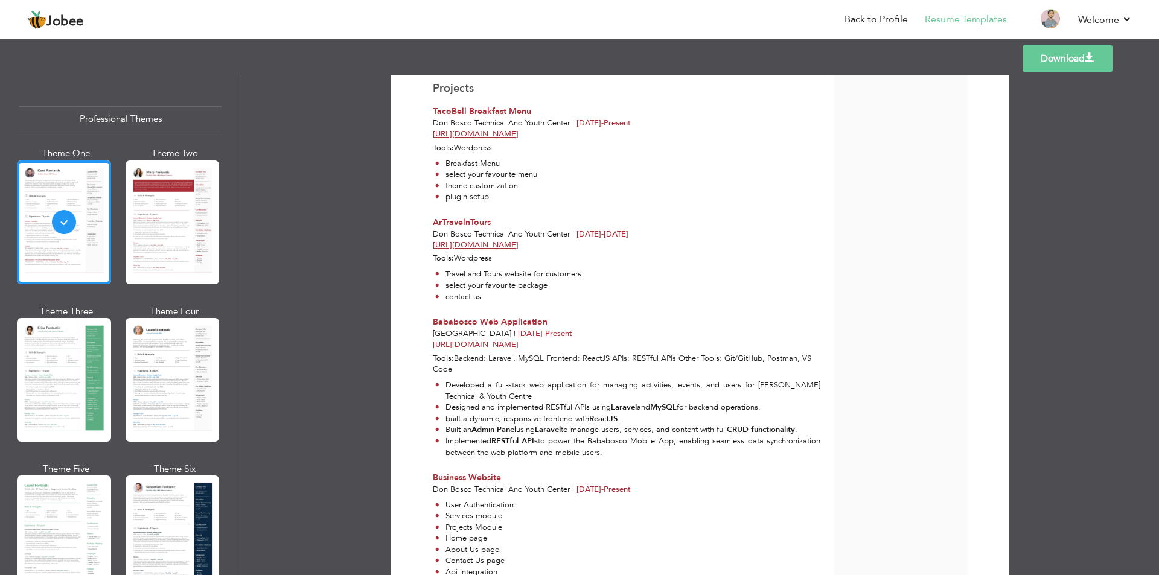
scroll to position [554, 0]
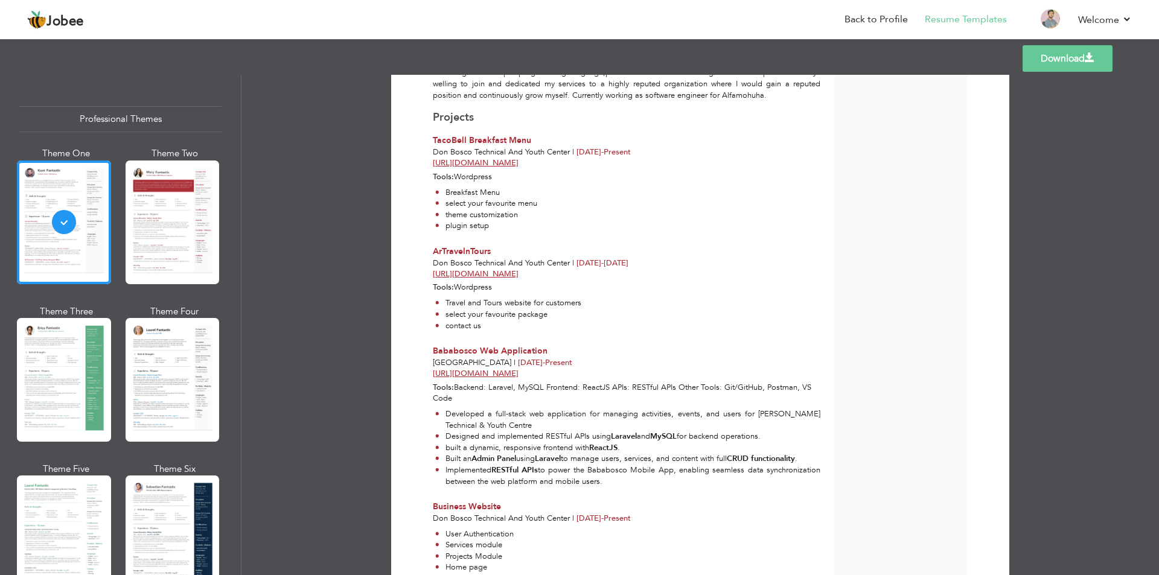
click at [1046, 60] on link "Download" at bounding box center [1068, 58] width 90 height 27
